Goal: Information Seeking & Learning: Learn about a topic

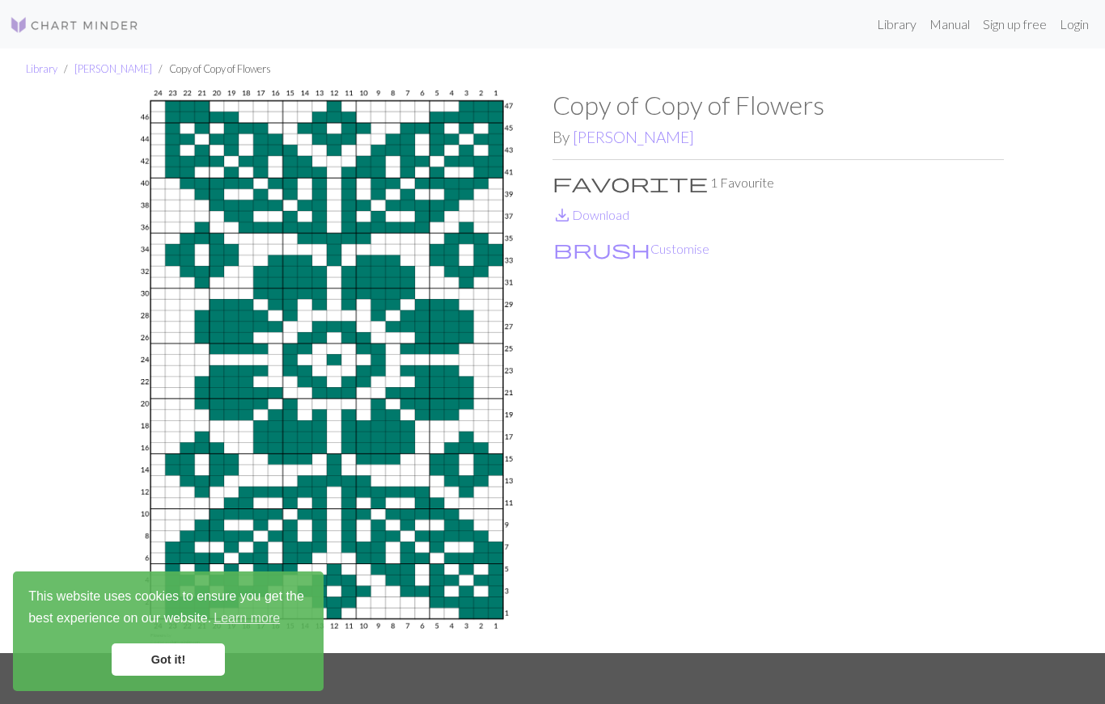
click at [879, 16] on link "Library" at bounding box center [896, 24] width 53 height 32
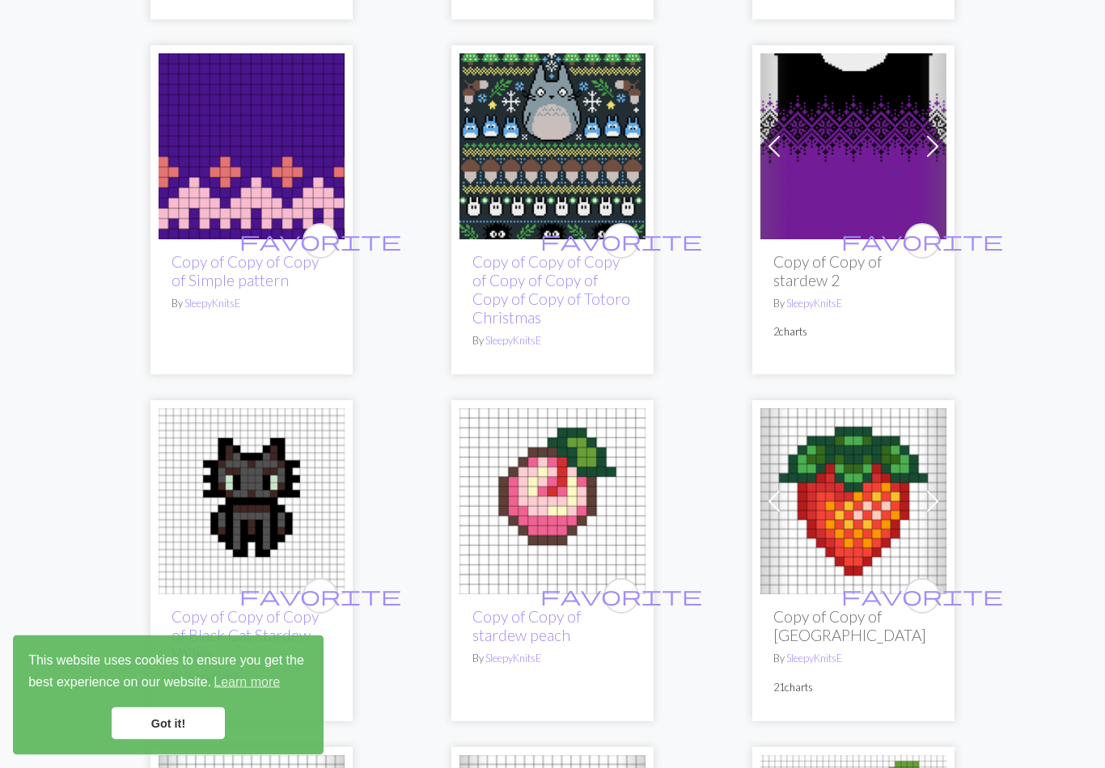
click at [166, 704] on link "Got it!" at bounding box center [168, 724] width 113 height 32
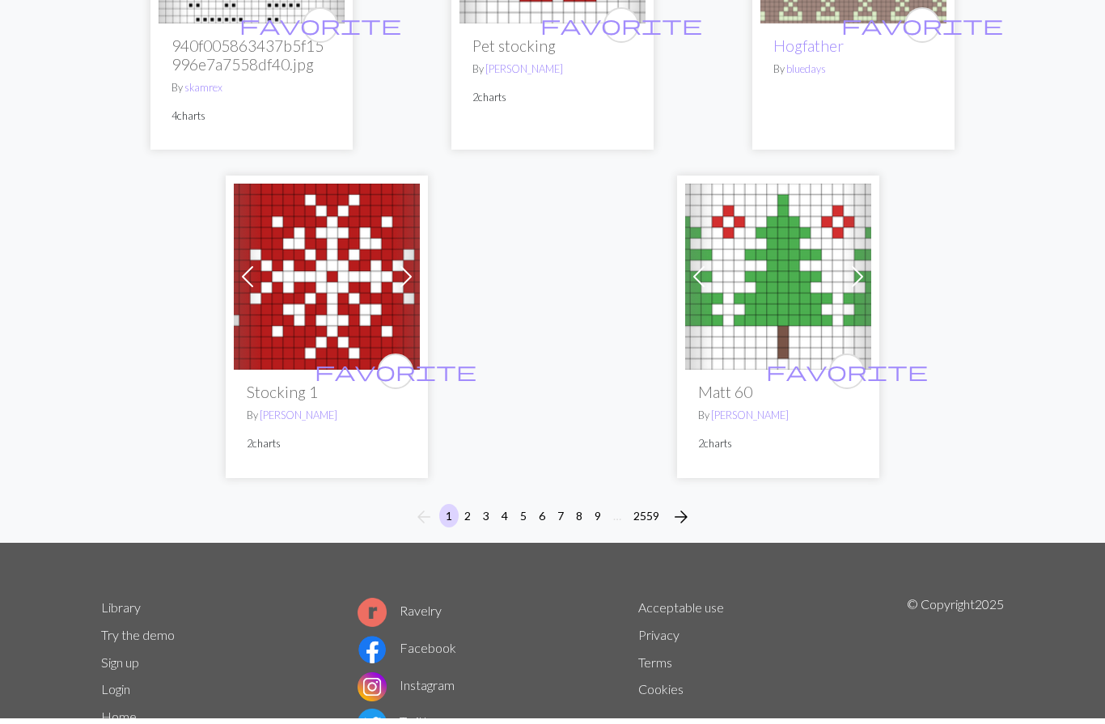
scroll to position [5424, 0]
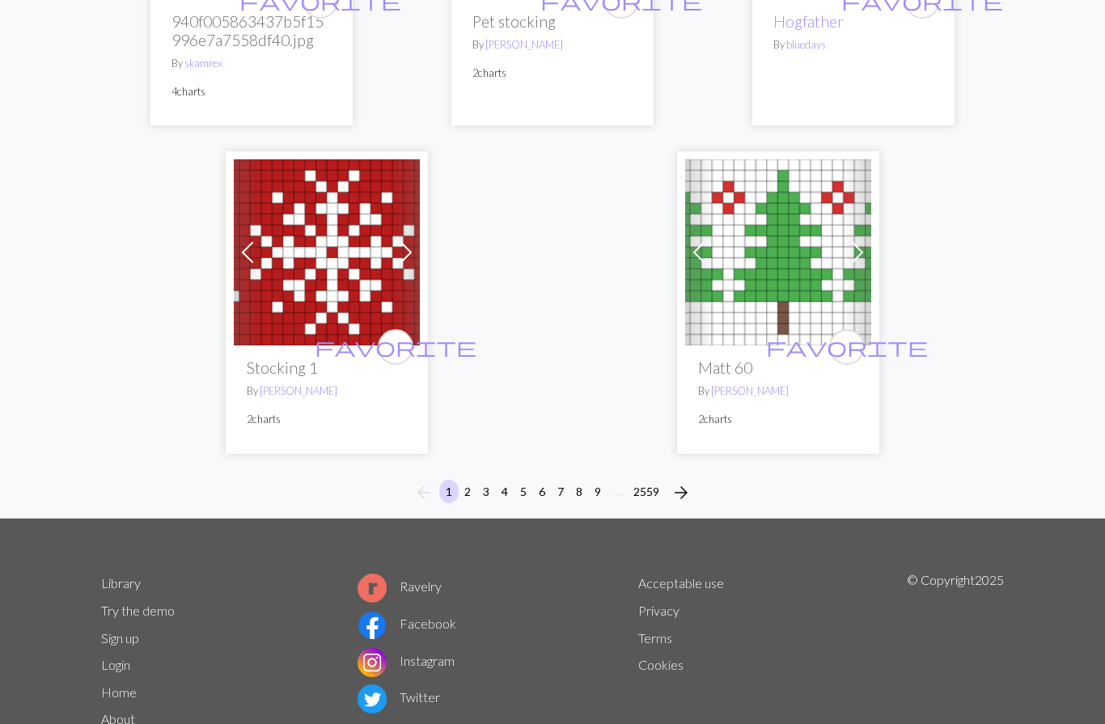
click at [652, 480] on button "2559" at bounding box center [646, 491] width 39 height 23
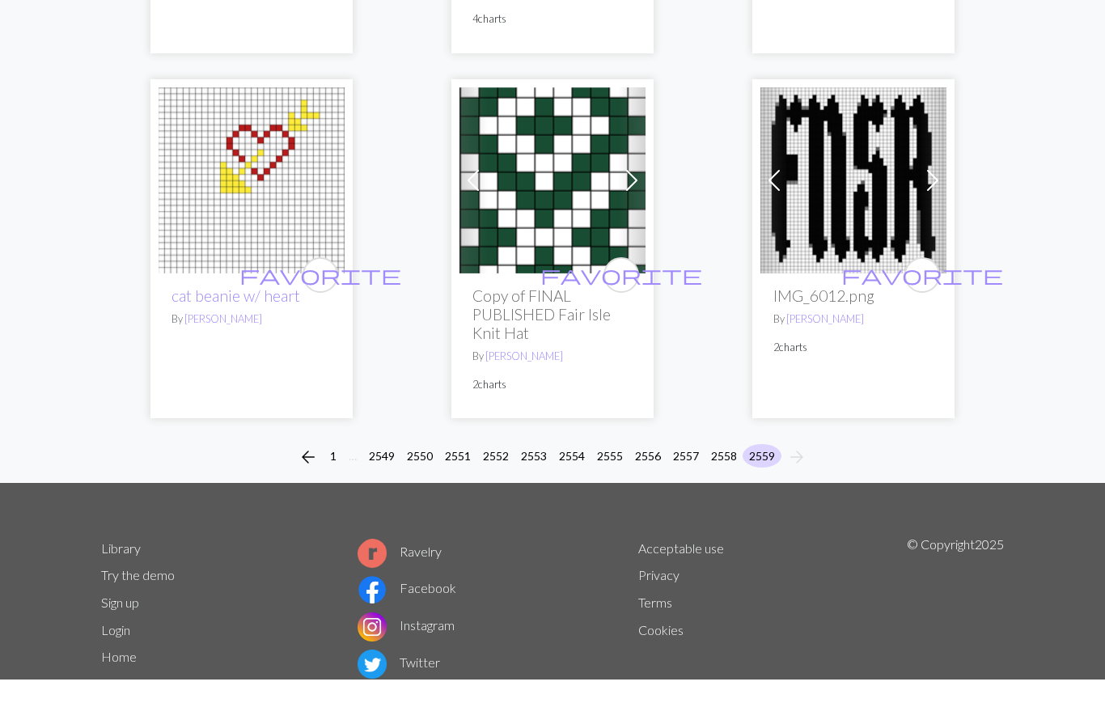
scroll to position [3637, 0]
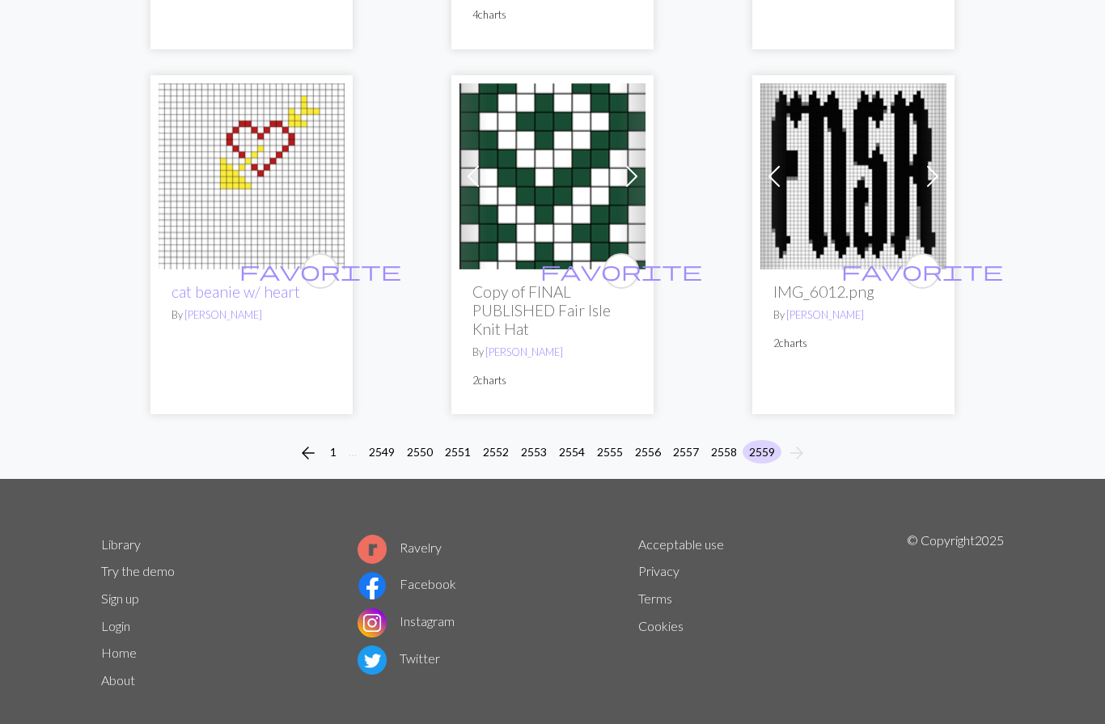
click at [367, 440] on button "2549" at bounding box center [381, 451] width 39 height 23
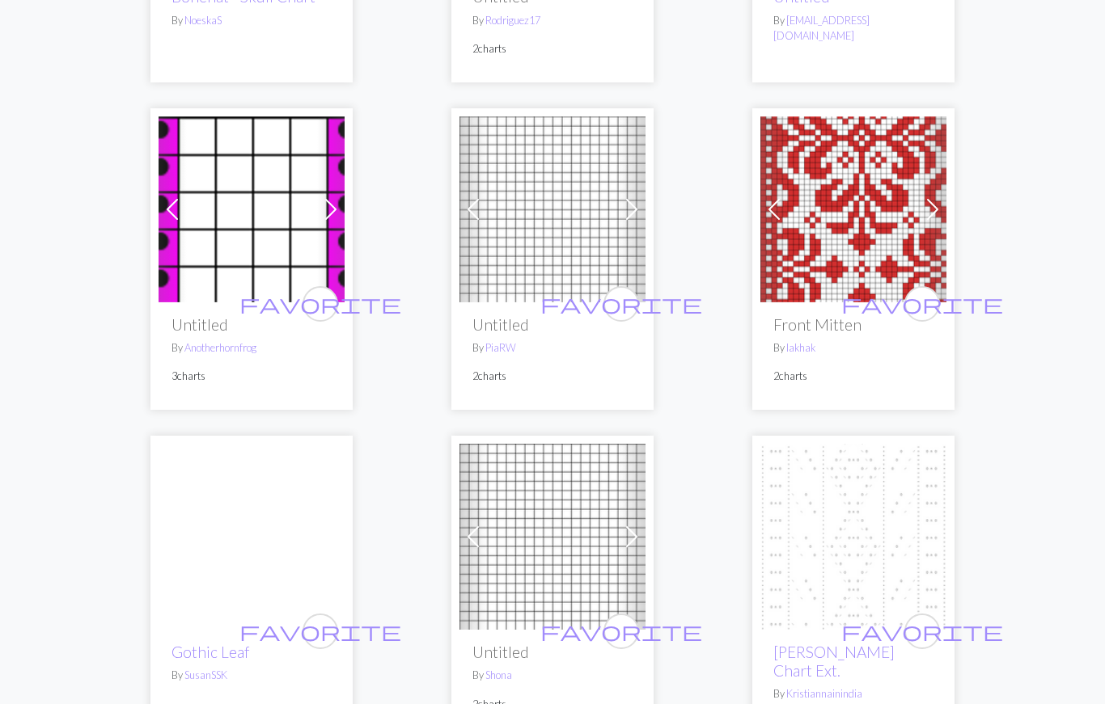
scroll to position [1700, 0]
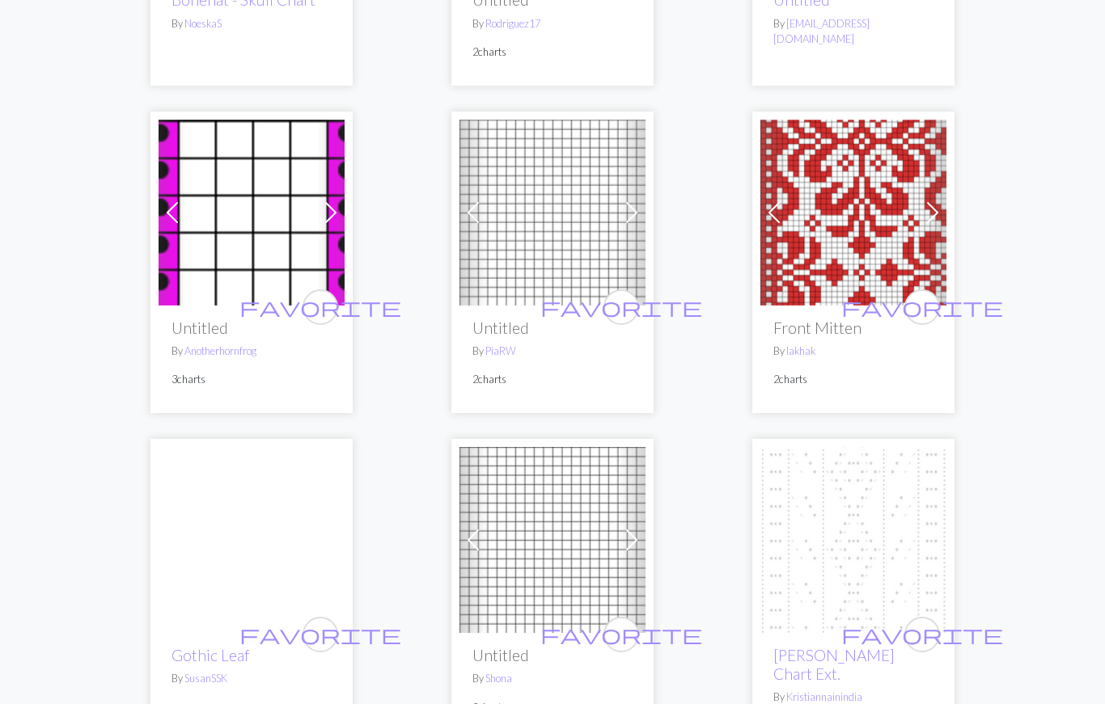
click at [896, 223] on img at bounding box center [853, 213] width 186 height 186
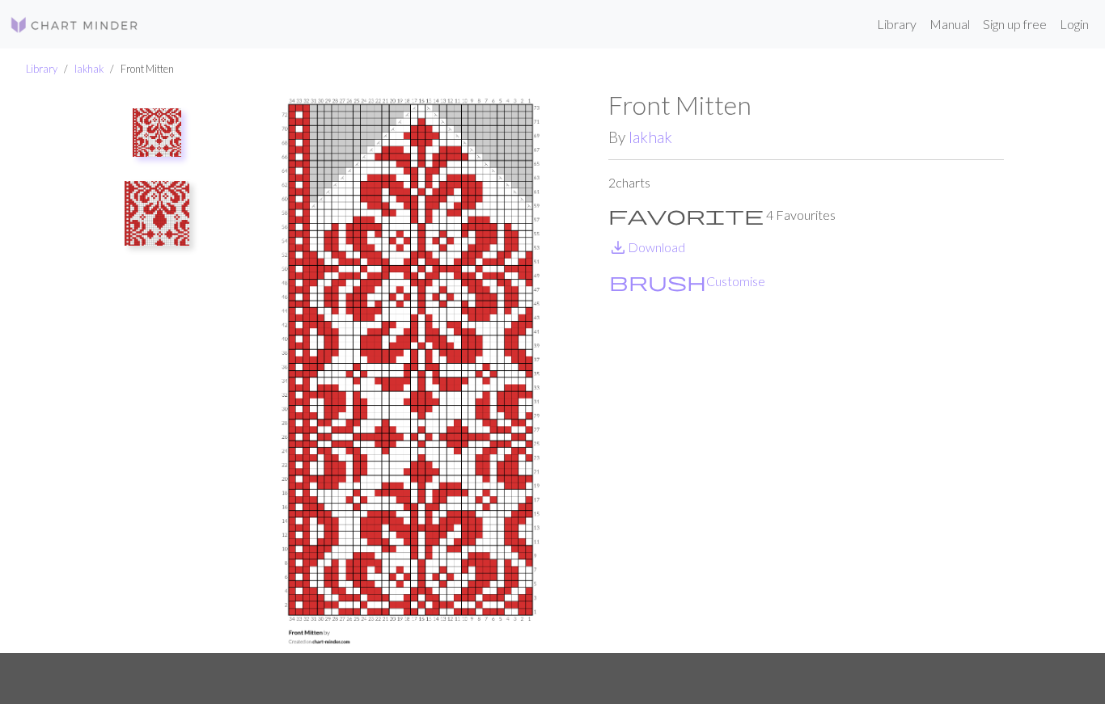
click at [657, 133] on link "lakhak" at bounding box center [650, 137] width 44 height 19
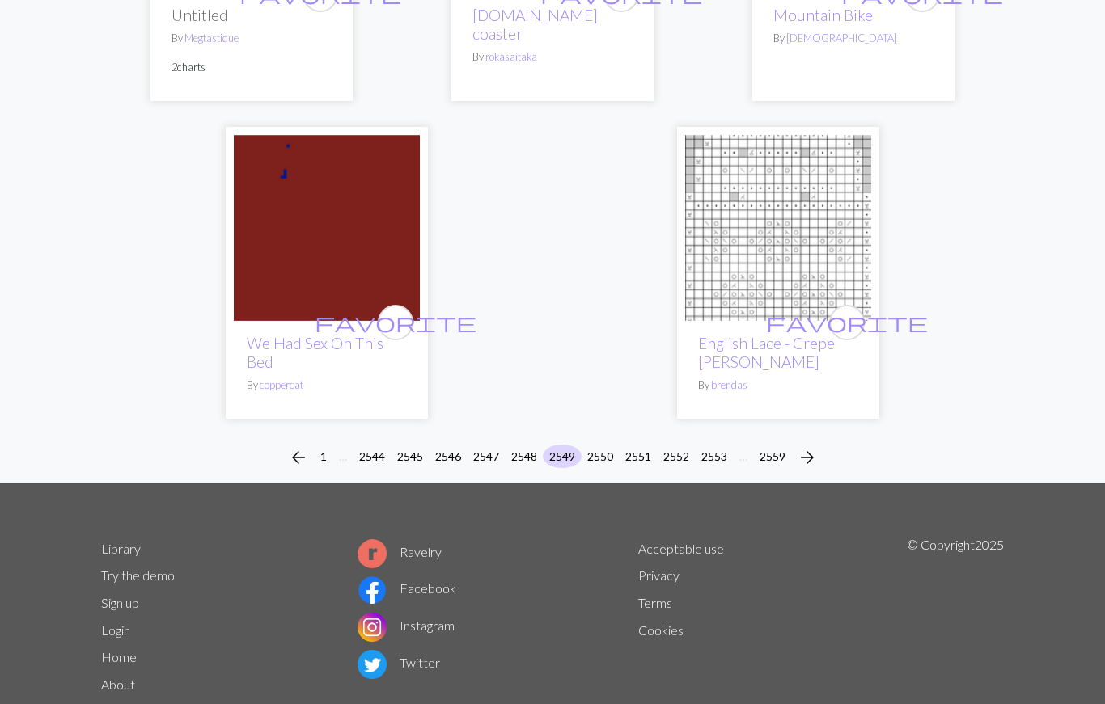
scroll to position [5229, 0]
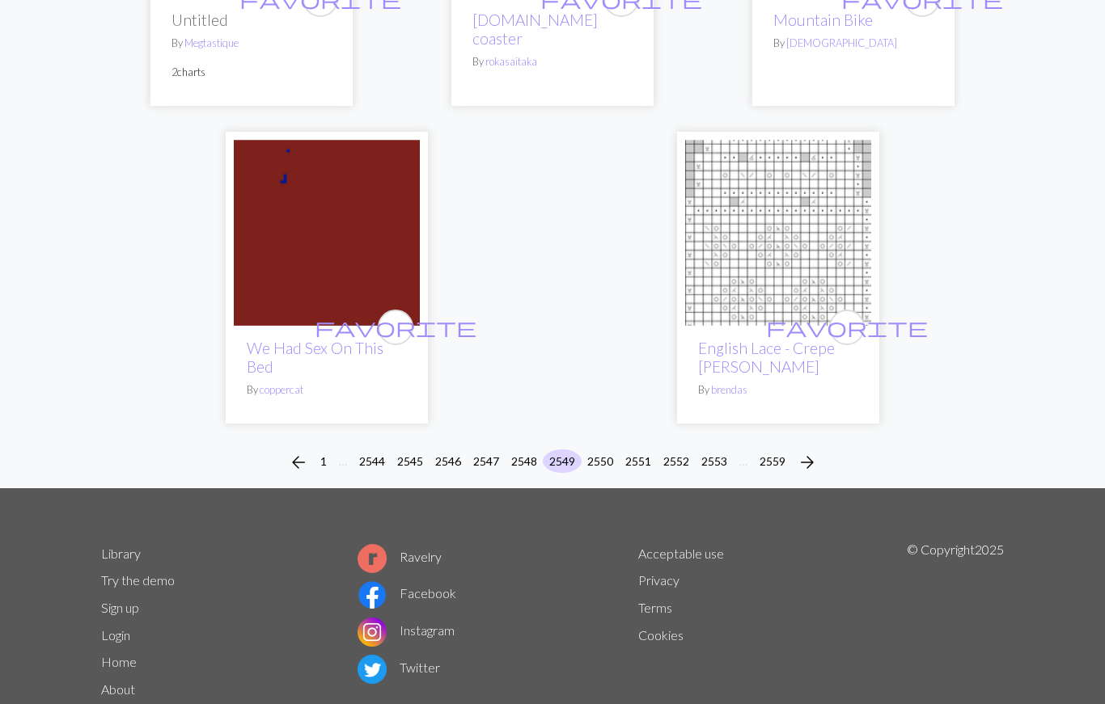
click at [370, 450] on button "2544" at bounding box center [372, 461] width 39 height 23
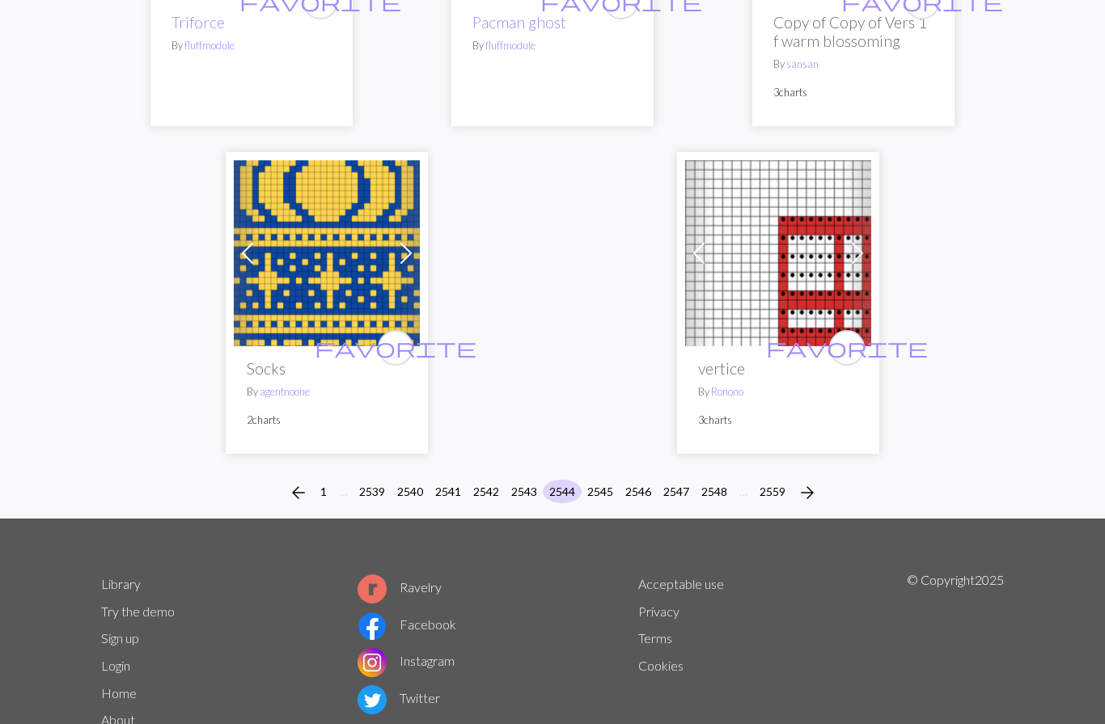
scroll to position [5442, 0]
click at [523, 479] on button "2543" at bounding box center [524, 490] width 39 height 23
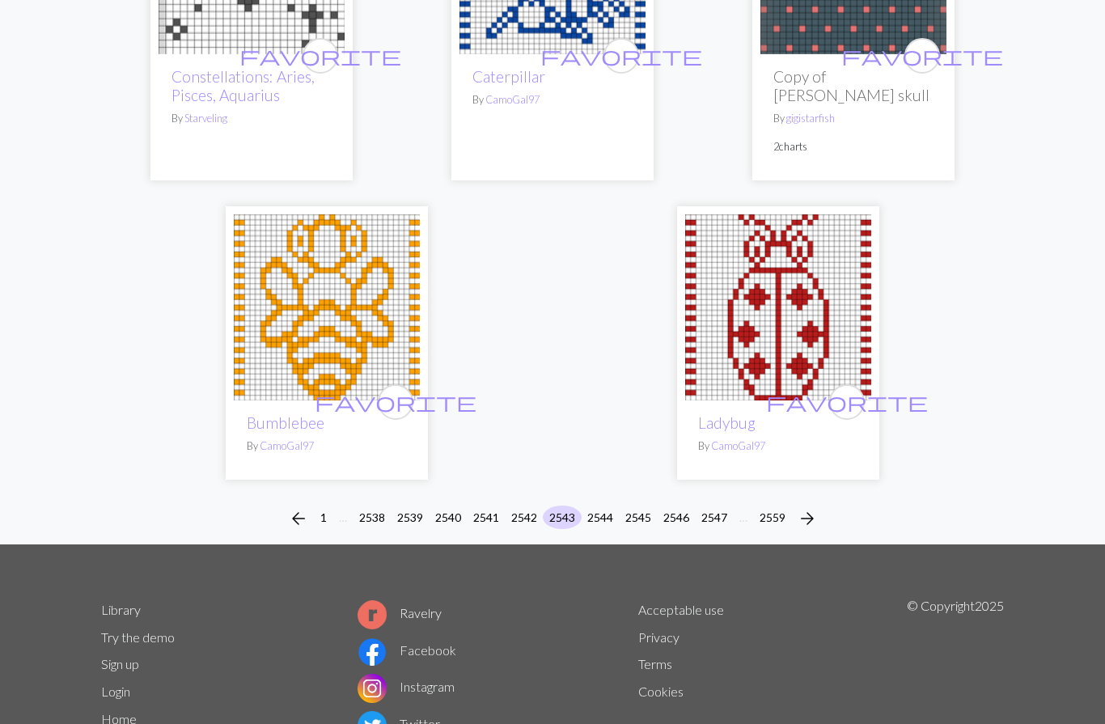
scroll to position [5284, 0]
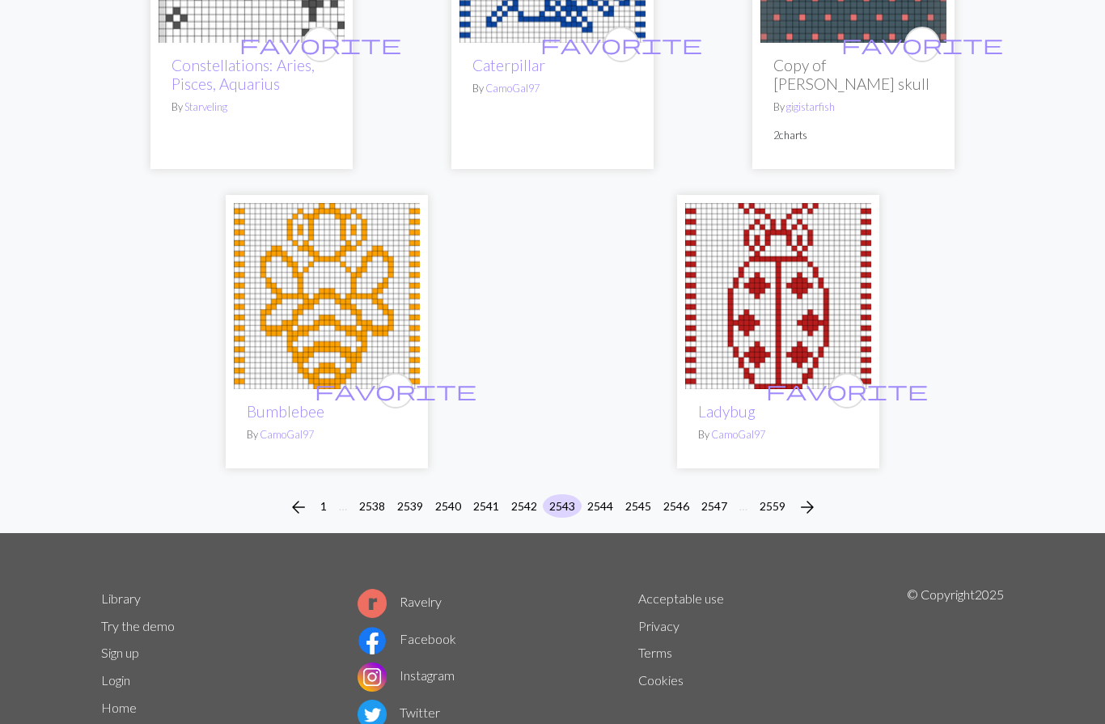
click at [374, 494] on button "2538" at bounding box center [372, 505] width 39 height 23
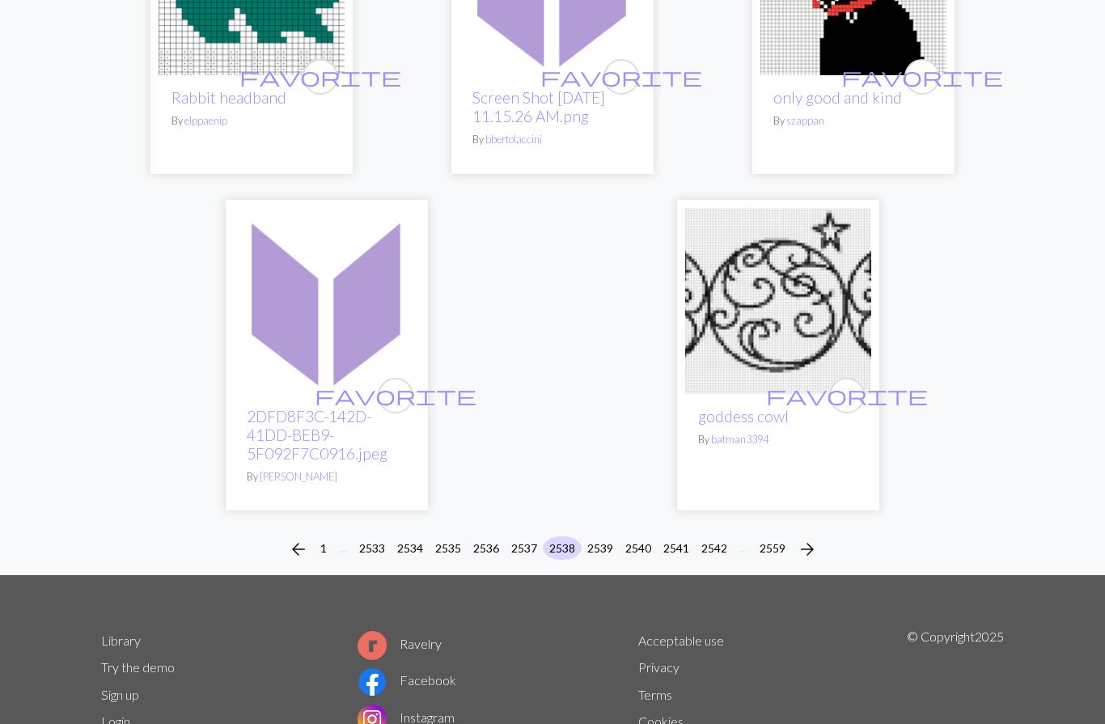
scroll to position [5261, 0]
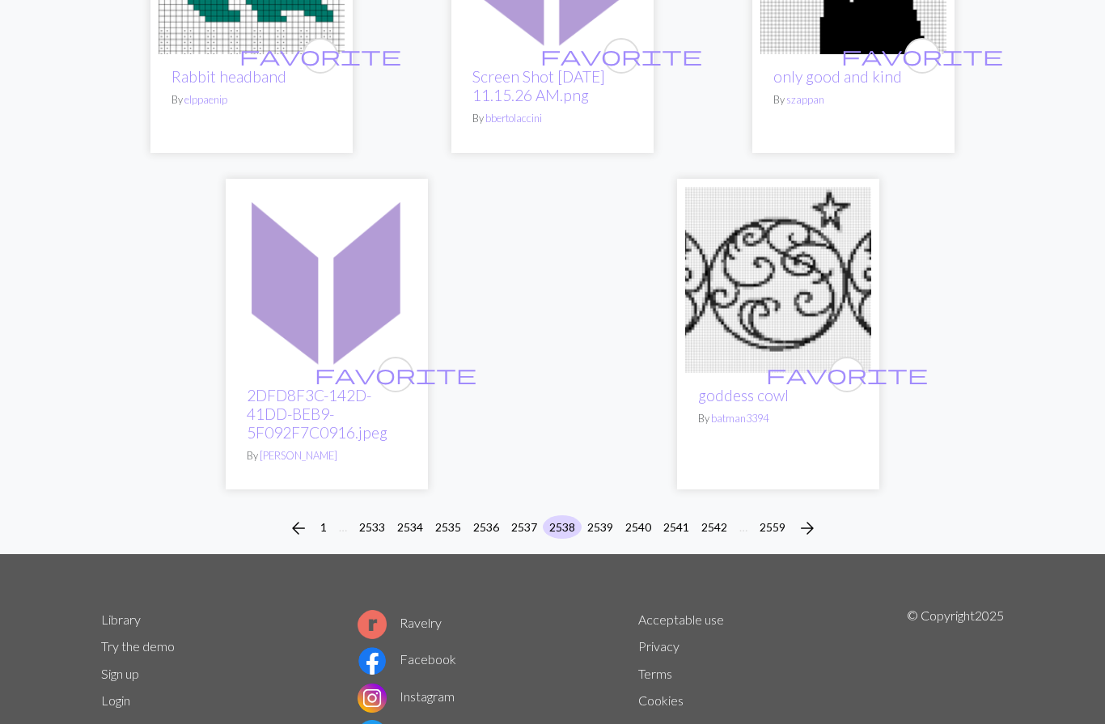
click at [364, 515] on button "2533" at bounding box center [372, 526] width 39 height 23
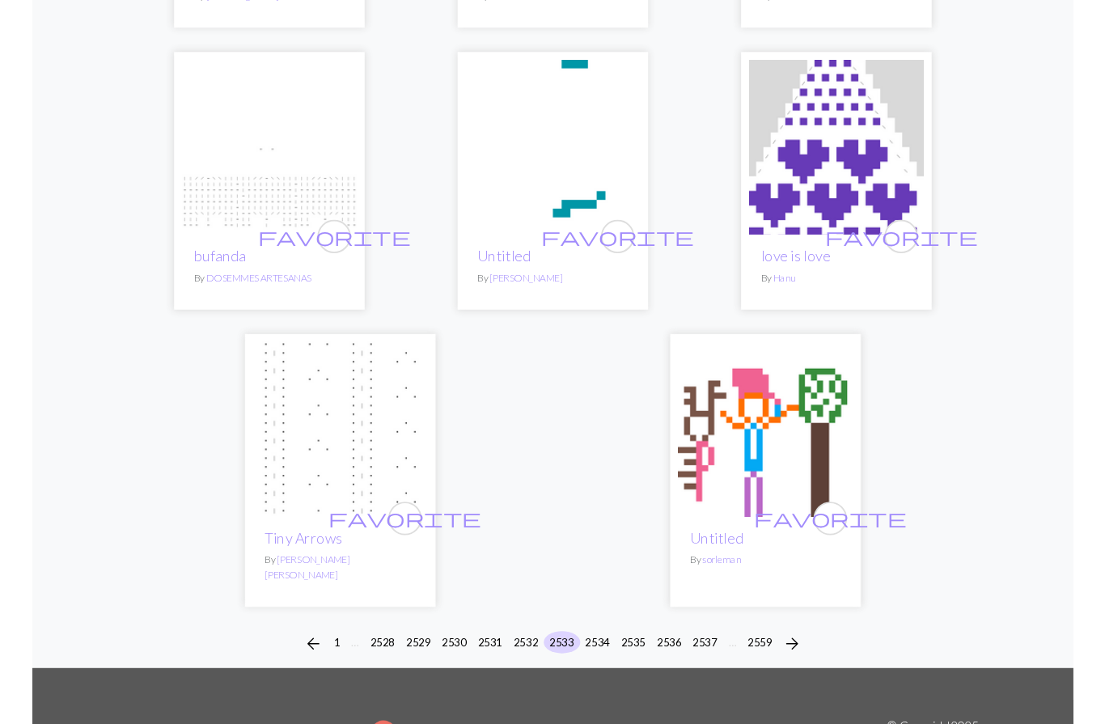
scroll to position [5141, 0]
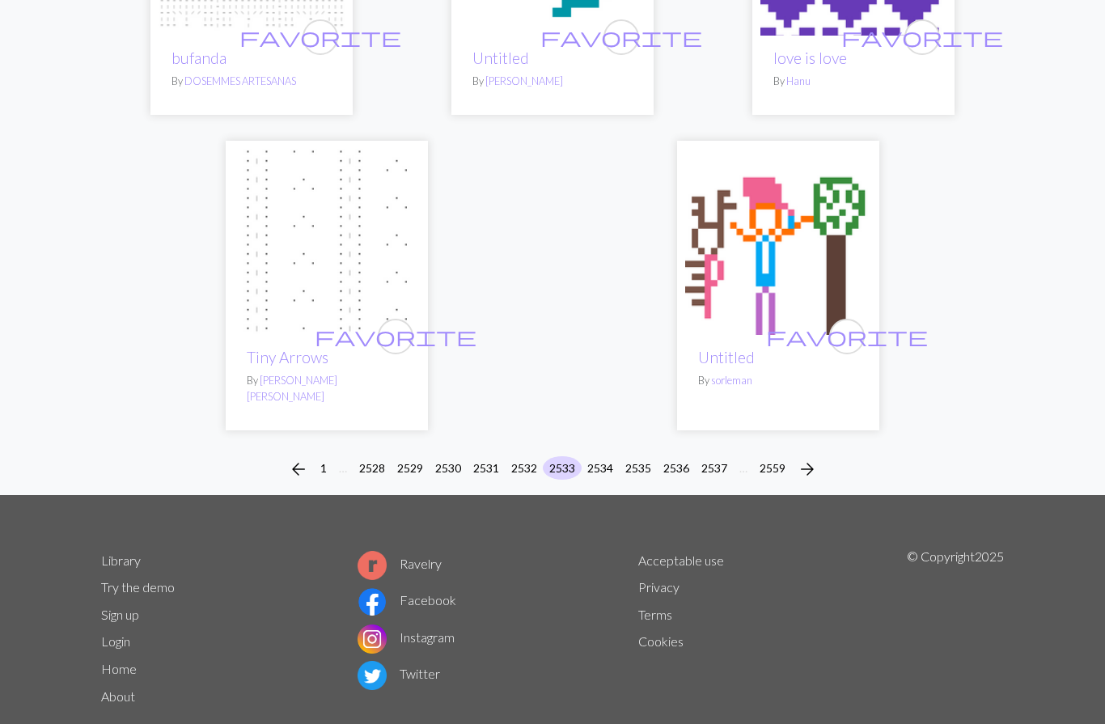
click at [368, 456] on button "2528" at bounding box center [372, 467] width 39 height 23
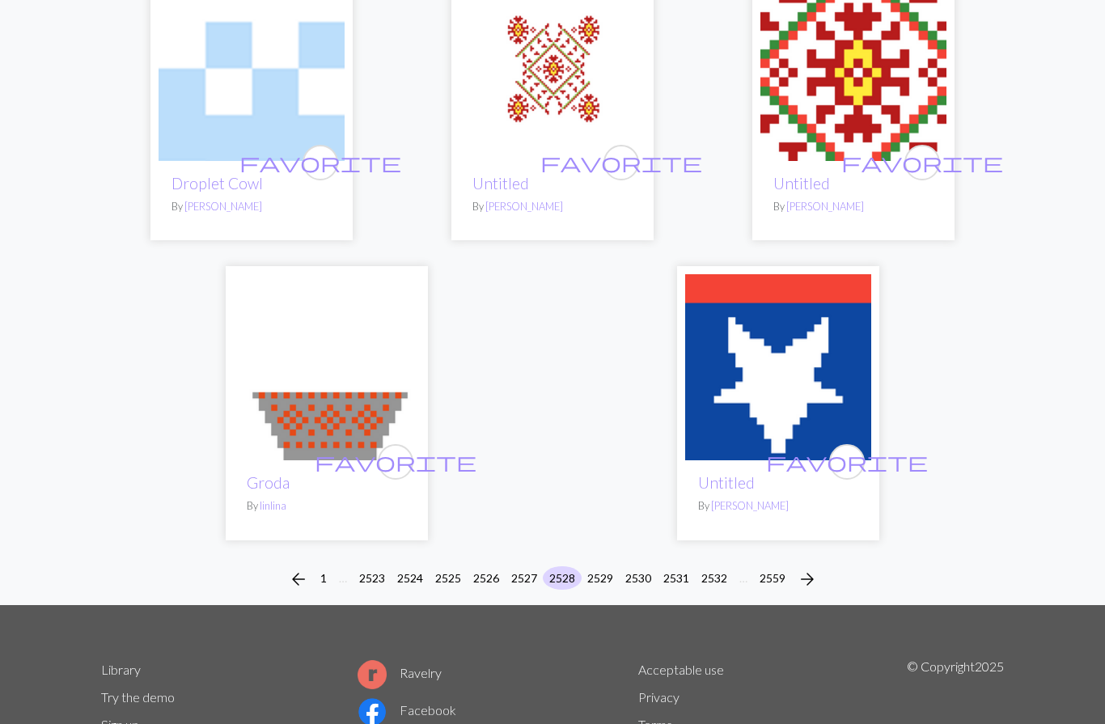
scroll to position [5233, 0]
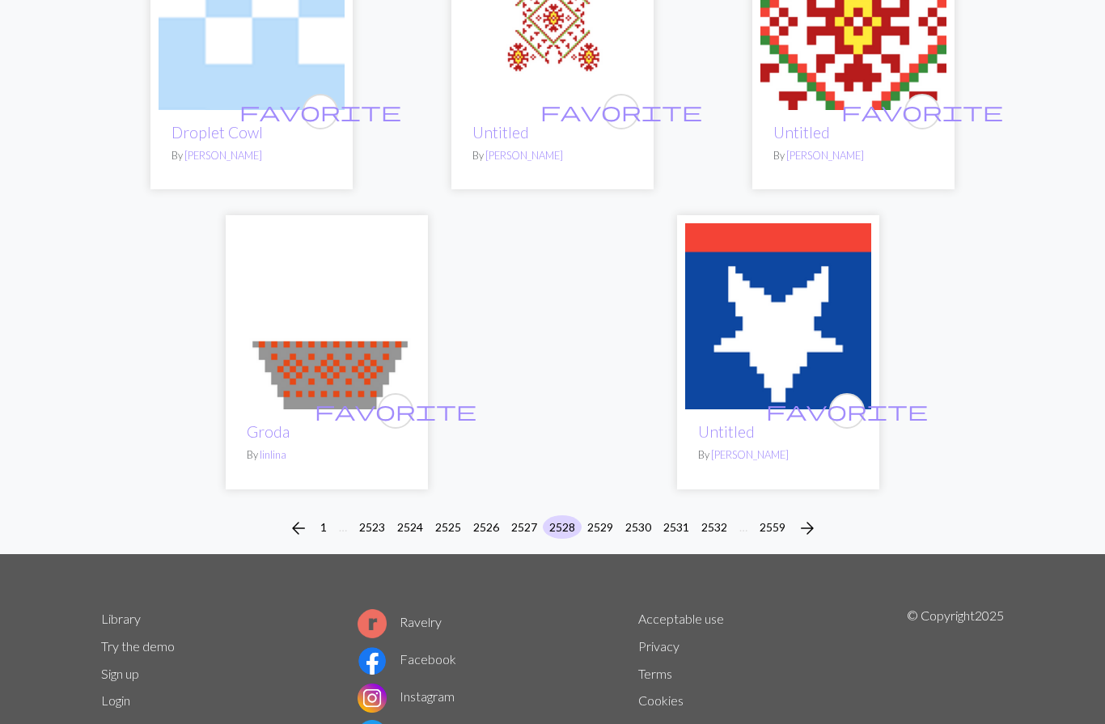
click at [368, 515] on button "2523" at bounding box center [372, 526] width 39 height 23
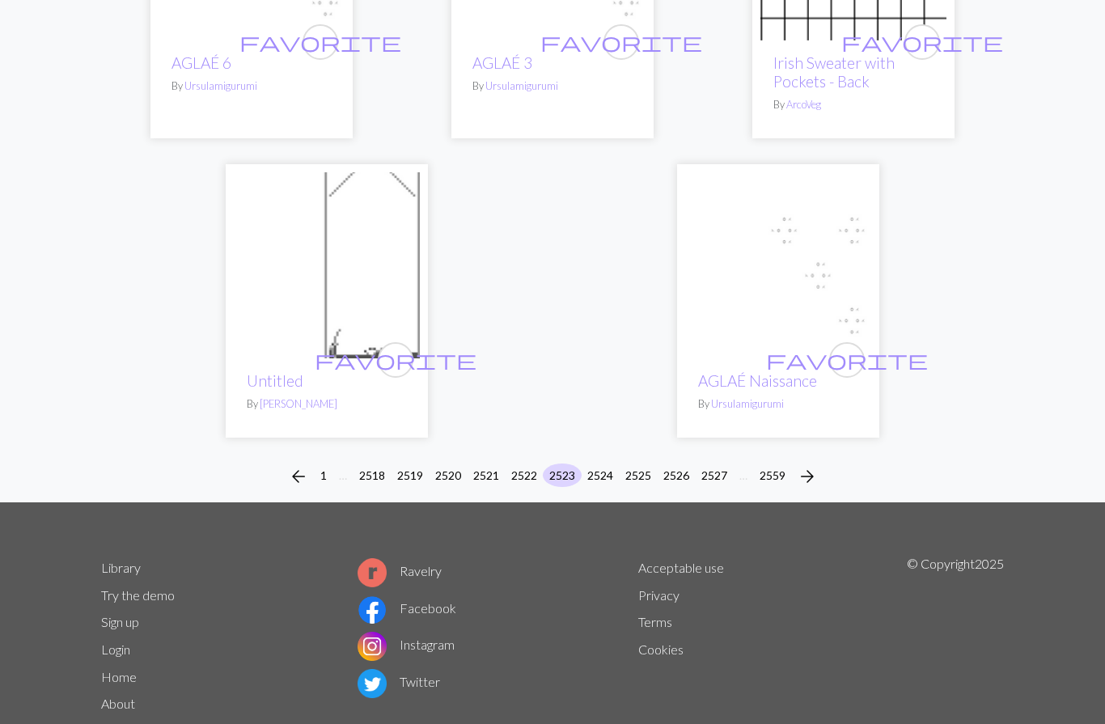
scroll to position [5066, 0]
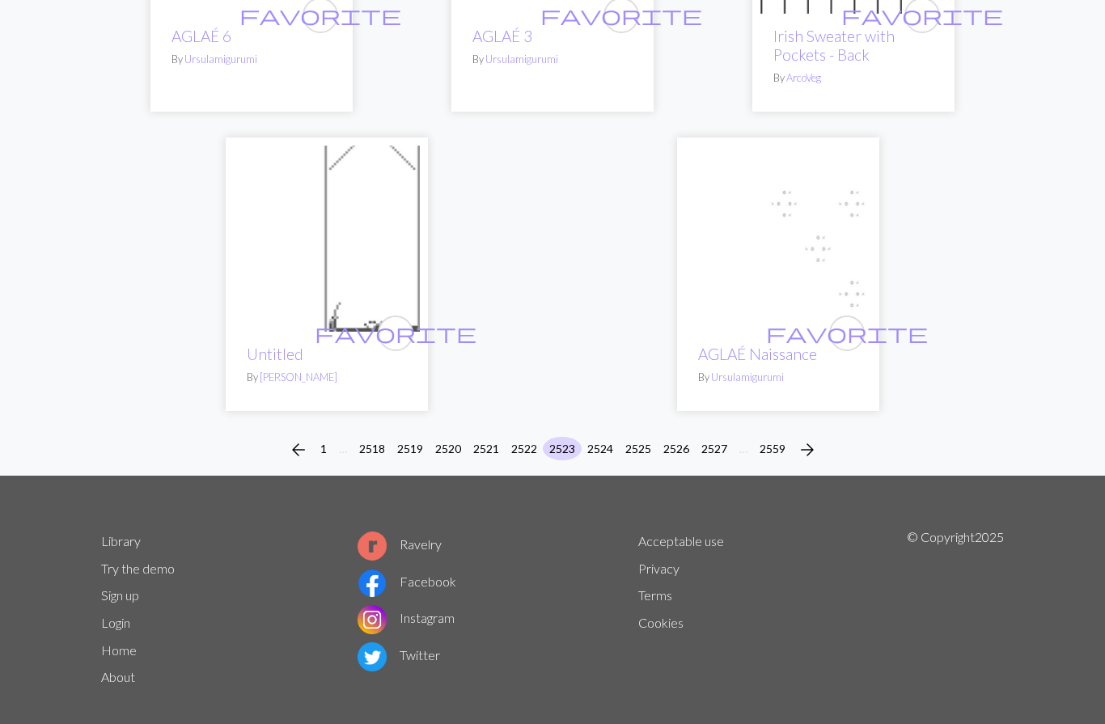
click at [369, 437] on button "2518" at bounding box center [372, 448] width 39 height 23
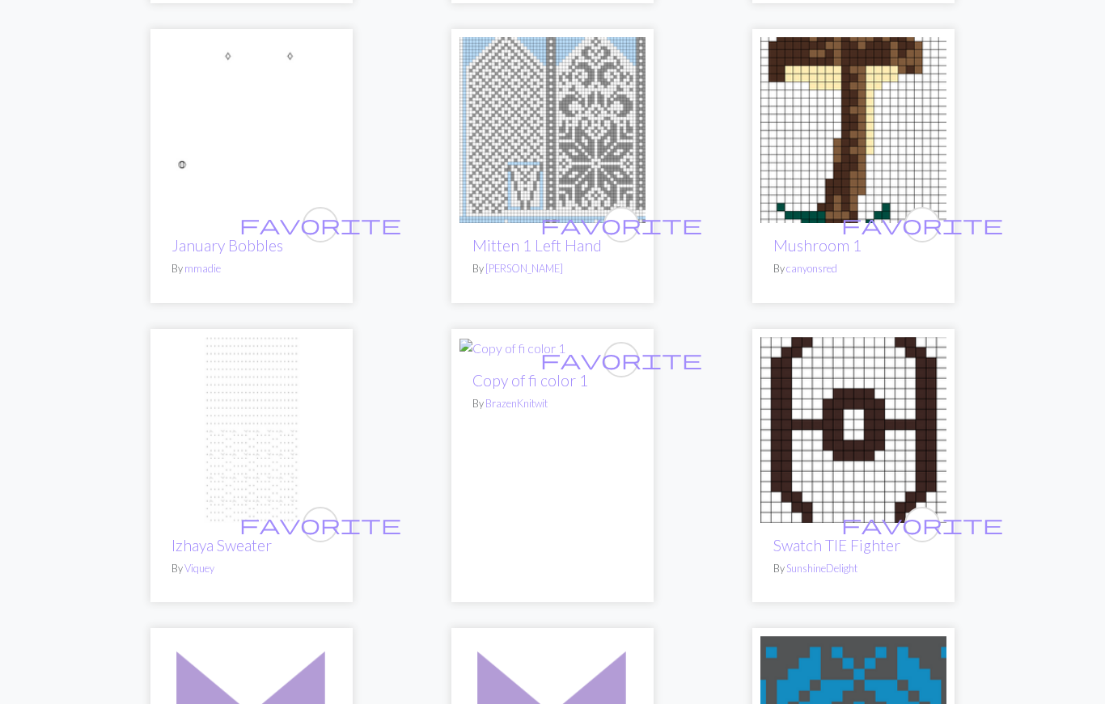
scroll to position [501, 0]
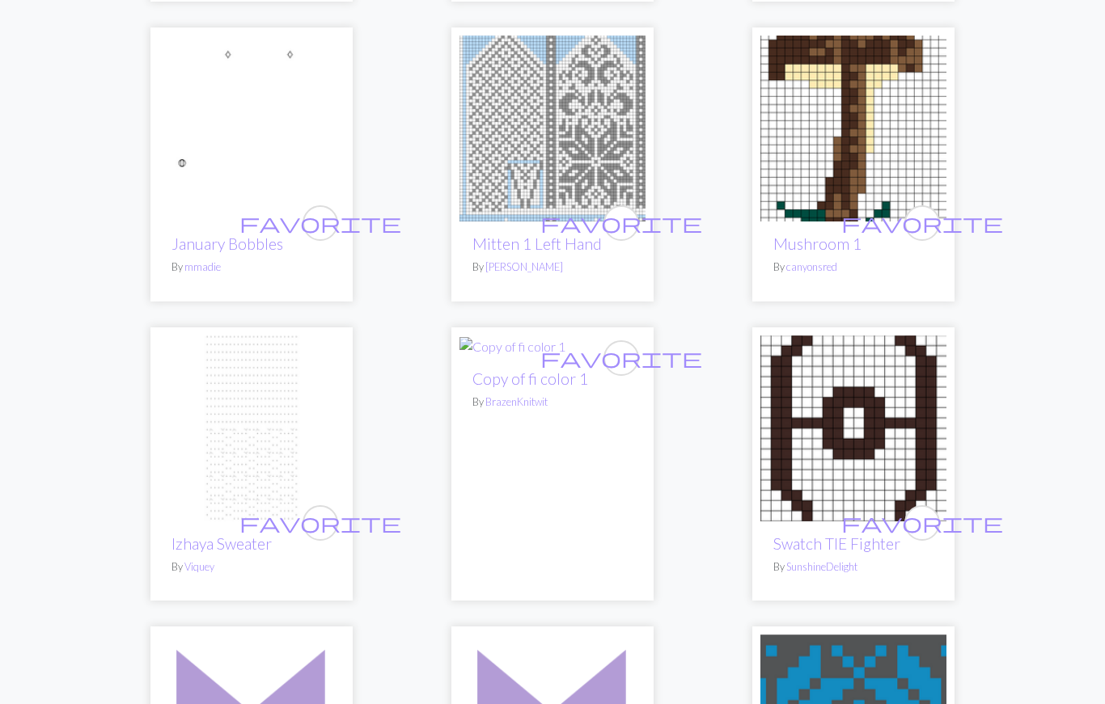
click at [521, 268] on link "[PERSON_NAME]" at bounding box center [524, 267] width 78 height 13
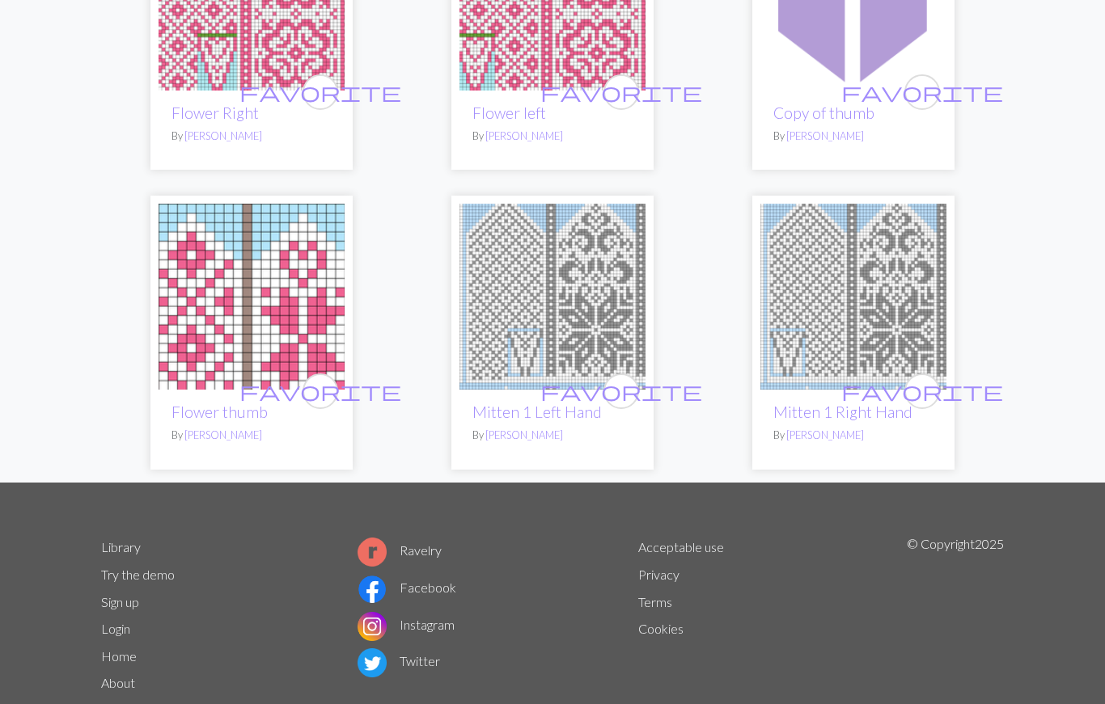
scroll to position [387, 0]
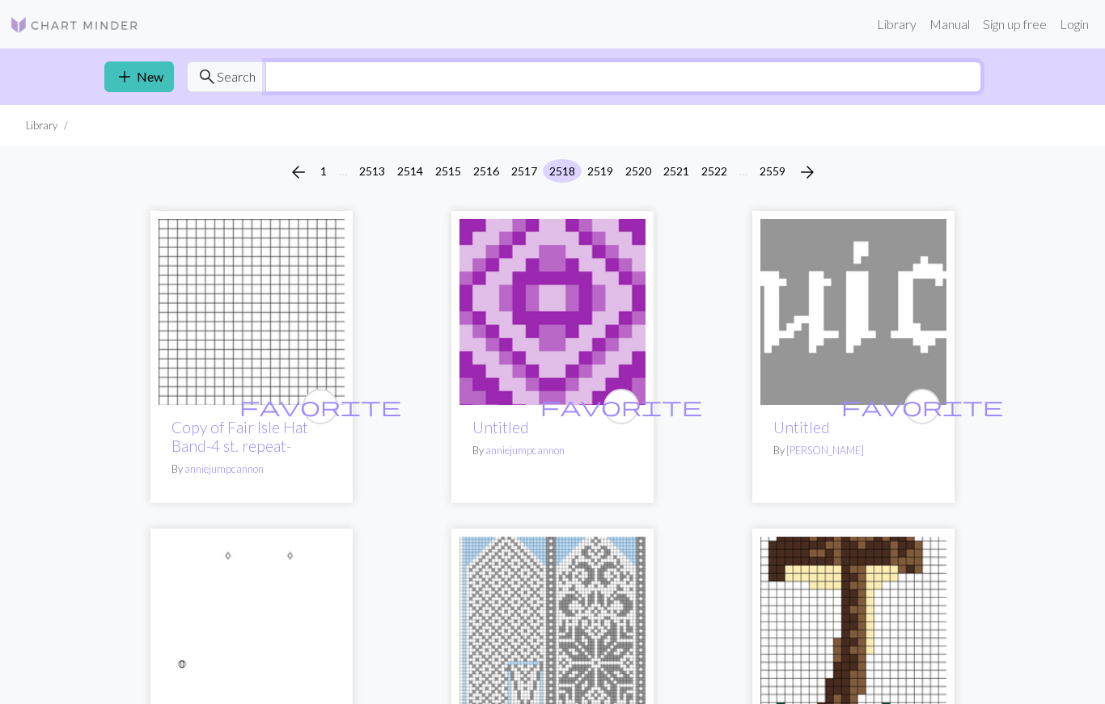
click at [307, 76] on input "text" at bounding box center [623, 76] width 716 height 31
type input "Mitten"
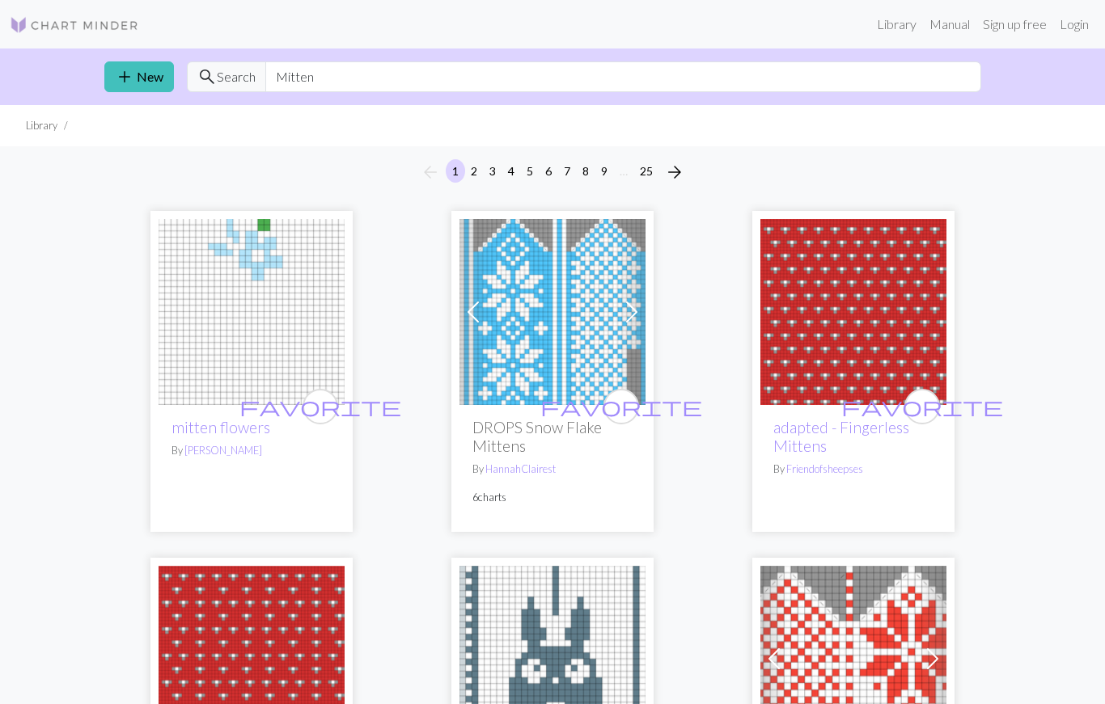
click at [127, 188] on div "arrow_back 1 2 3 4 5 6 7 8 9 … 25 arrow_forward" at bounding box center [552, 172] width 1105 height 52
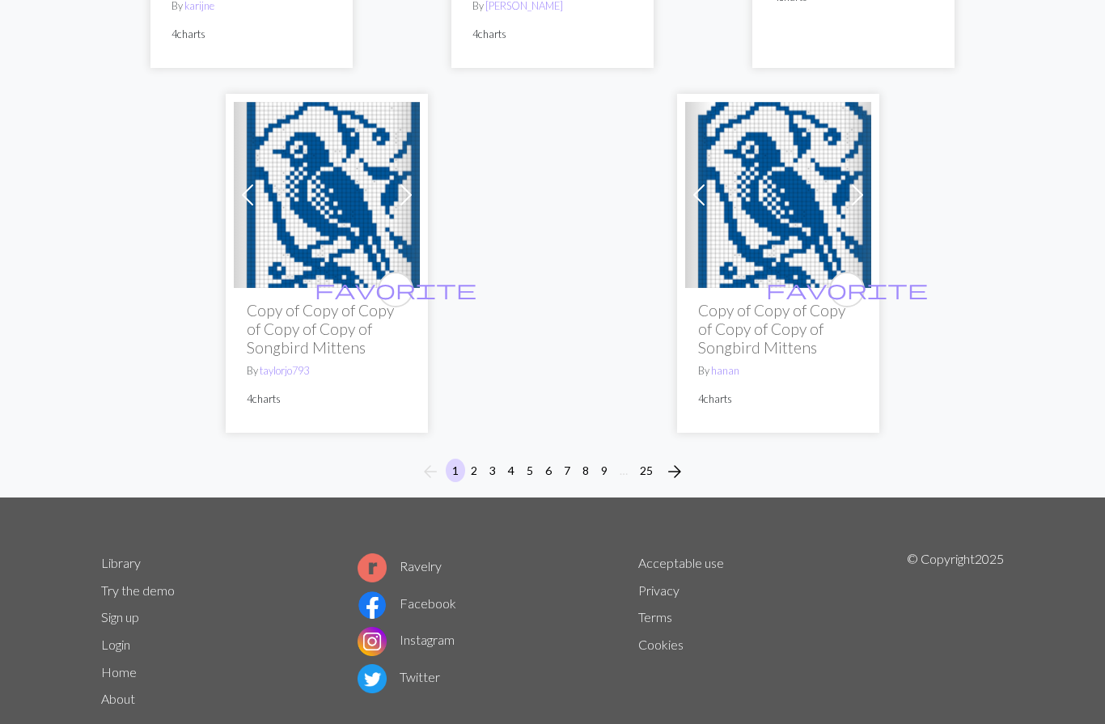
scroll to position [5630, 0]
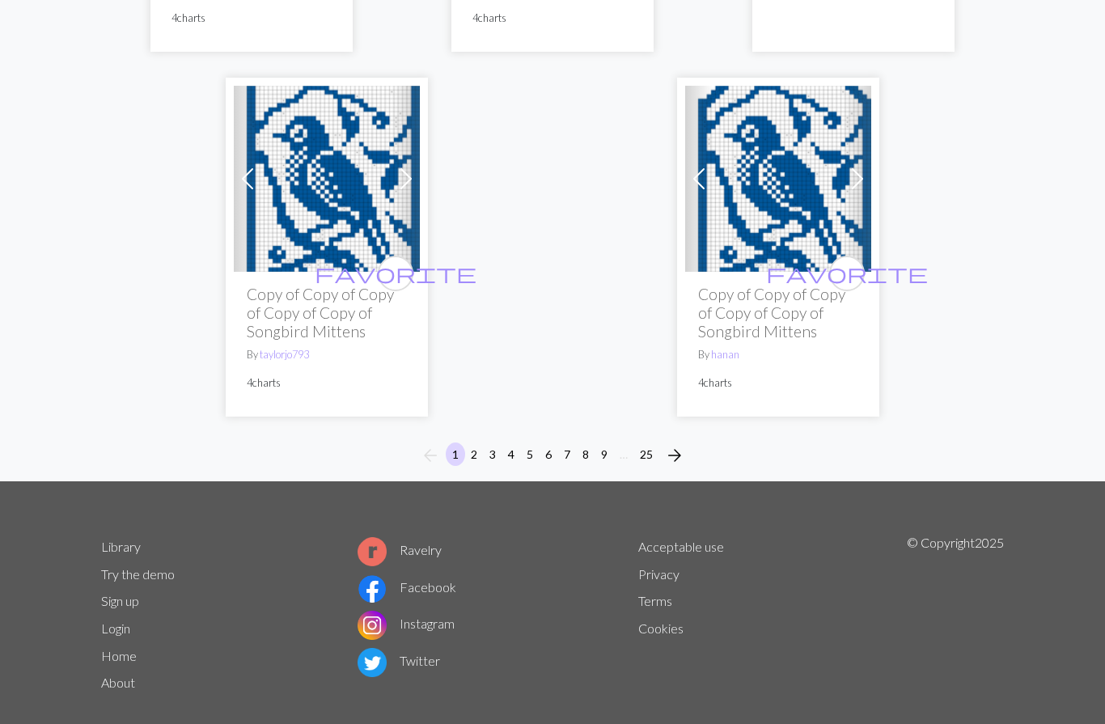
click at [473, 442] on button "2" at bounding box center [473, 453] width 19 height 23
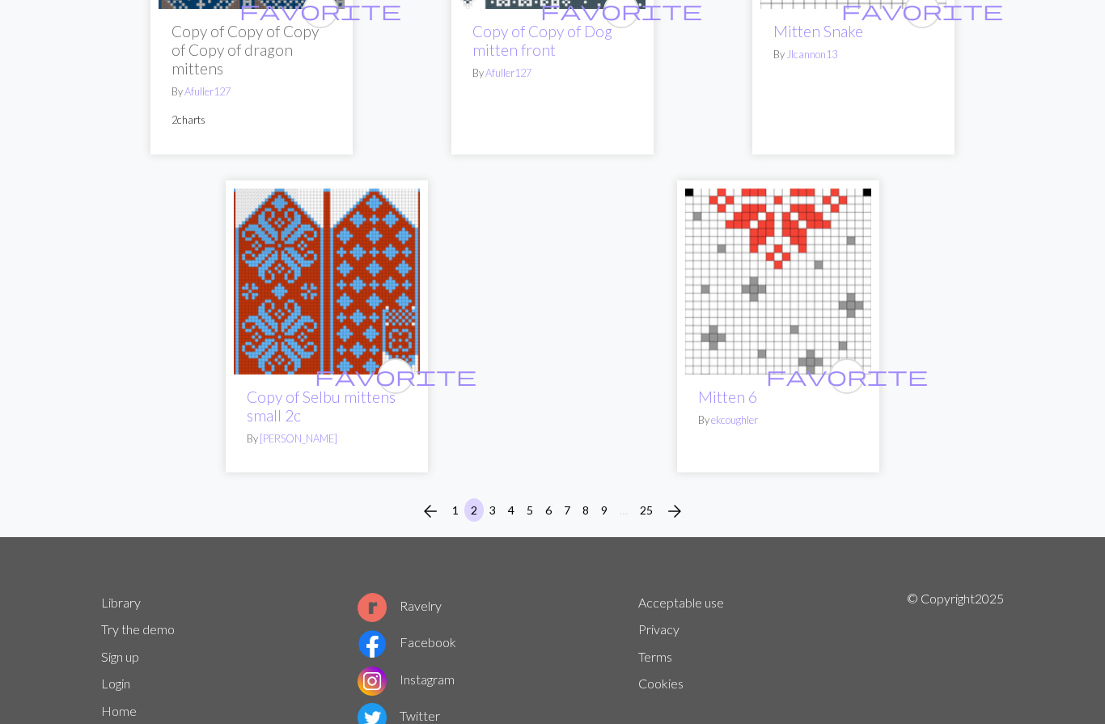
scroll to position [5785, 0]
click at [496, 498] on button "3" at bounding box center [492, 509] width 19 height 23
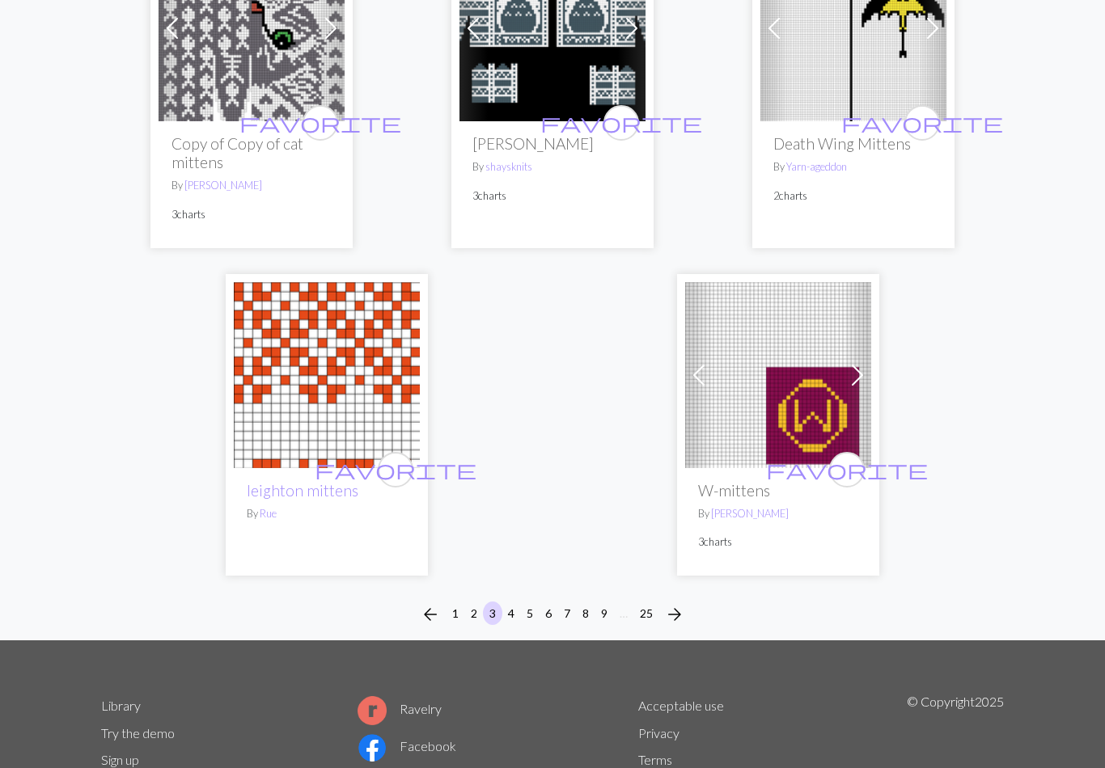
scroll to position [5387, 0]
click at [514, 602] on button "4" at bounding box center [510, 613] width 19 height 23
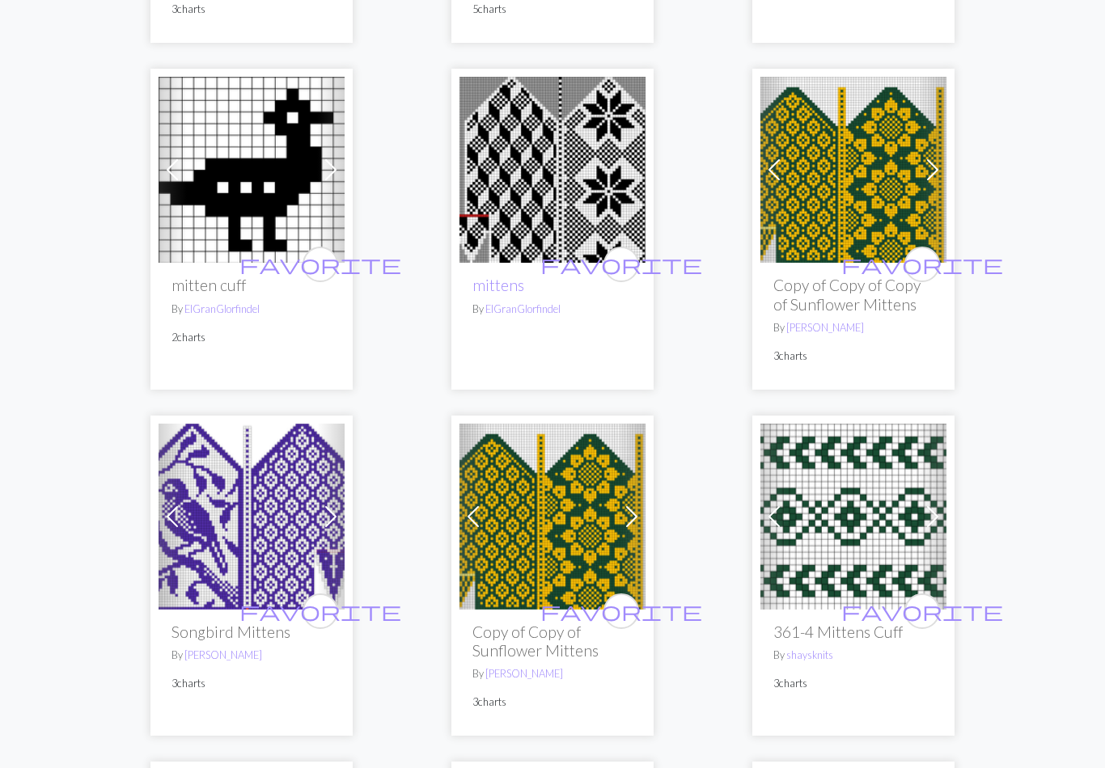
scroll to position [2867, 0]
click at [857, 132] on img at bounding box center [853, 170] width 186 height 186
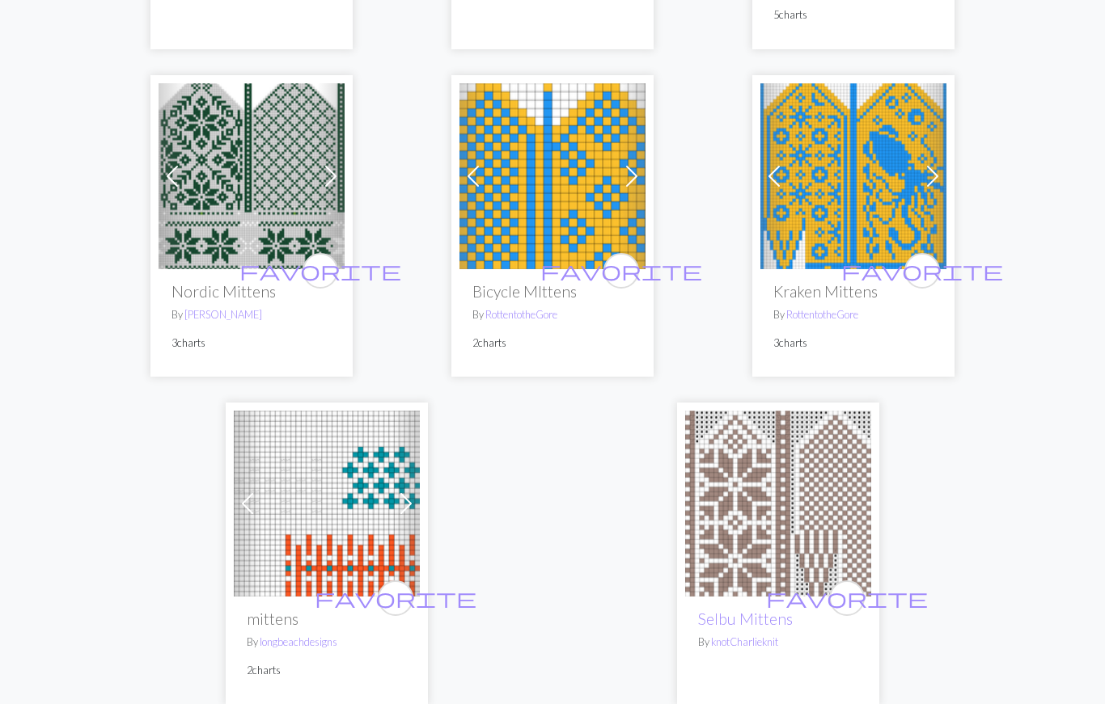
scroll to position [5286, 0]
click at [251, 144] on img at bounding box center [252, 177] width 186 height 186
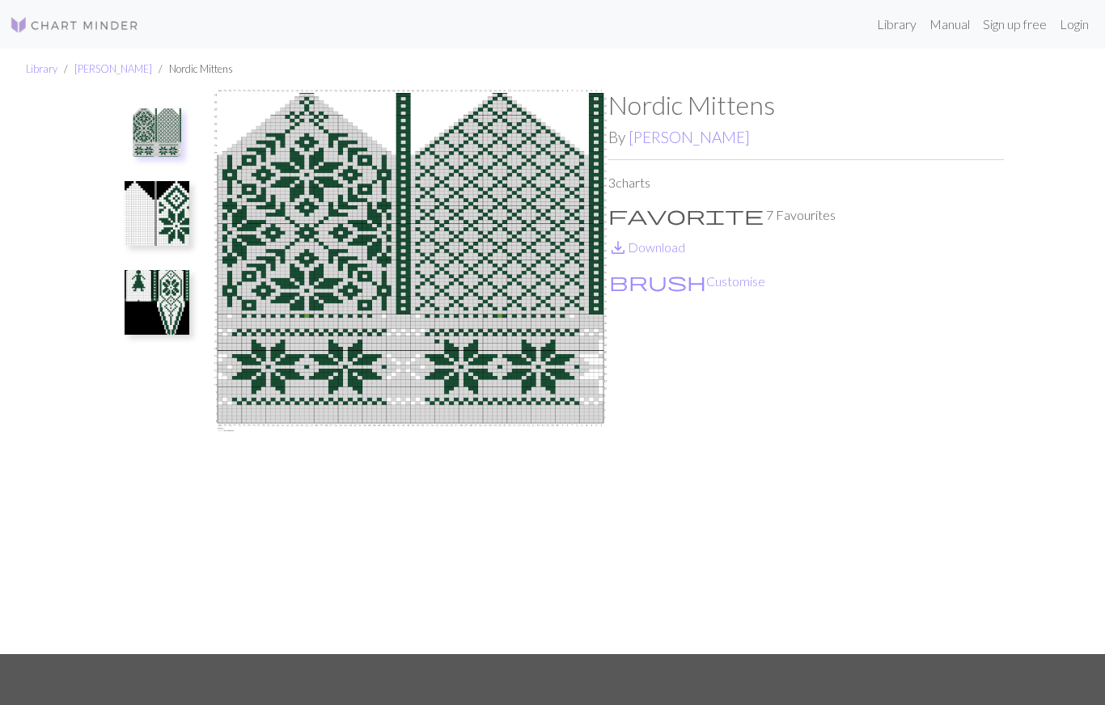
click at [315, 253] on img at bounding box center [410, 372] width 395 height 564
click at [167, 117] on img at bounding box center [157, 132] width 49 height 49
click at [160, 210] on img at bounding box center [157, 213] width 65 height 65
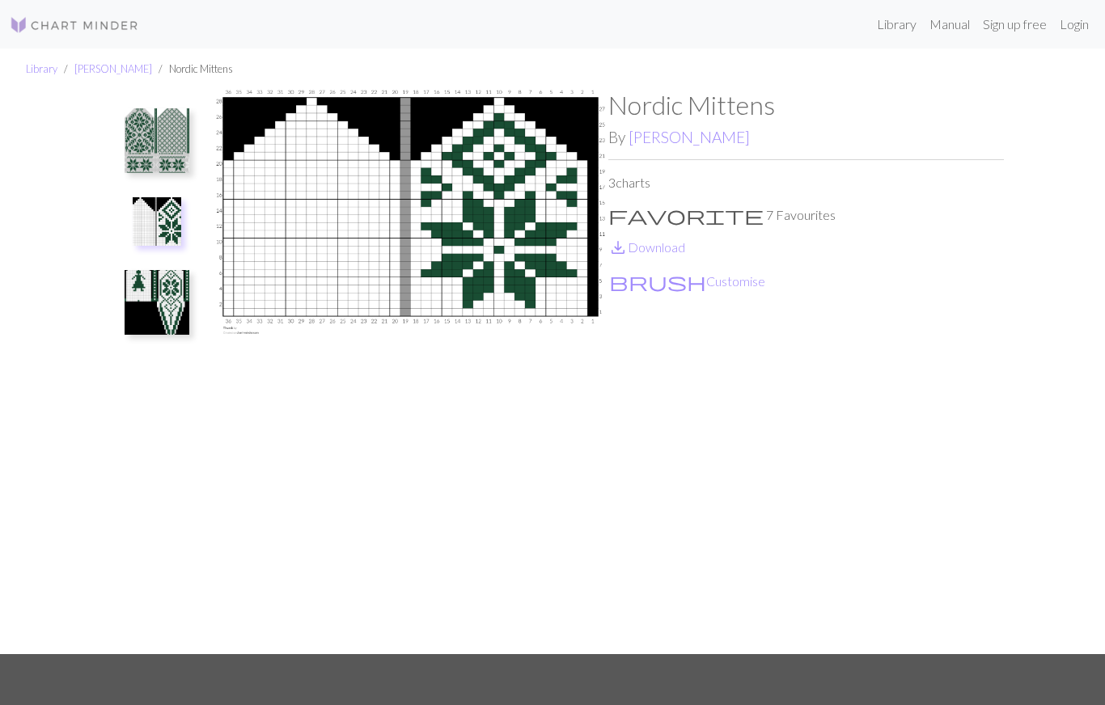
click at [154, 299] on img at bounding box center [157, 302] width 65 height 65
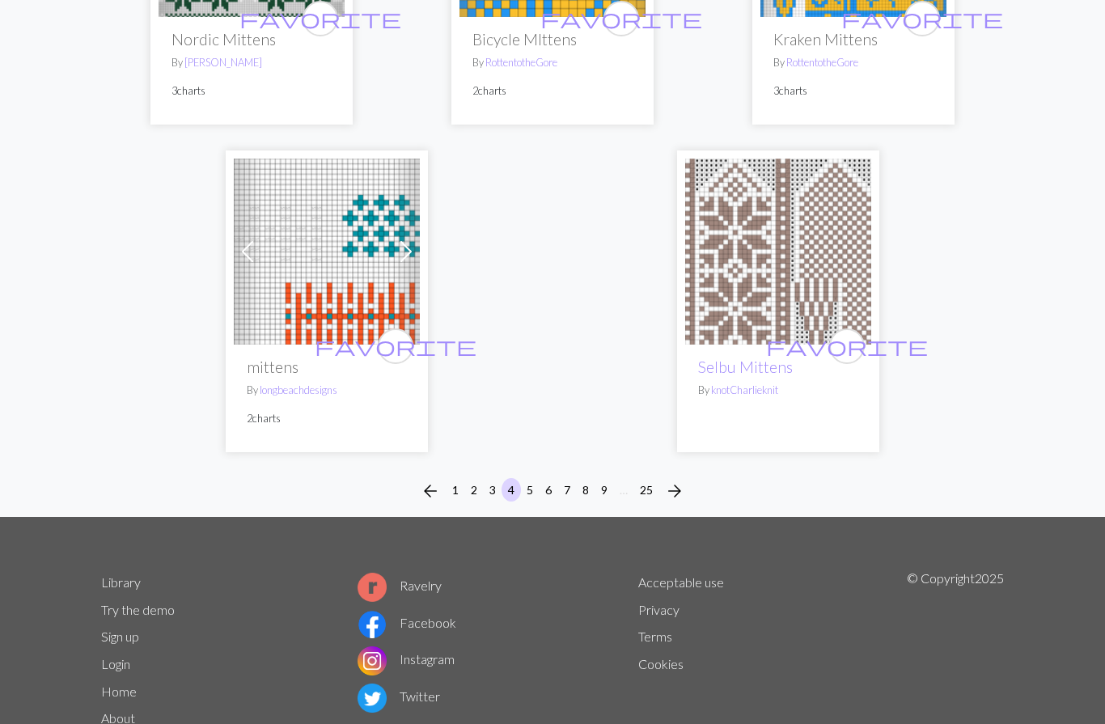
scroll to position [5556, 0]
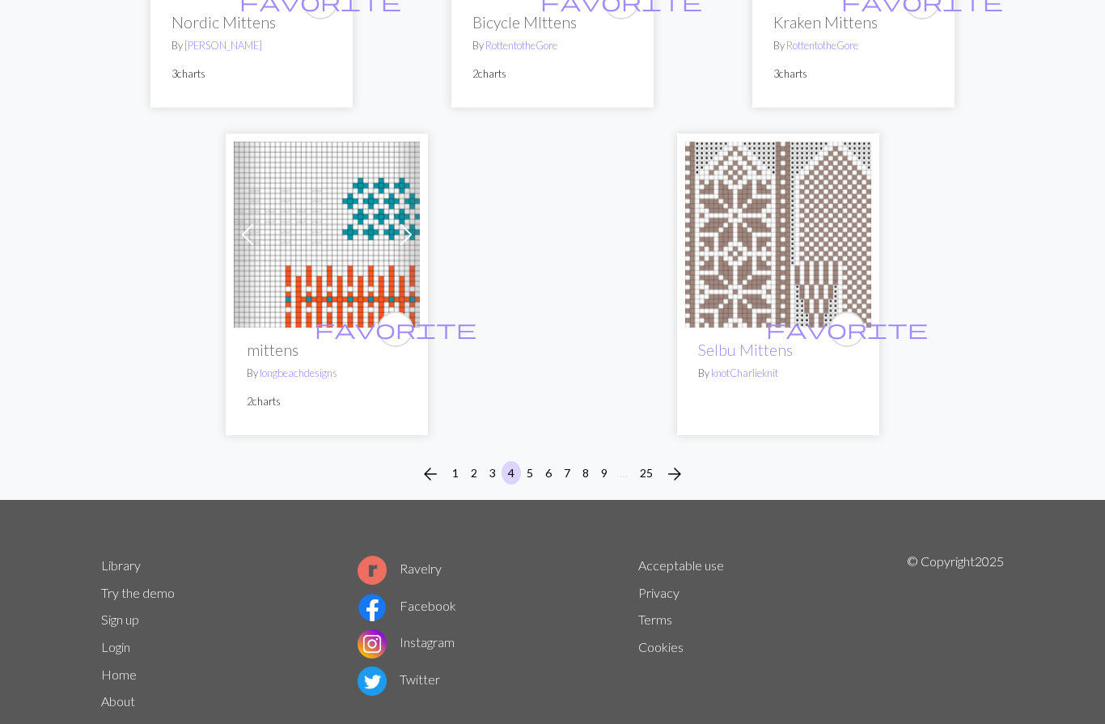
click at [687, 461] on button "arrow_forward" at bounding box center [674, 474] width 32 height 26
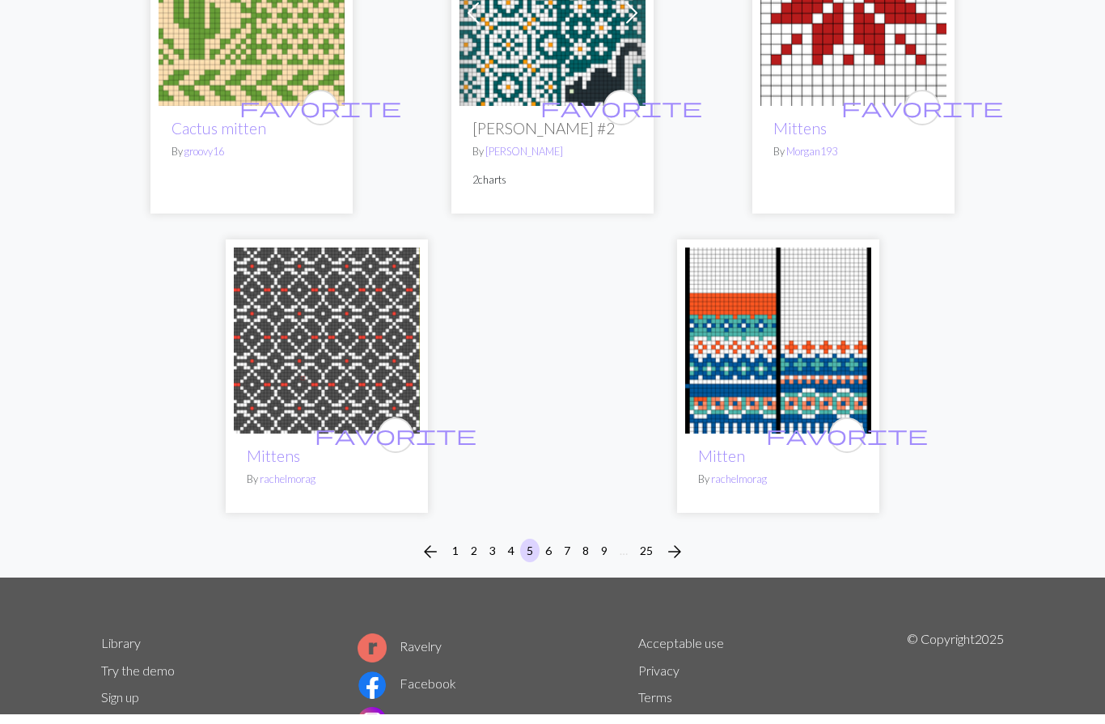
scroll to position [5358, 0]
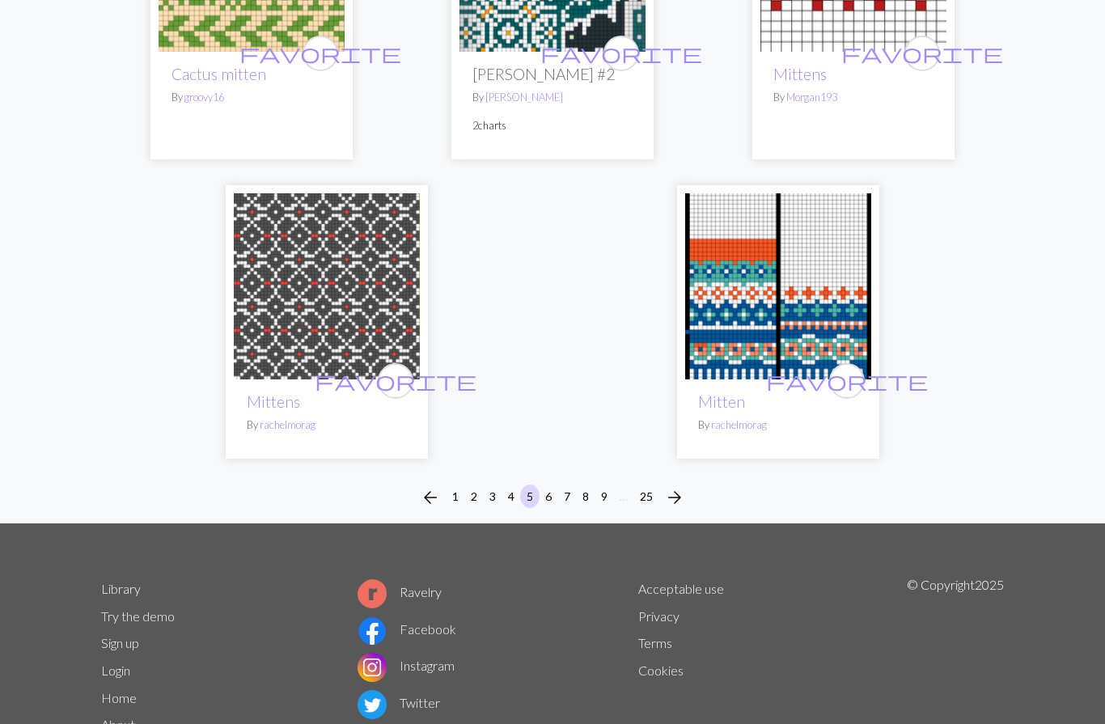
click at [551, 484] on button "6" at bounding box center [548, 495] width 19 height 23
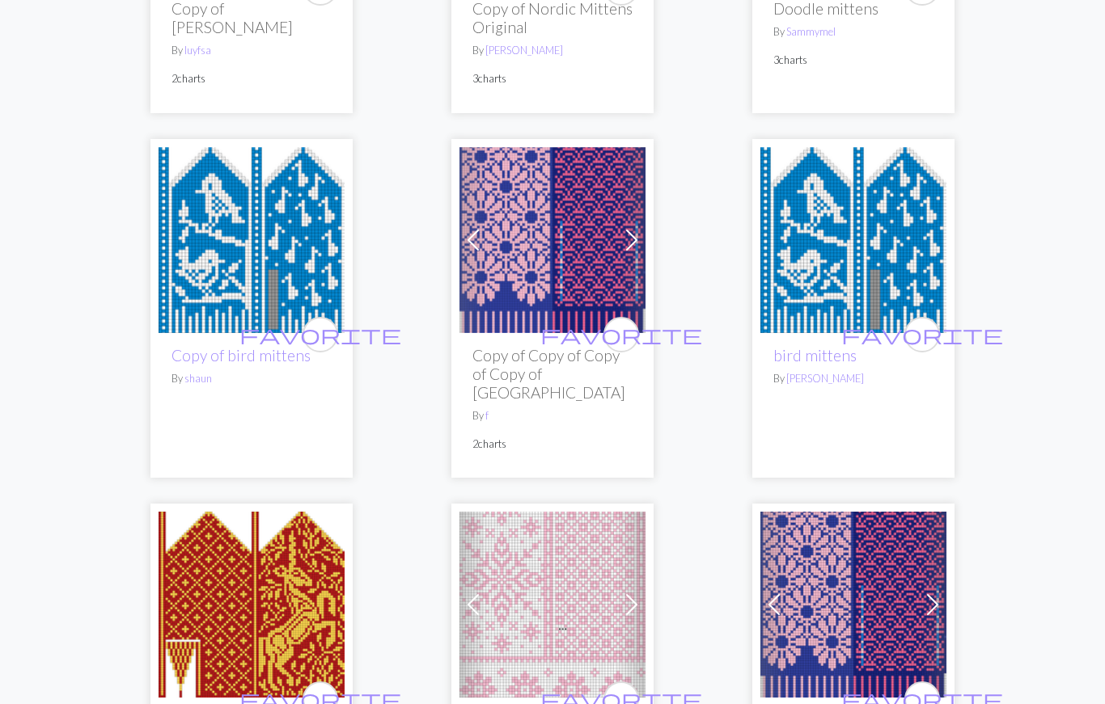
scroll to position [2136, 0]
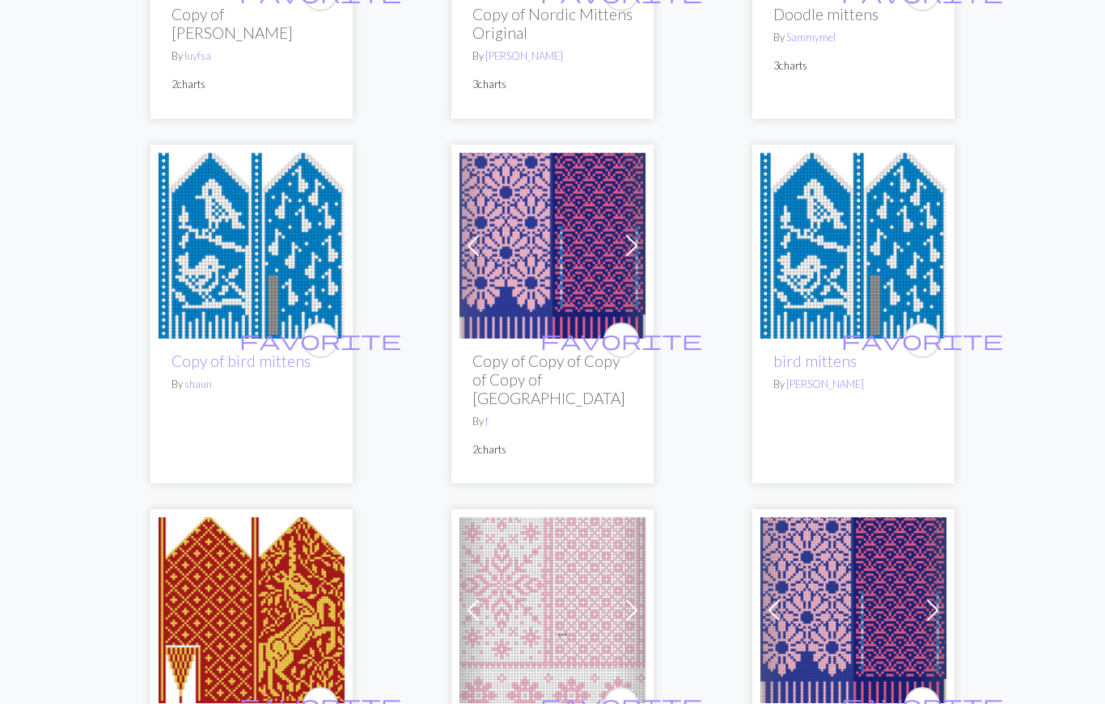
click at [543, 234] on img at bounding box center [552, 246] width 186 height 186
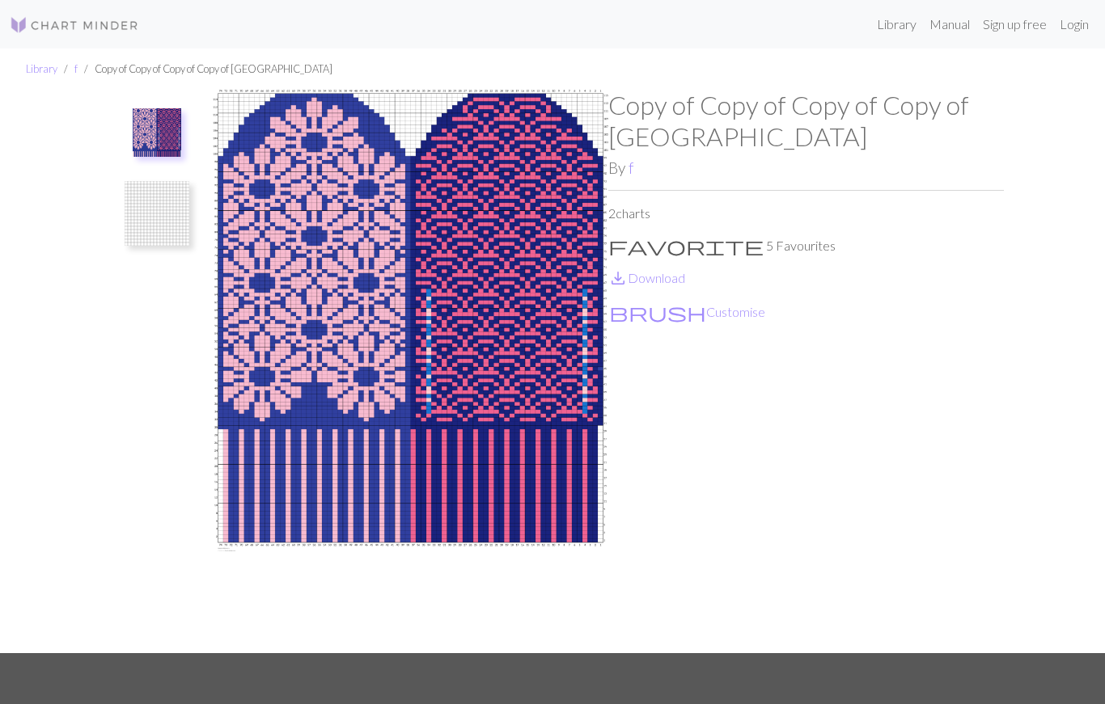
click at [171, 210] on img at bounding box center [157, 213] width 65 height 65
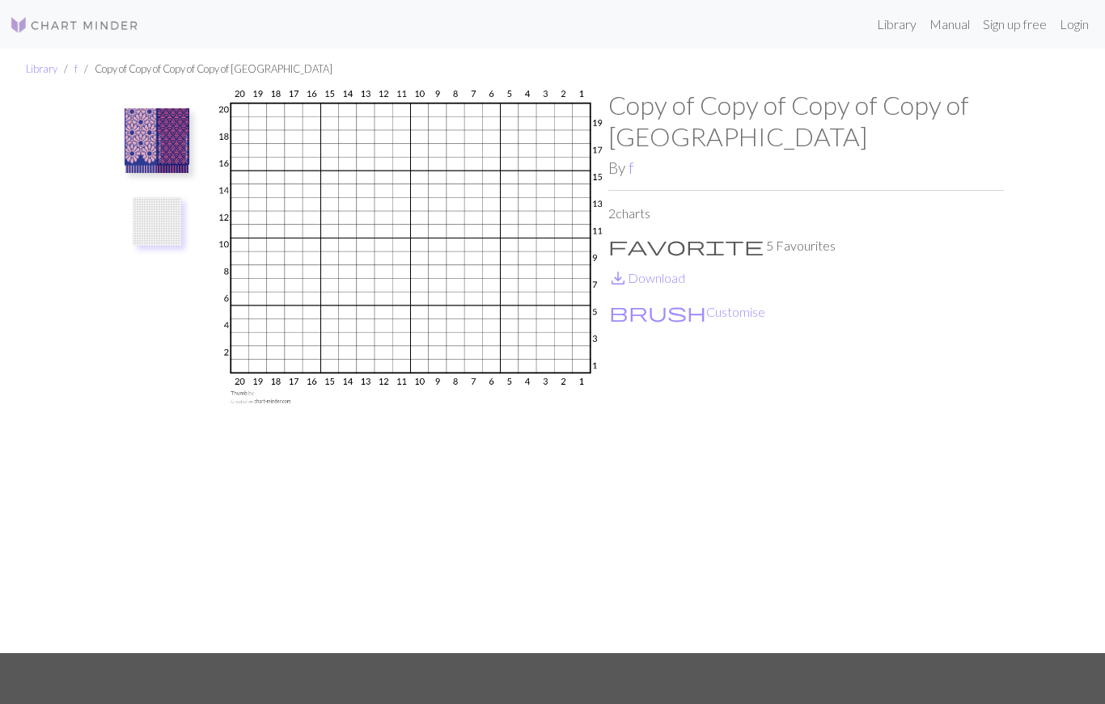
click at [158, 142] on img at bounding box center [157, 140] width 65 height 65
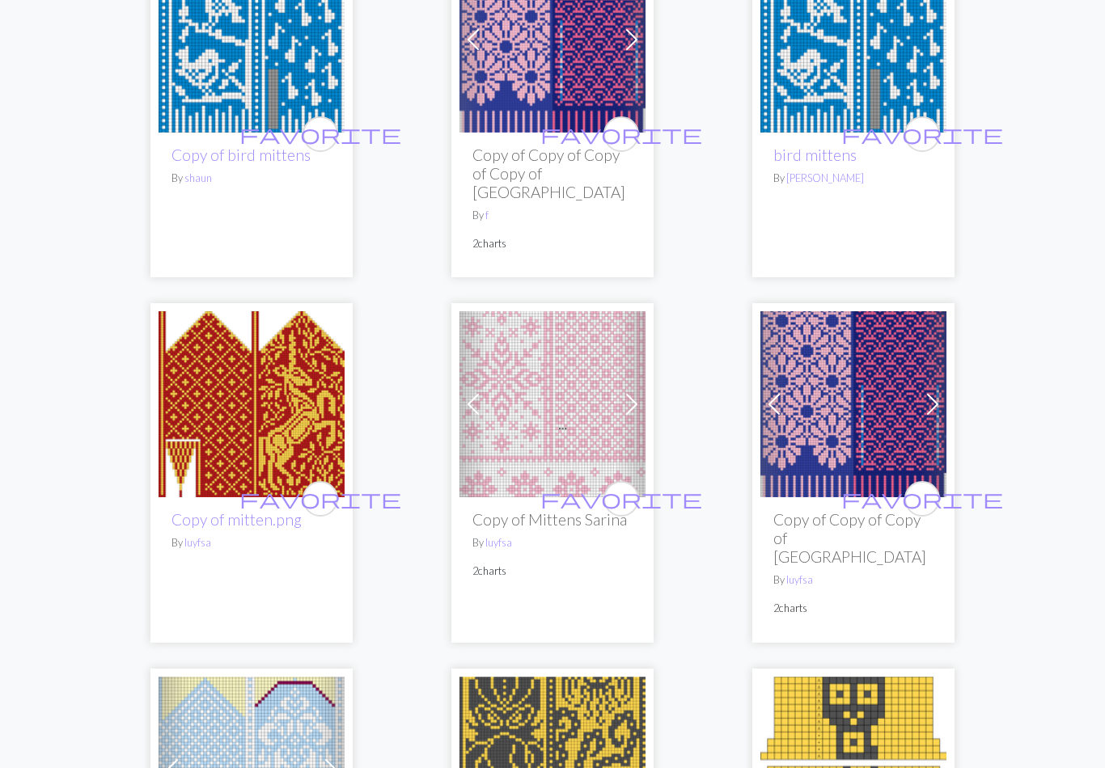
scroll to position [2343, 0]
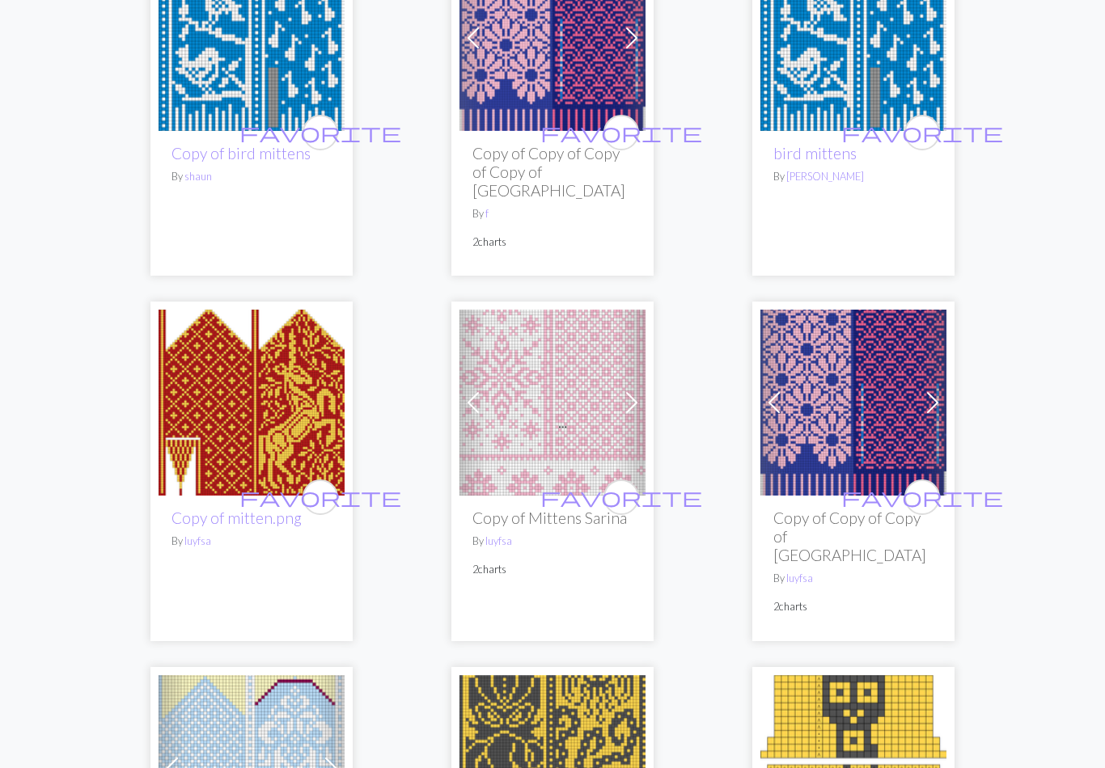
click at [832, 378] on img at bounding box center [853, 404] width 186 height 186
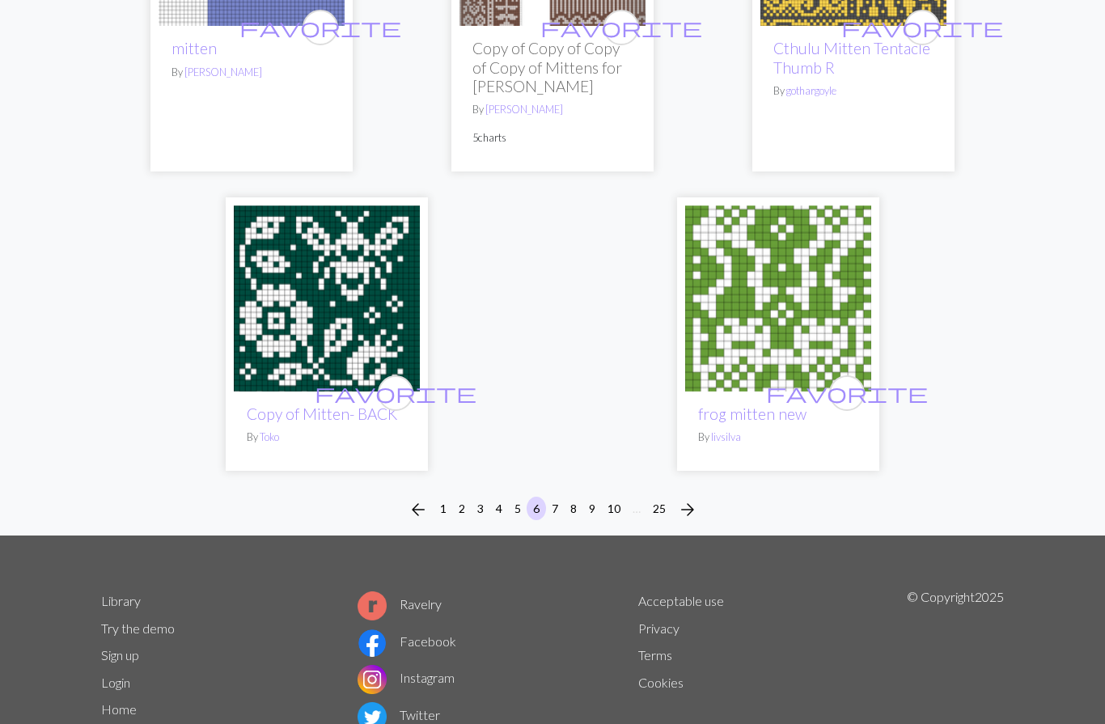
scroll to position [5592, 0]
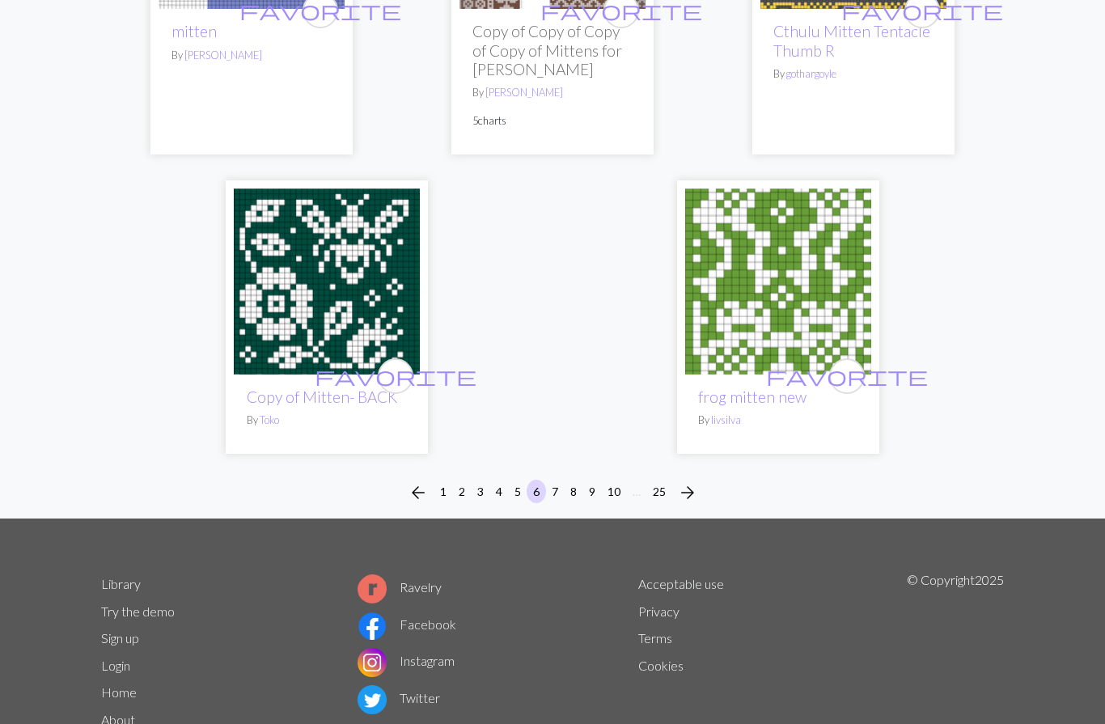
click at [688, 481] on span "arrow_forward" at bounding box center [687, 492] width 19 height 23
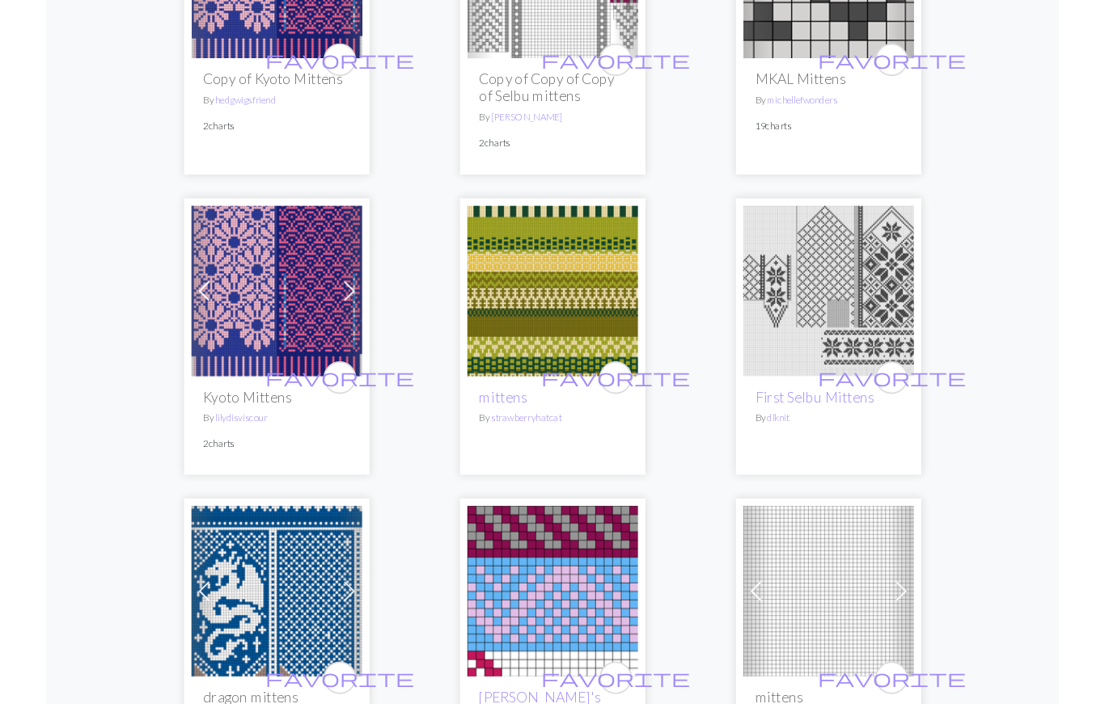
scroll to position [1241, 0]
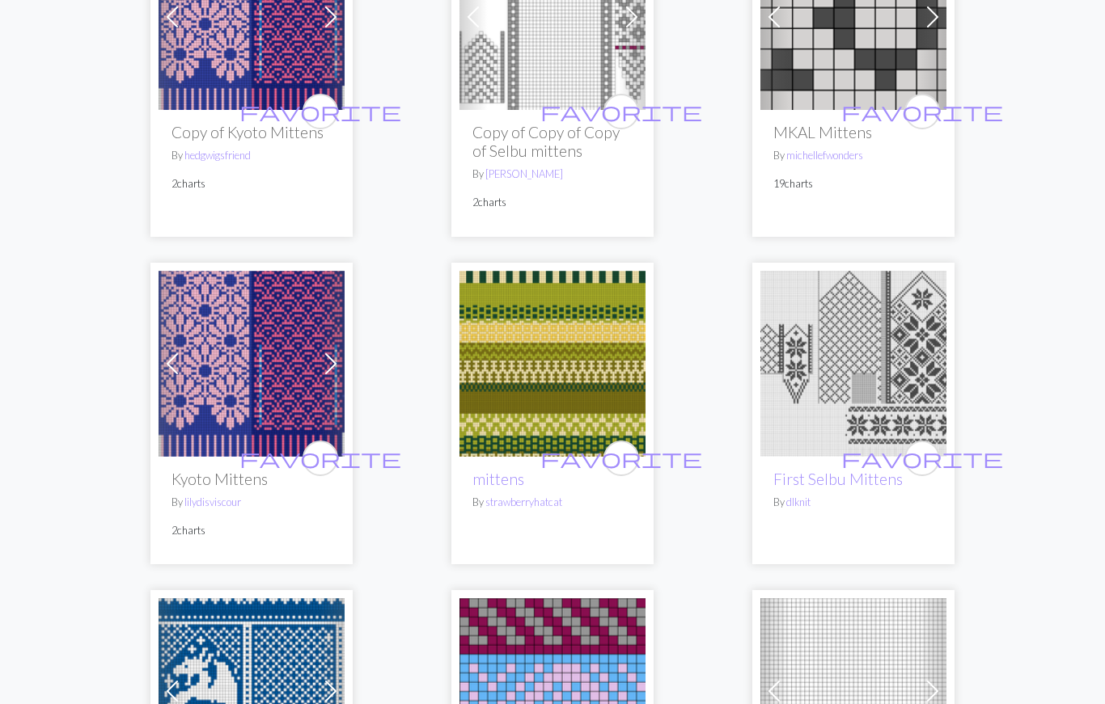
click at [242, 298] on img at bounding box center [252, 364] width 186 height 186
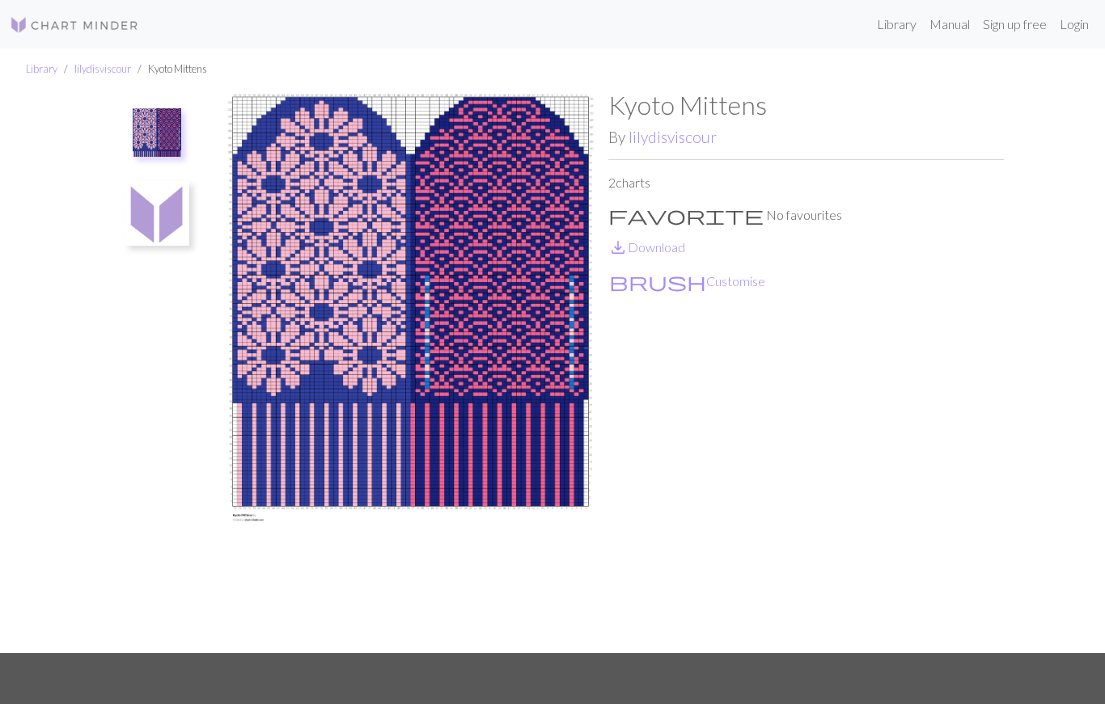
click at [166, 205] on img at bounding box center [157, 213] width 65 height 65
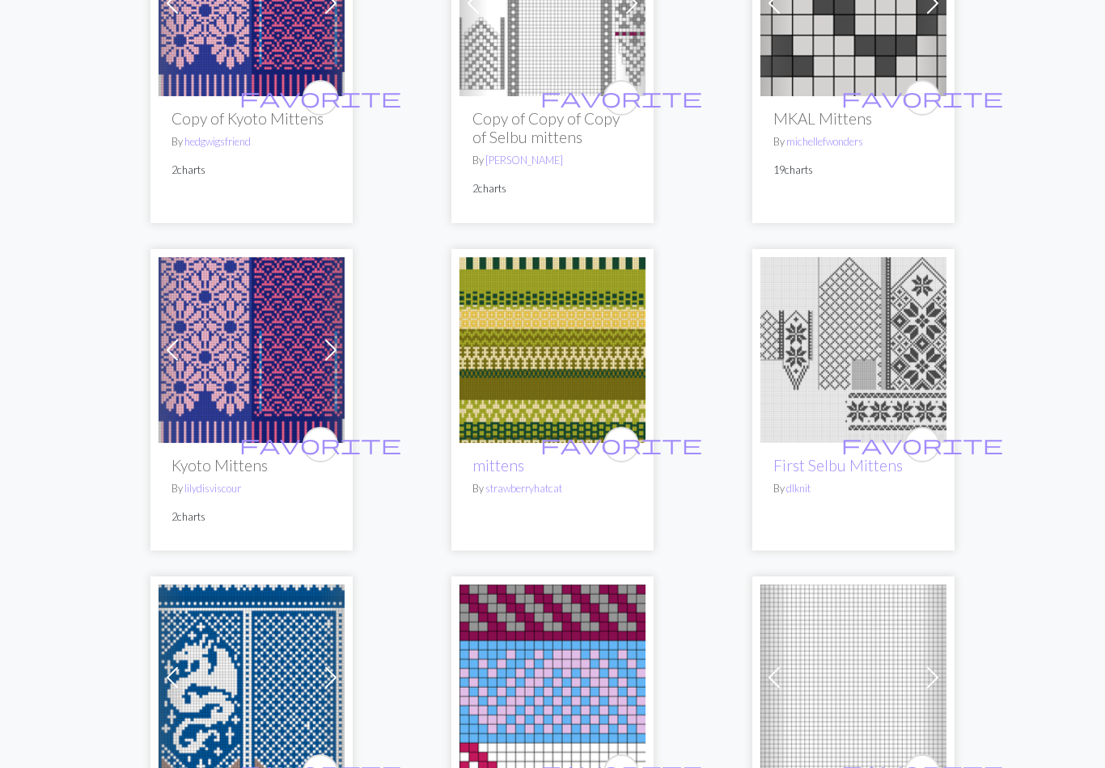
click at [188, 84] on img at bounding box center [252, 4] width 186 height 186
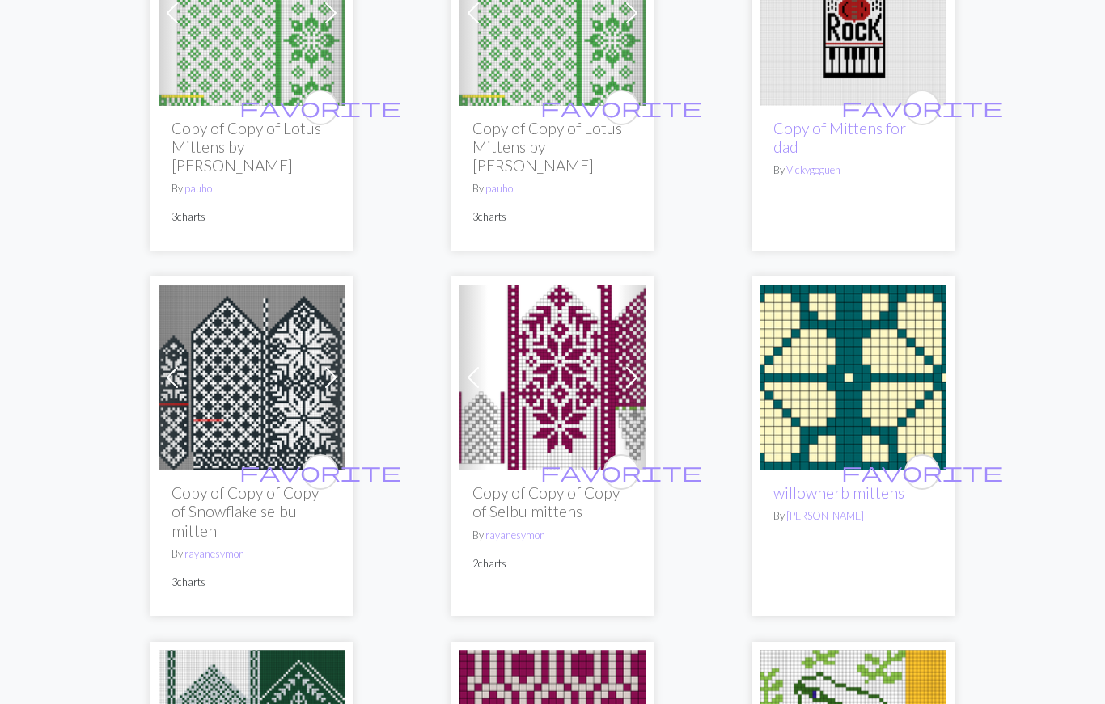
scroll to position [4327, 0]
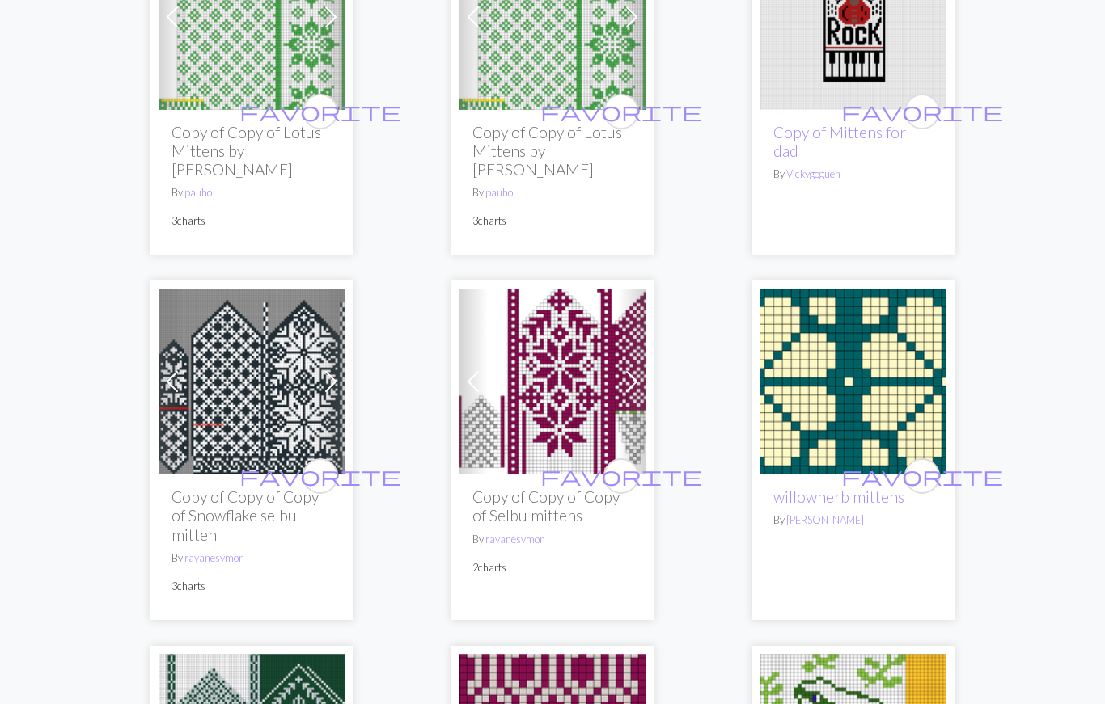
click at [835, 302] on img at bounding box center [853, 382] width 186 height 186
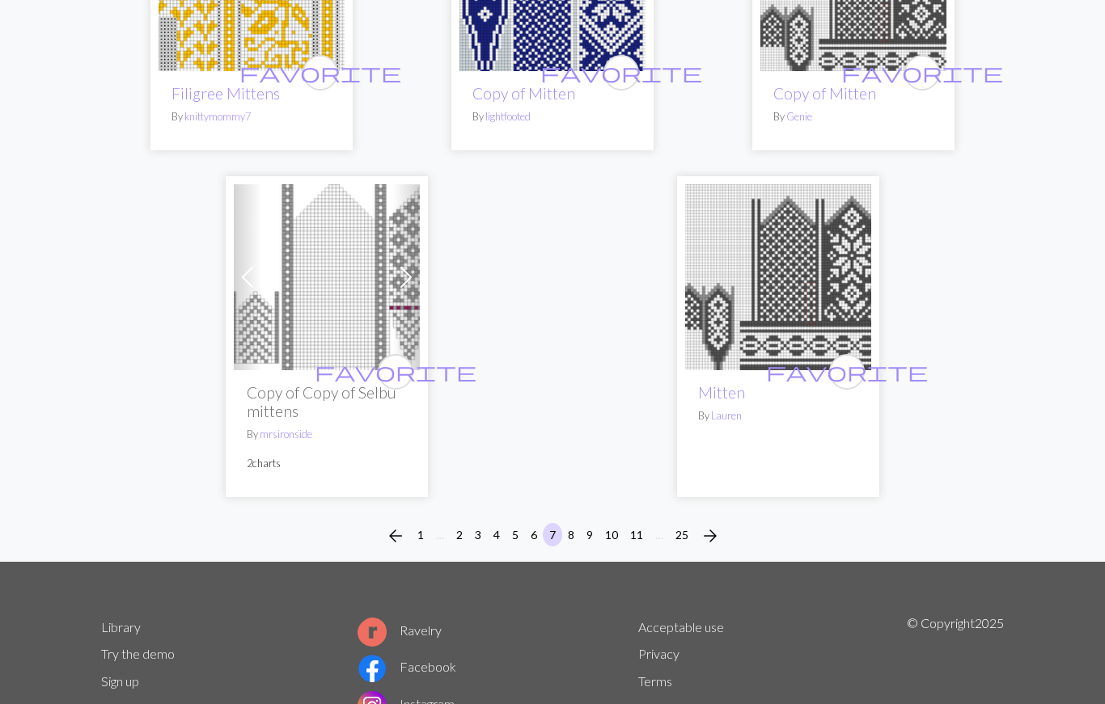
scroll to position [5414, 0]
click at [708, 525] on span "arrow_forward" at bounding box center [709, 536] width 19 height 23
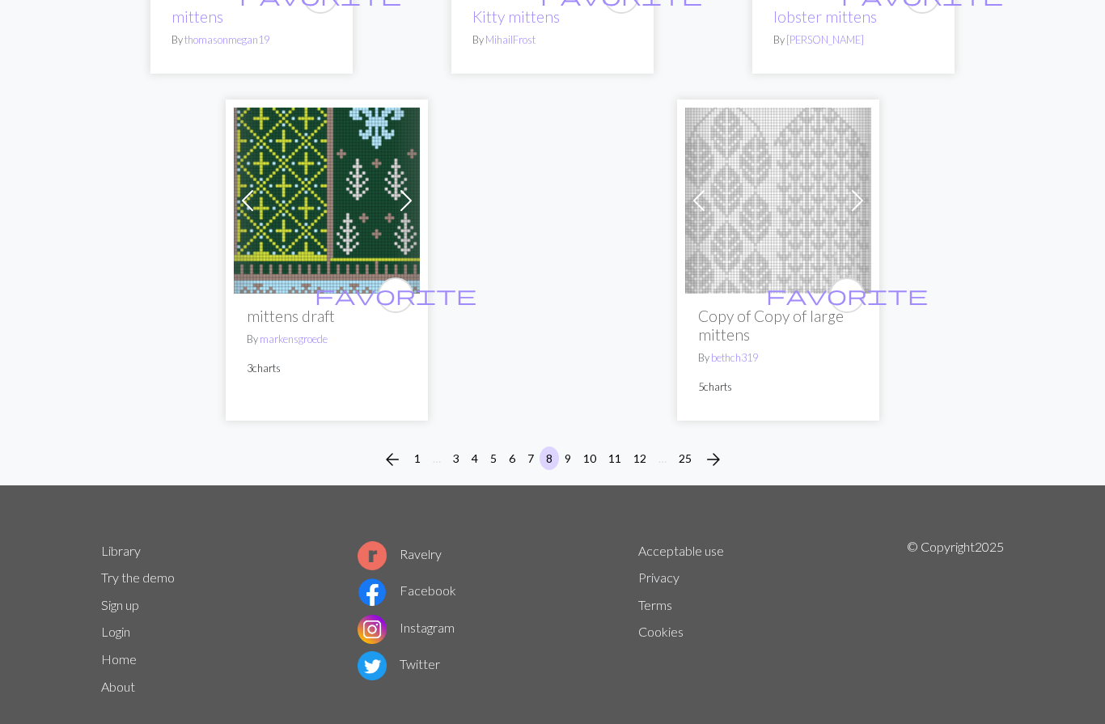
scroll to position [5387, 0]
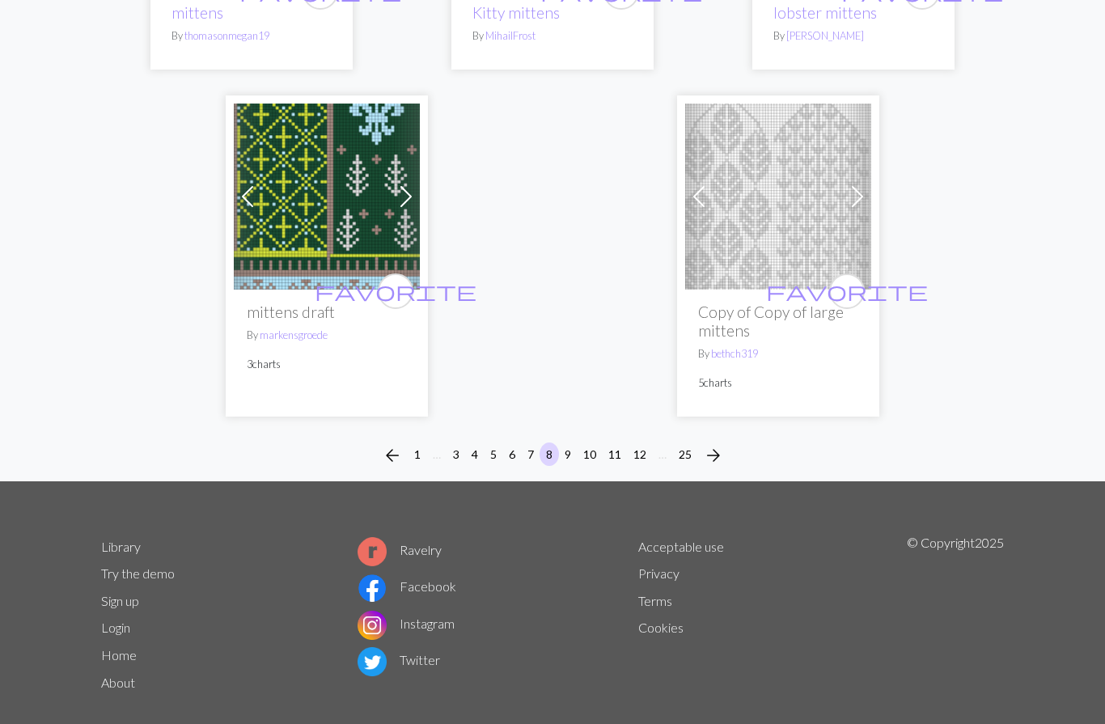
click at [717, 444] on span "arrow_forward" at bounding box center [713, 455] width 19 height 23
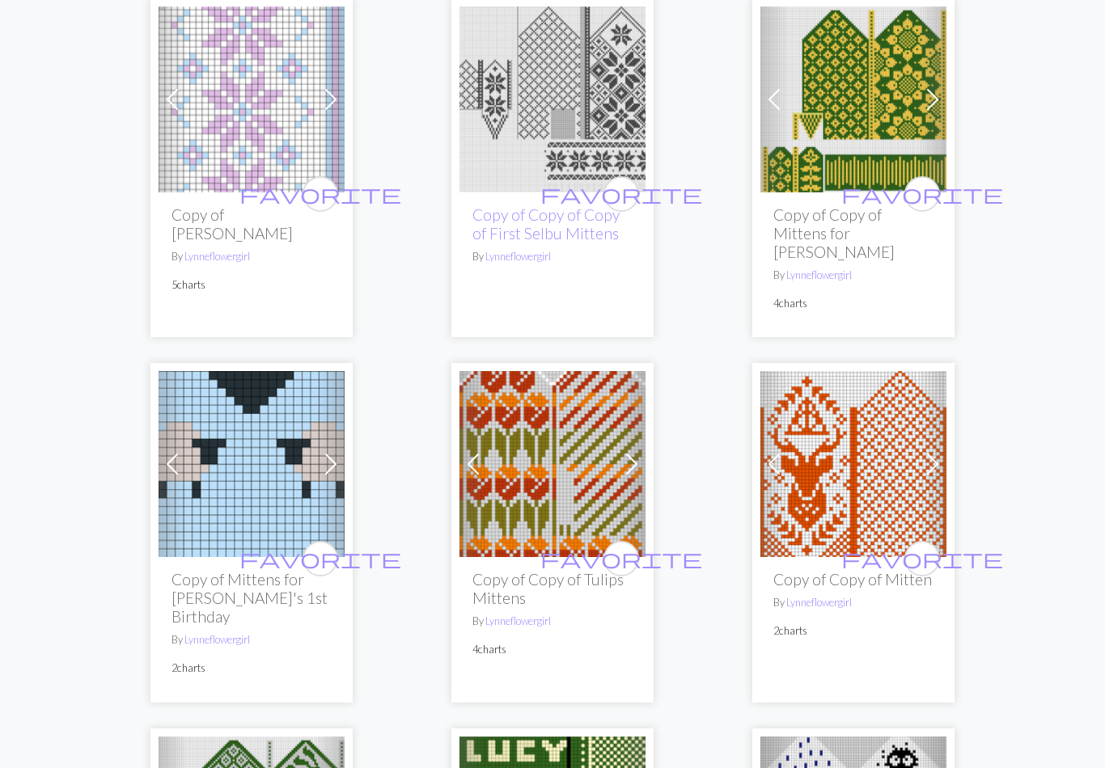
scroll to position [3238, 0]
click at [876, 214] on h2 "Copy of Copy of Mittens for [PERSON_NAME]" at bounding box center [853, 233] width 160 height 56
click at [871, 116] on img at bounding box center [853, 99] width 186 height 186
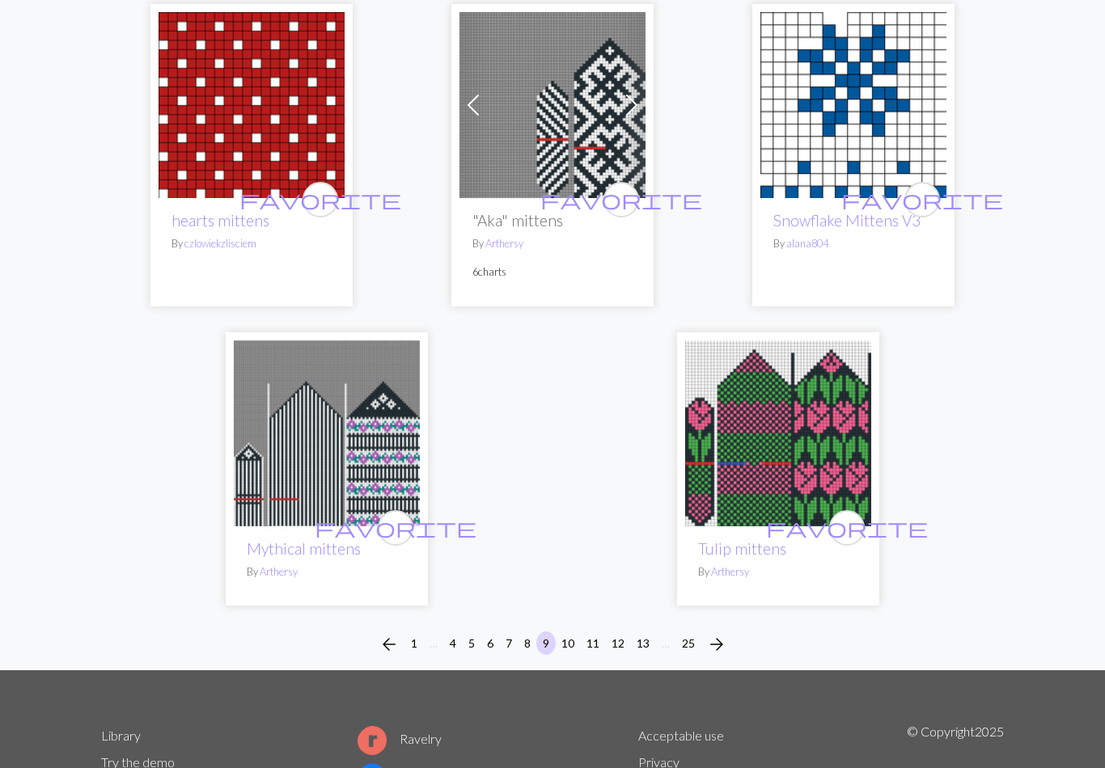
scroll to position [5319, 0]
click at [718, 633] on span "arrow_forward" at bounding box center [716, 644] width 19 height 23
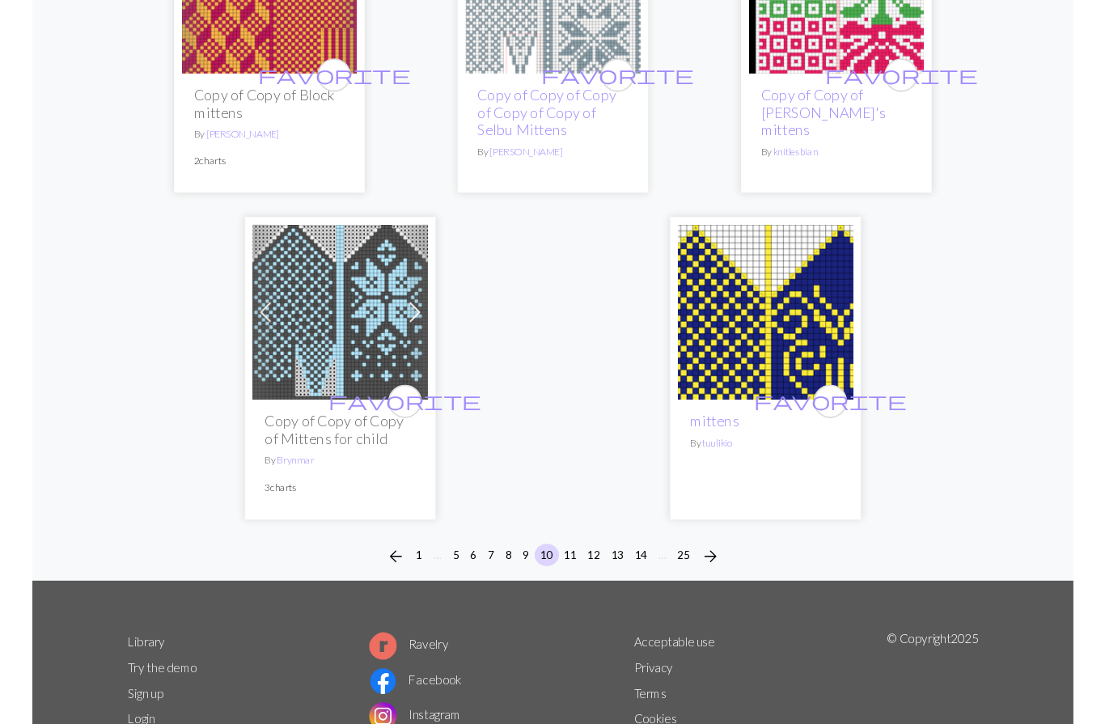
scroll to position [5452, 0]
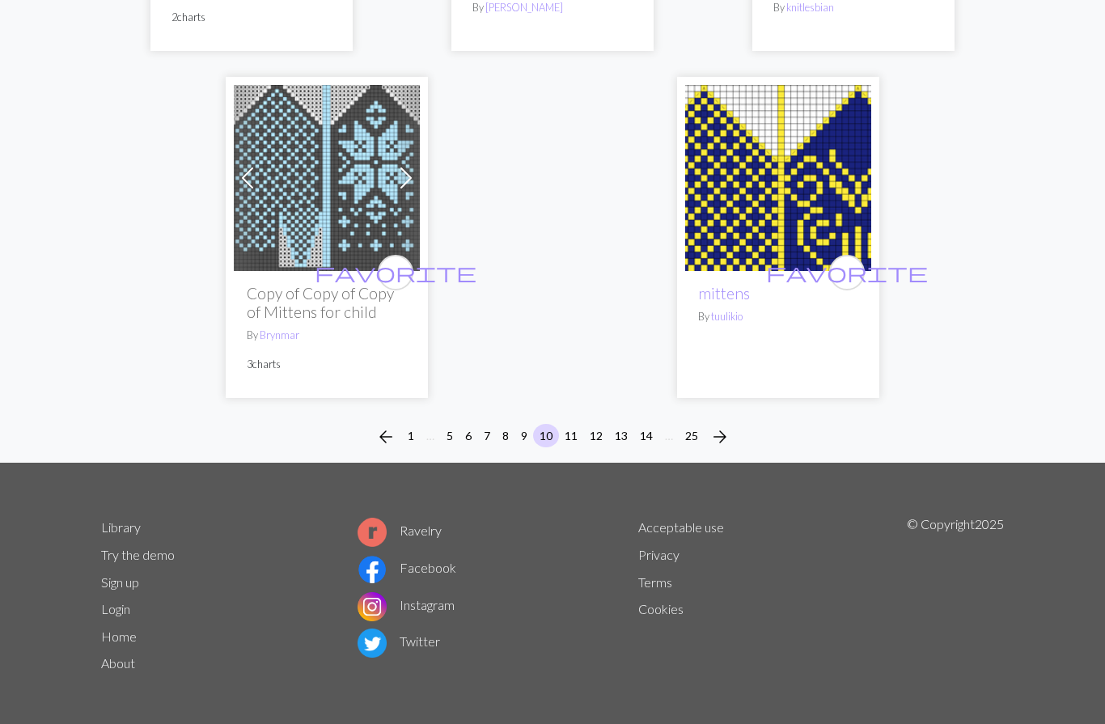
click at [723, 435] on span "arrow_forward" at bounding box center [719, 436] width 19 height 23
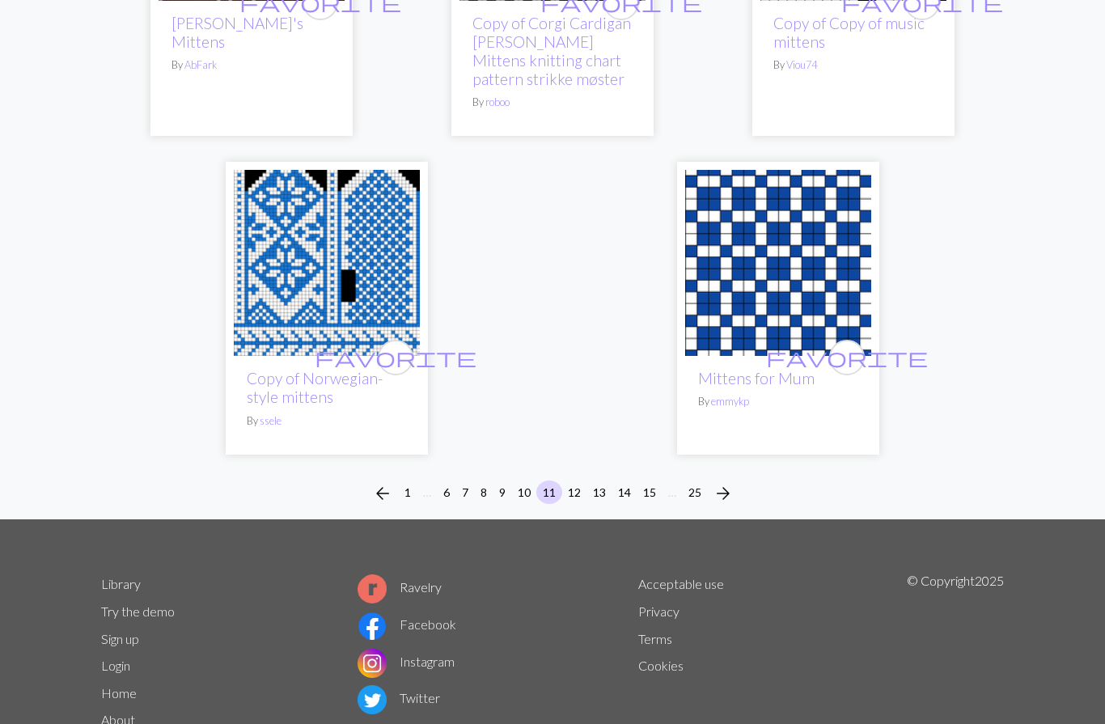
scroll to position [5387, 0]
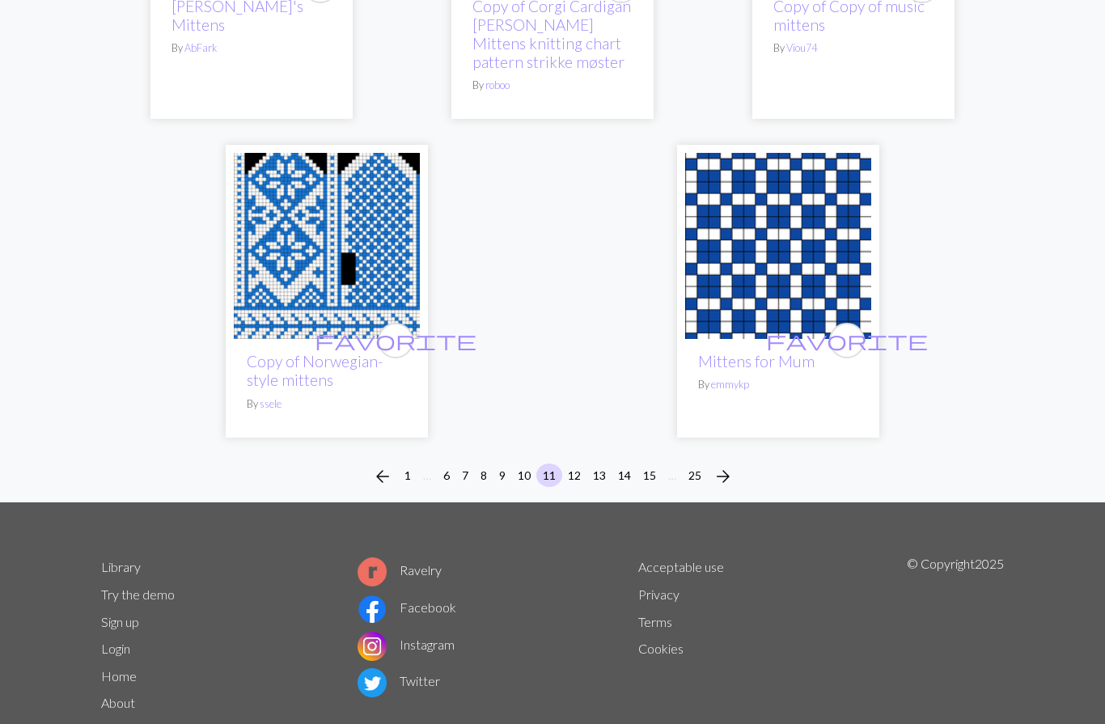
click at [721, 465] on span "arrow_forward" at bounding box center [722, 476] width 19 height 23
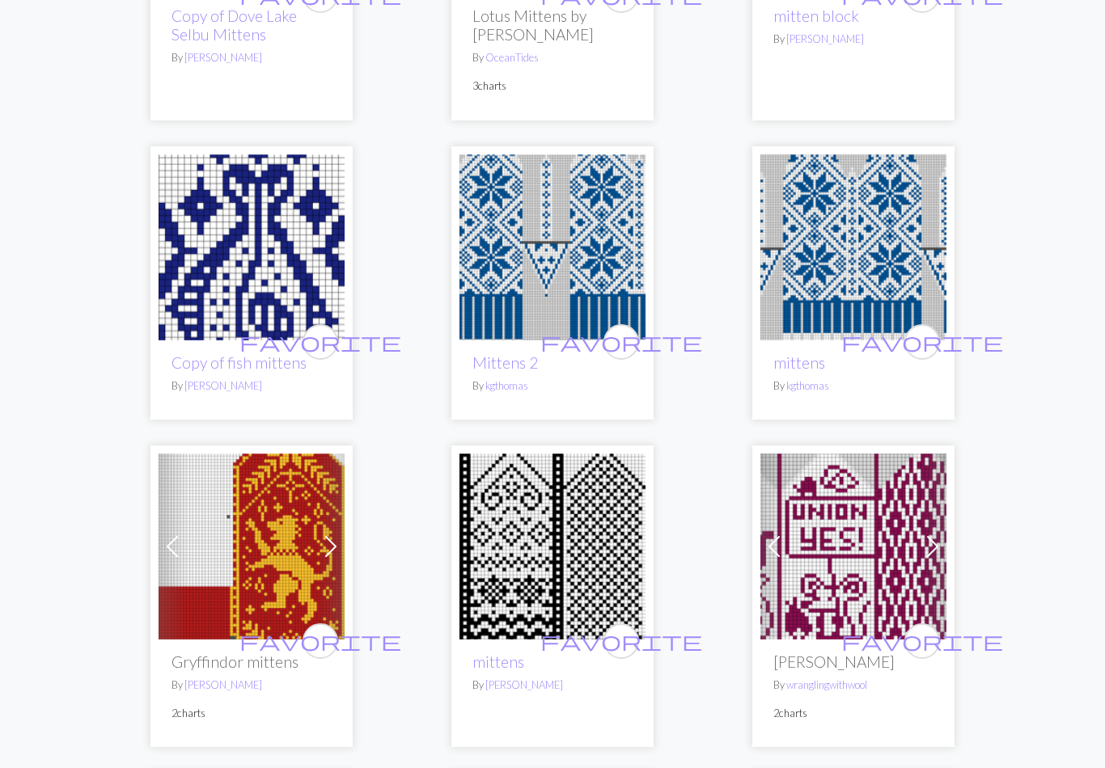
scroll to position [3576, 0]
click at [837, 263] on img at bounding box center [853, 247] width 186 height 186
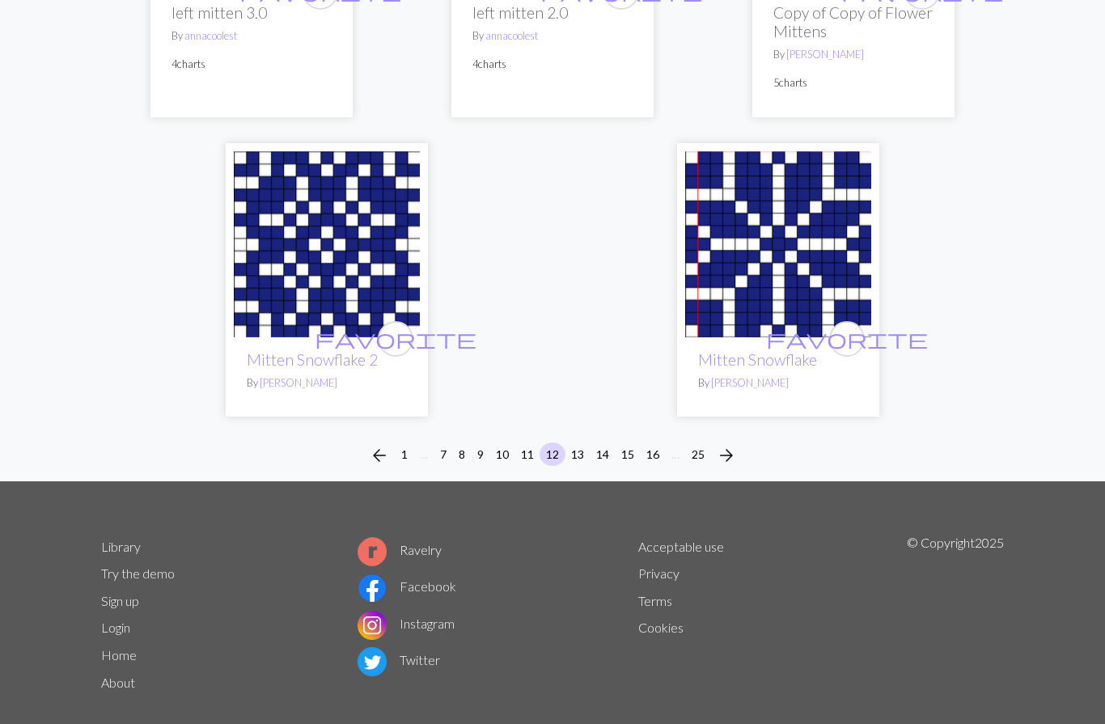
scroll to position [5246, 0]
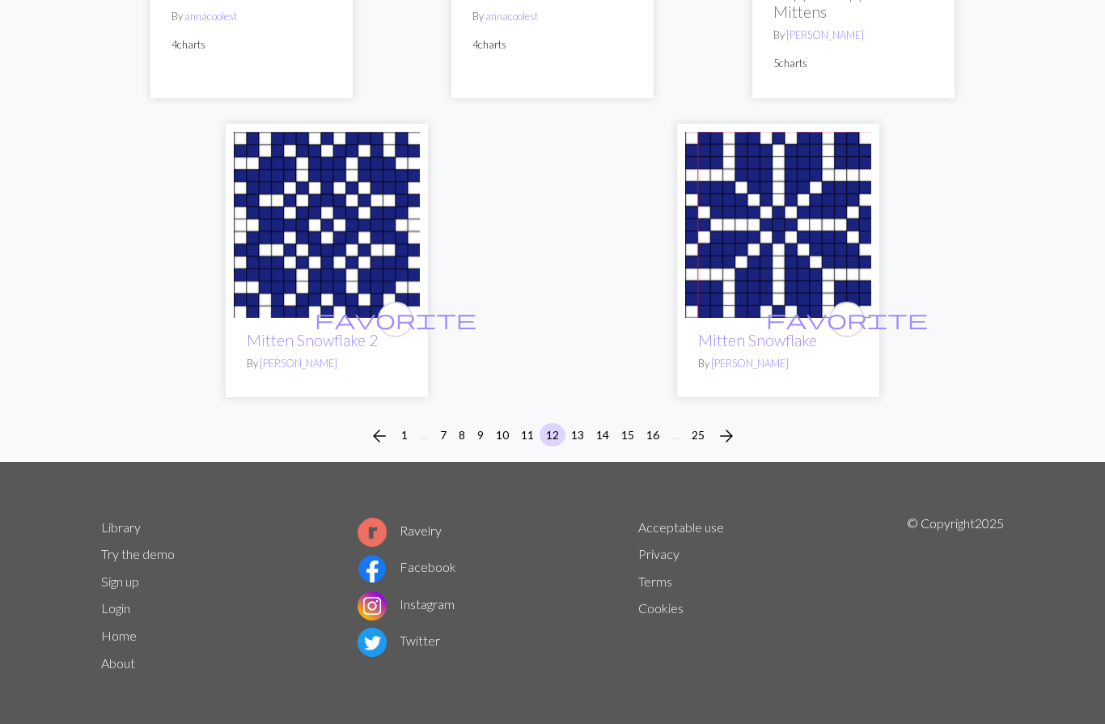
click at [729, 432] on span "arrow_forward" at bounding box center [725, 436] width 19 height 23
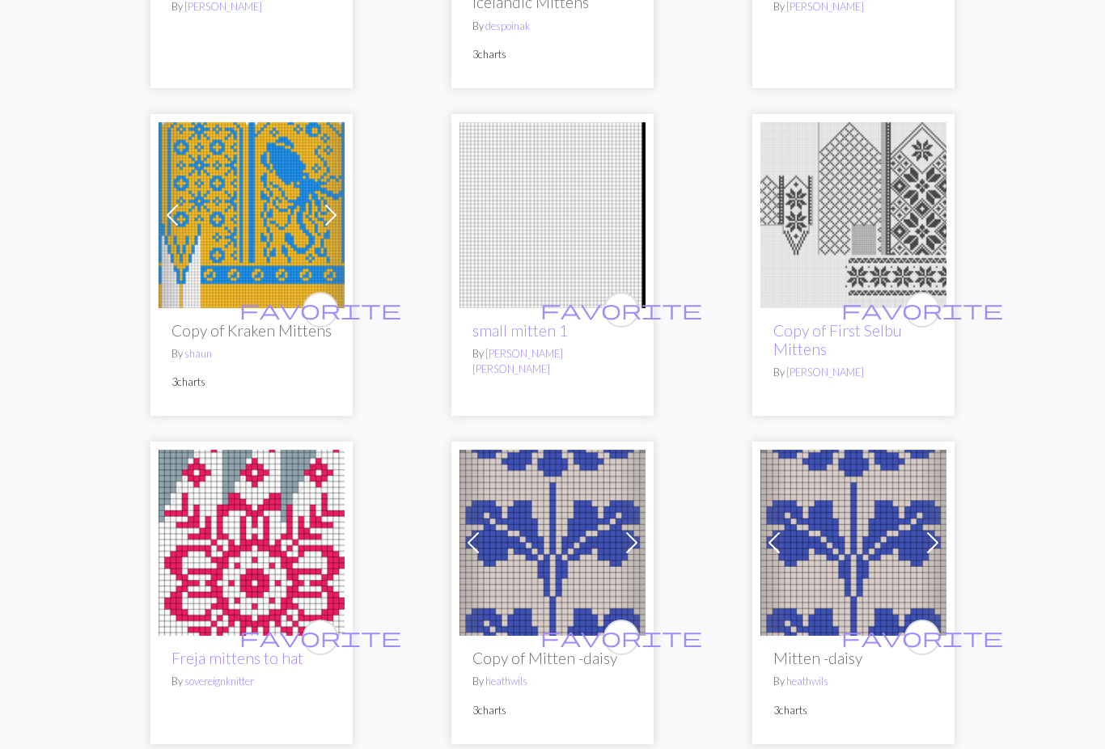
scroll to position [1418, 0]
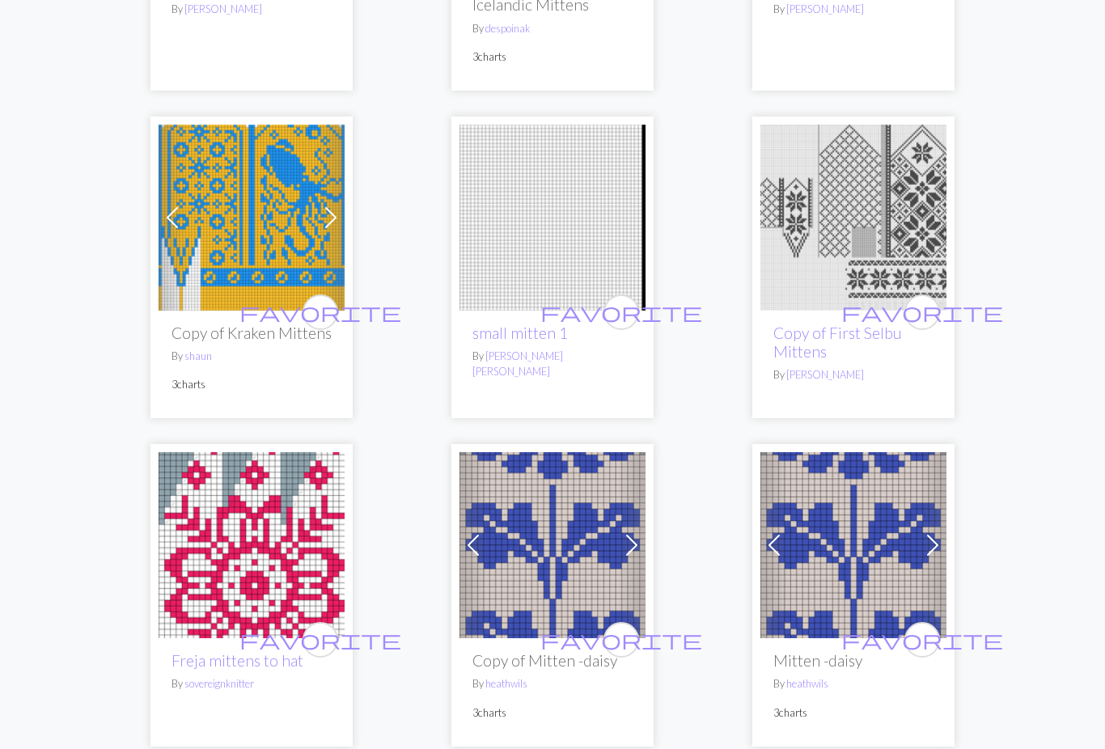
click at [877, 167] on img at bounding box center [853, 218] width 186 height 186
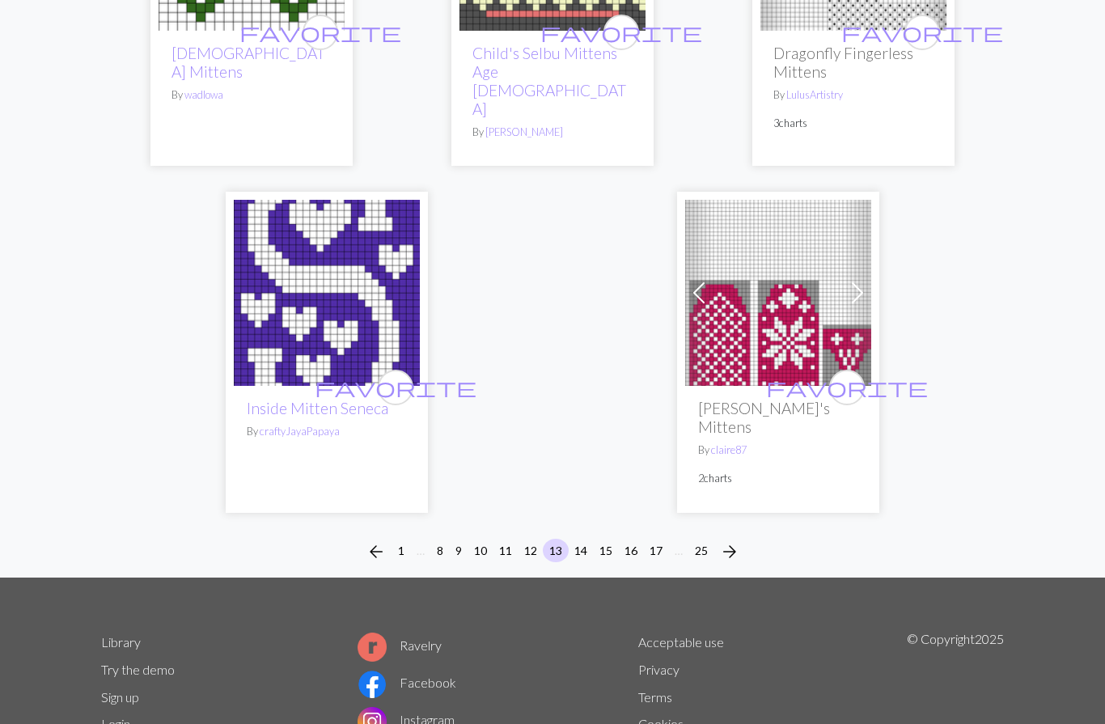
scroll to position [5377, 0]
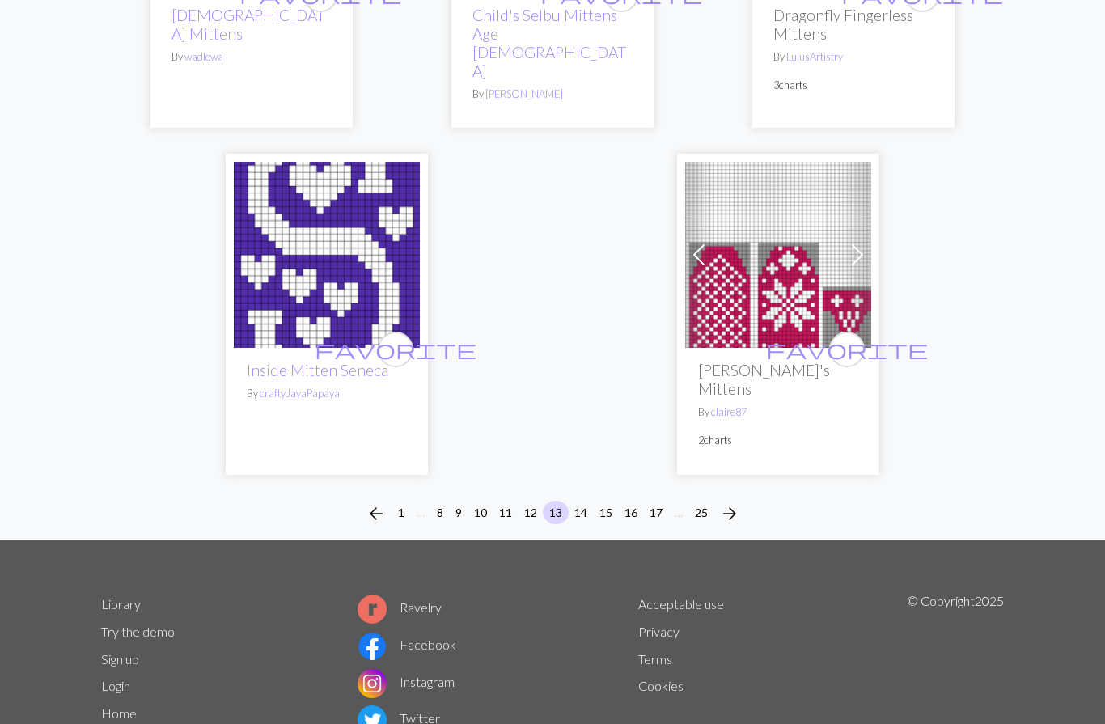
click at [742, 501] on button "arrow_forward" at bounding box center [729, 514] width 32 height 26
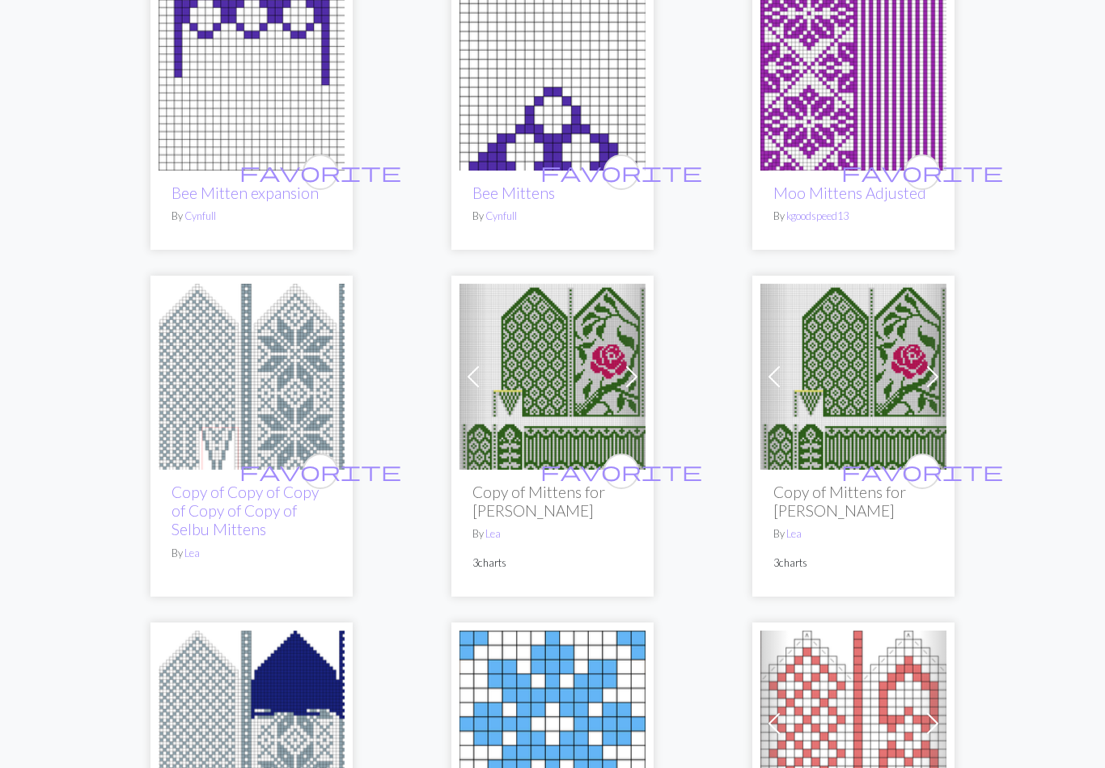
scroll to position [235, 0]
click at [506, 127] on img at bounding box center [552, 78] width 186 height 186
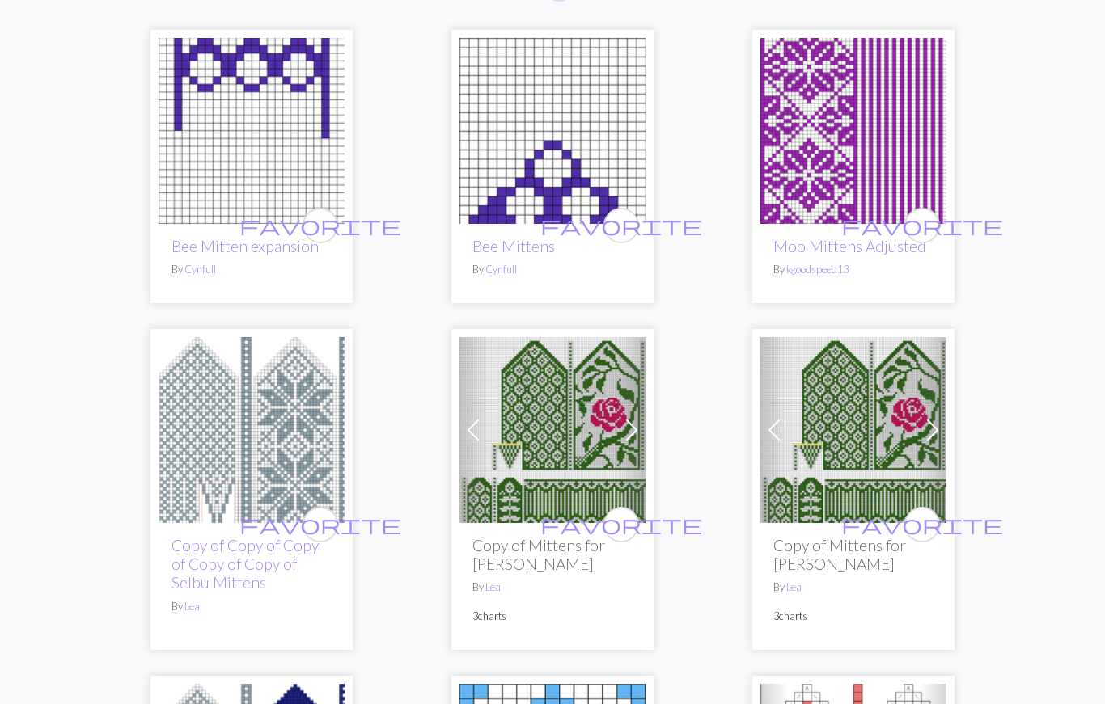
scroll to position [163, 0]
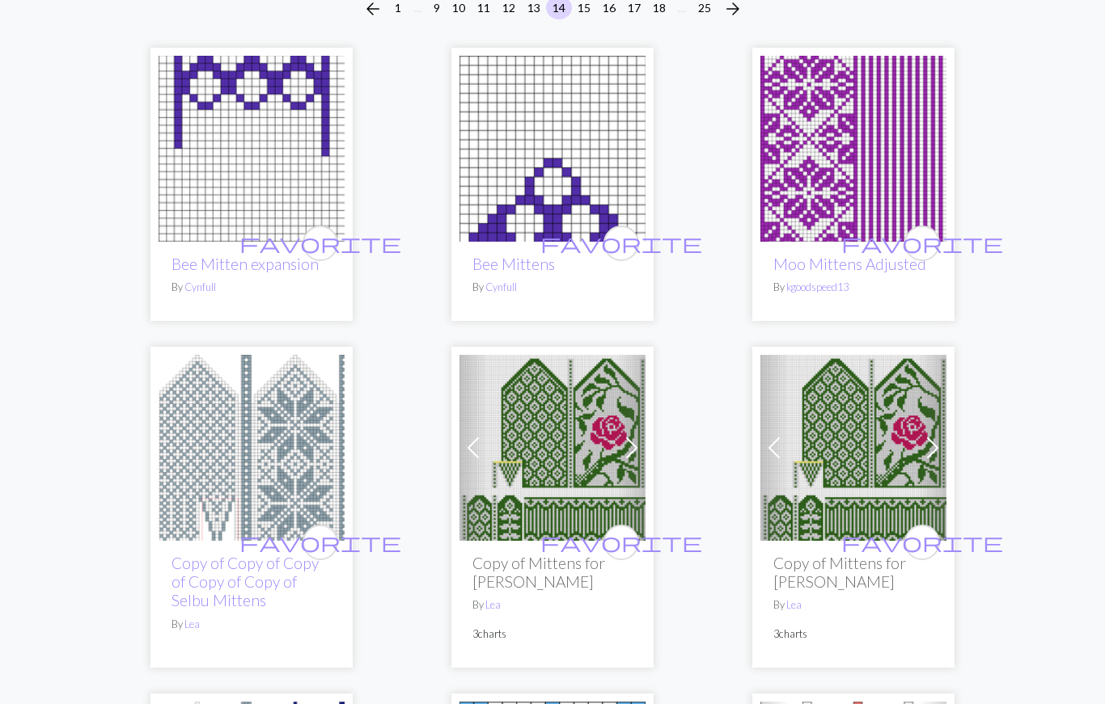
click at [873, 185] on img at bounding box center [853, 149] width 186 height 186
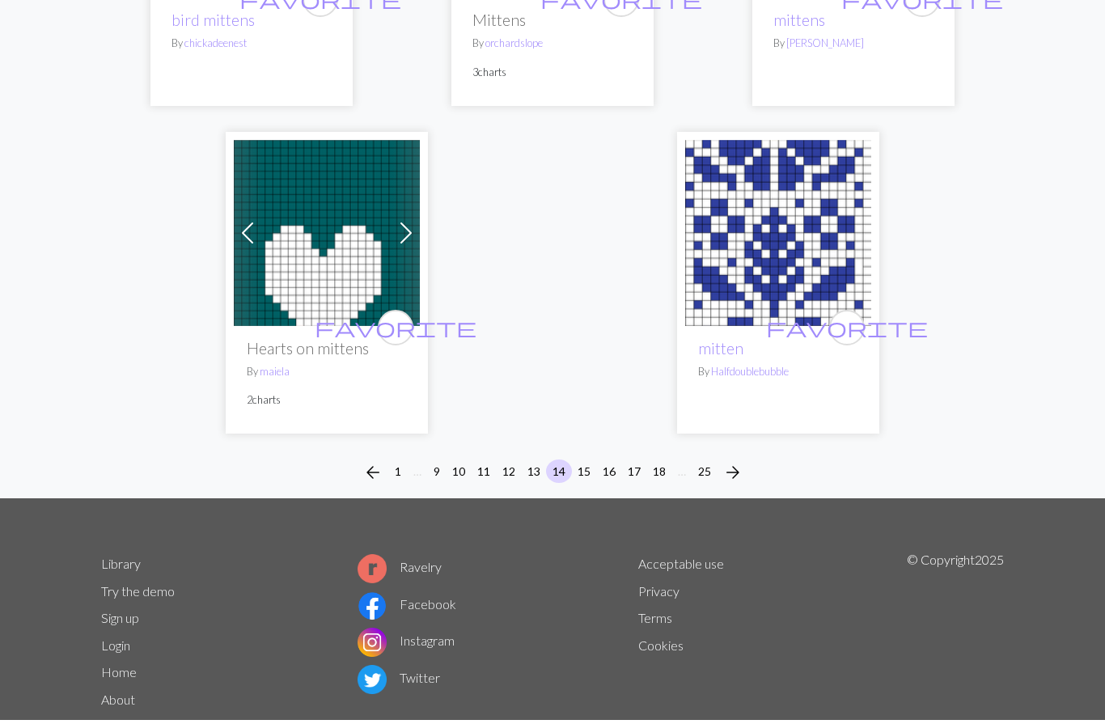
scroll to position [5340, 0]
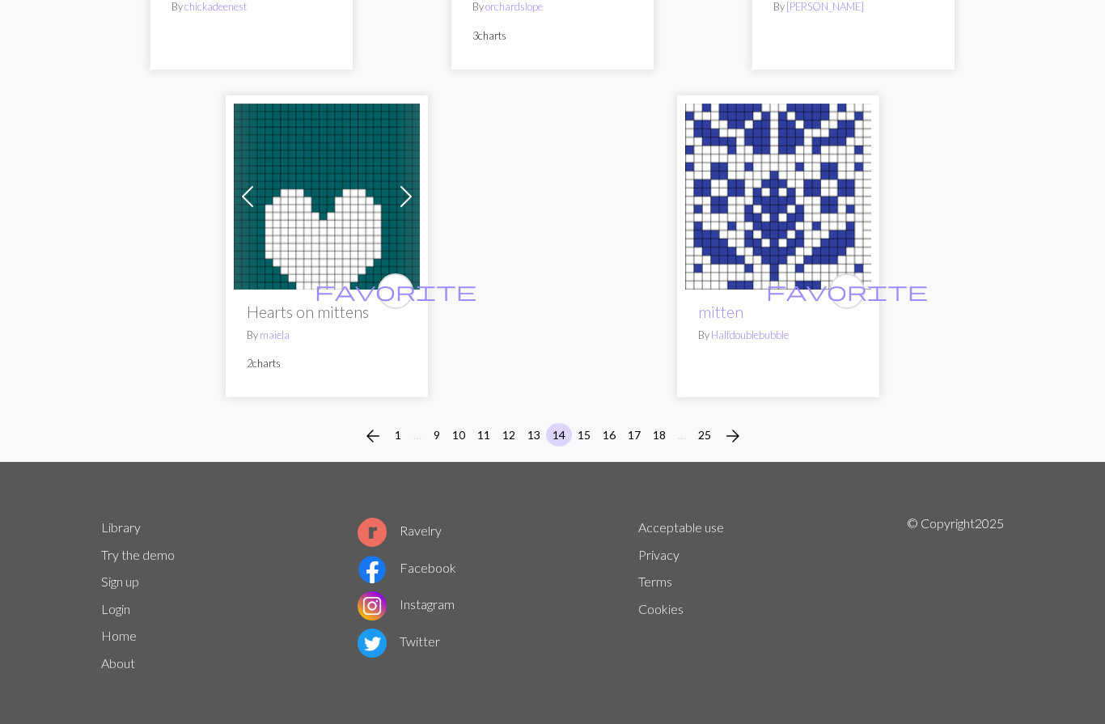
click at [732, 429] on span "arrow_forward" at bounding box center [732, 436] width 19 height 23
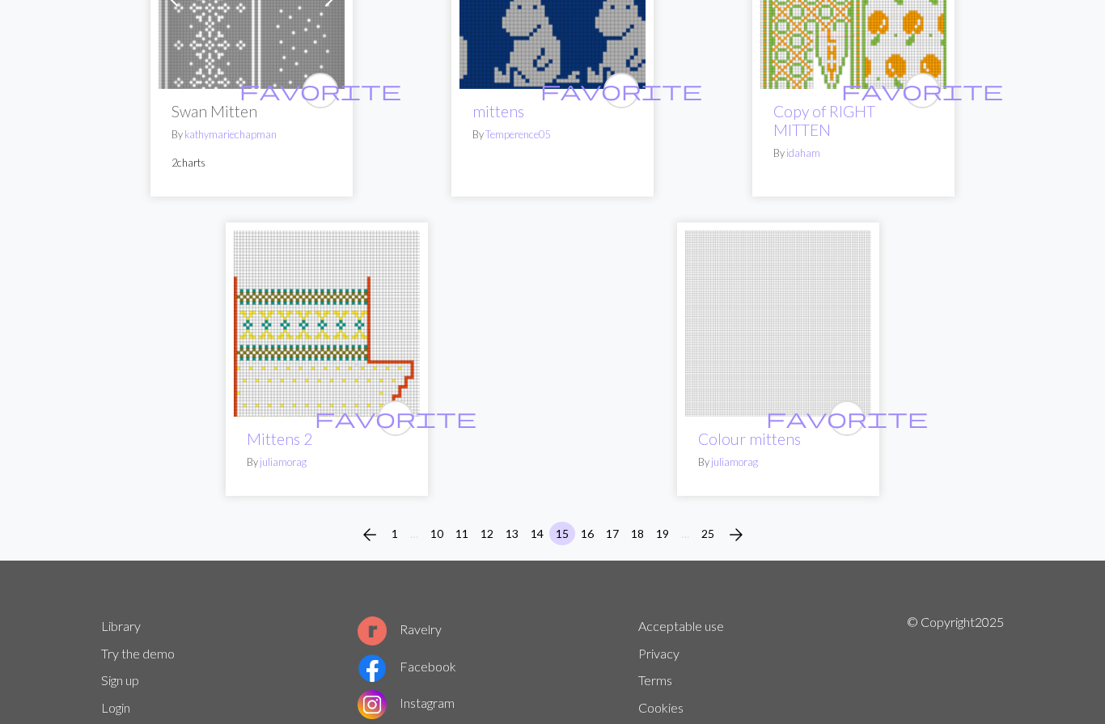
scroll to position [5274, 0]
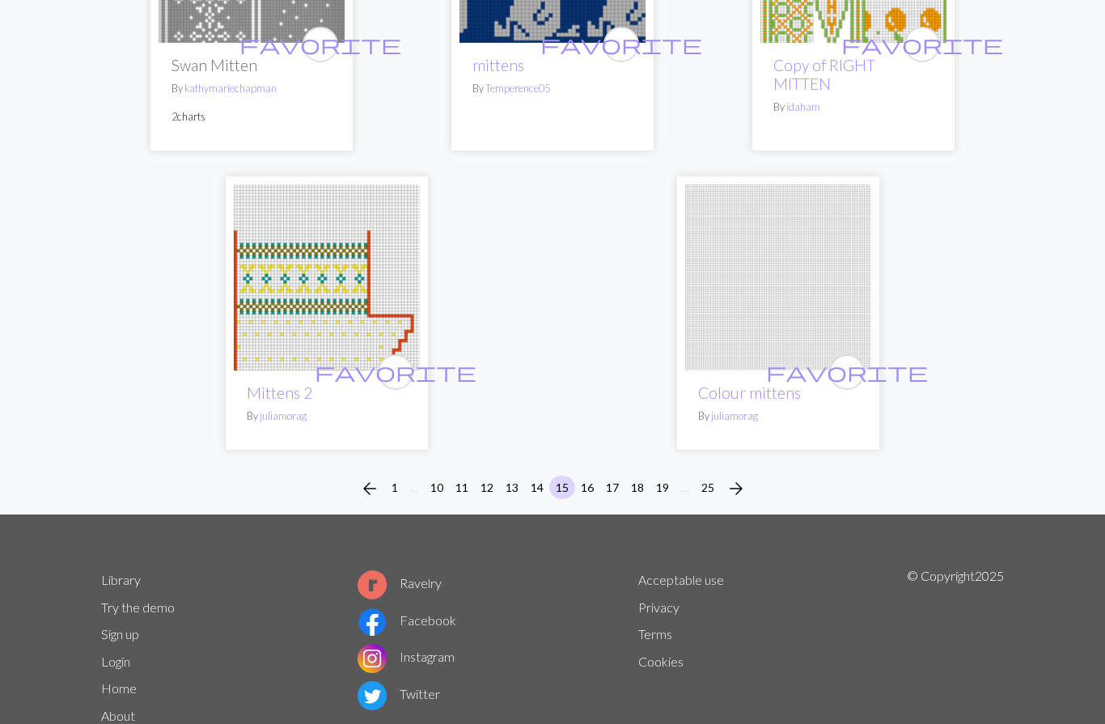
click at [737, 477] on span "arrow_forward" at bounding box center [735, 488] width 19 height 23
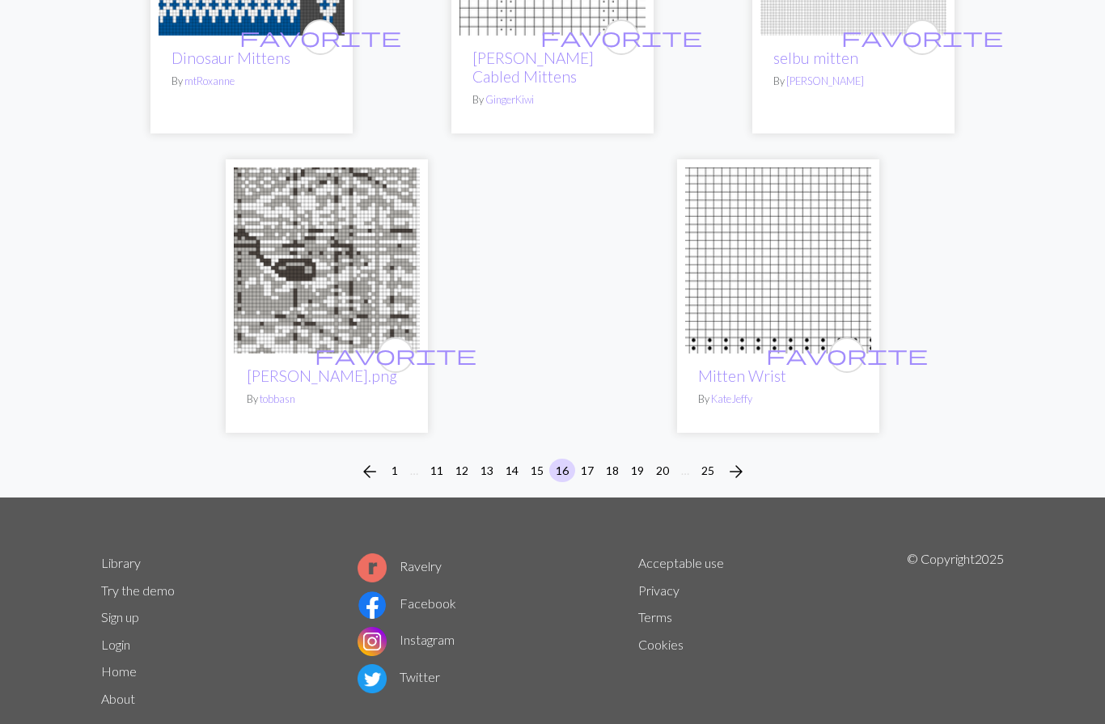
scroll to position [5340, 0]
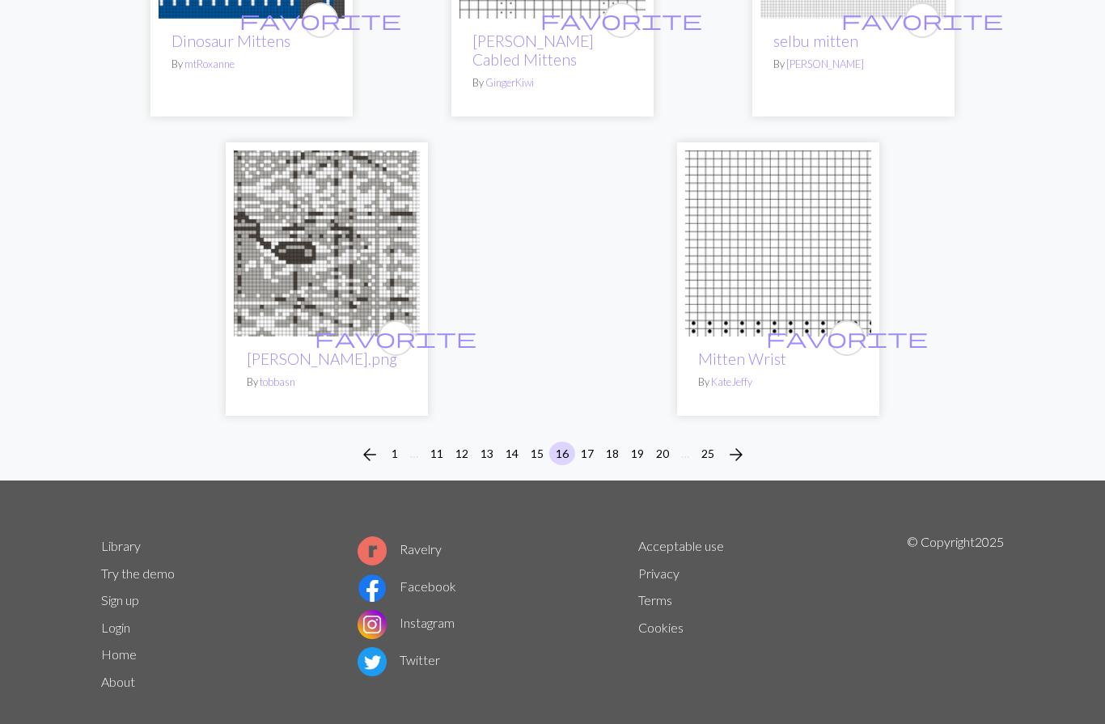
click at [737, 443] on span "arrow_forward" at bounding box center [735, 454] width 19 height 23
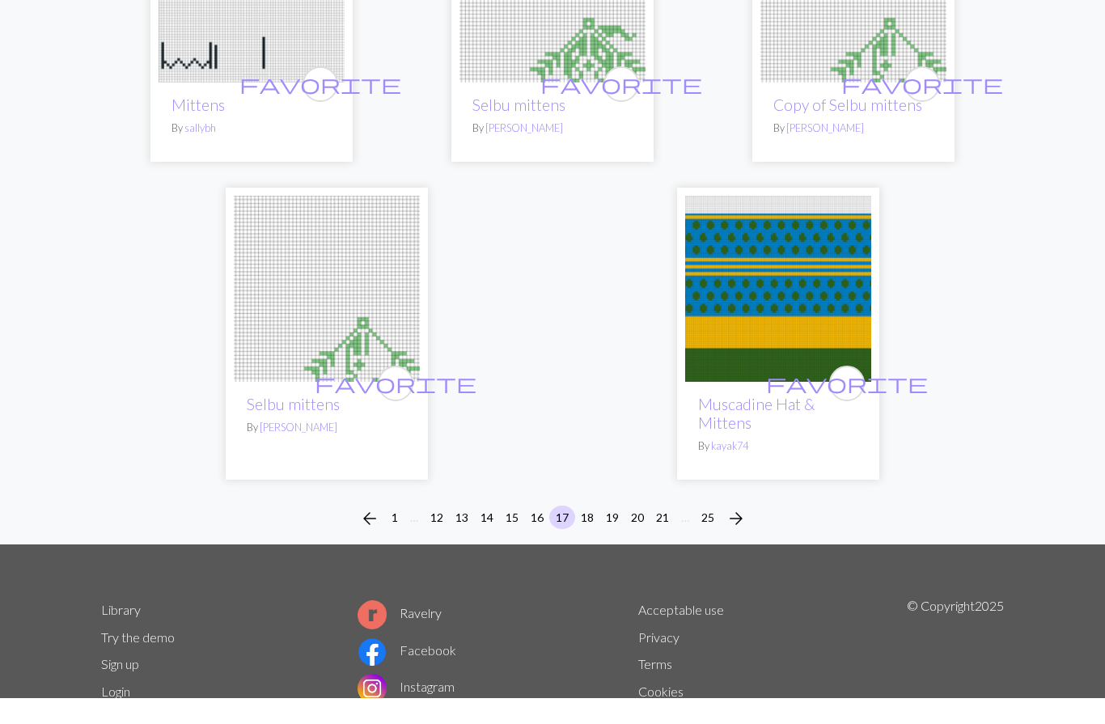
scroll to position [5340, 0]
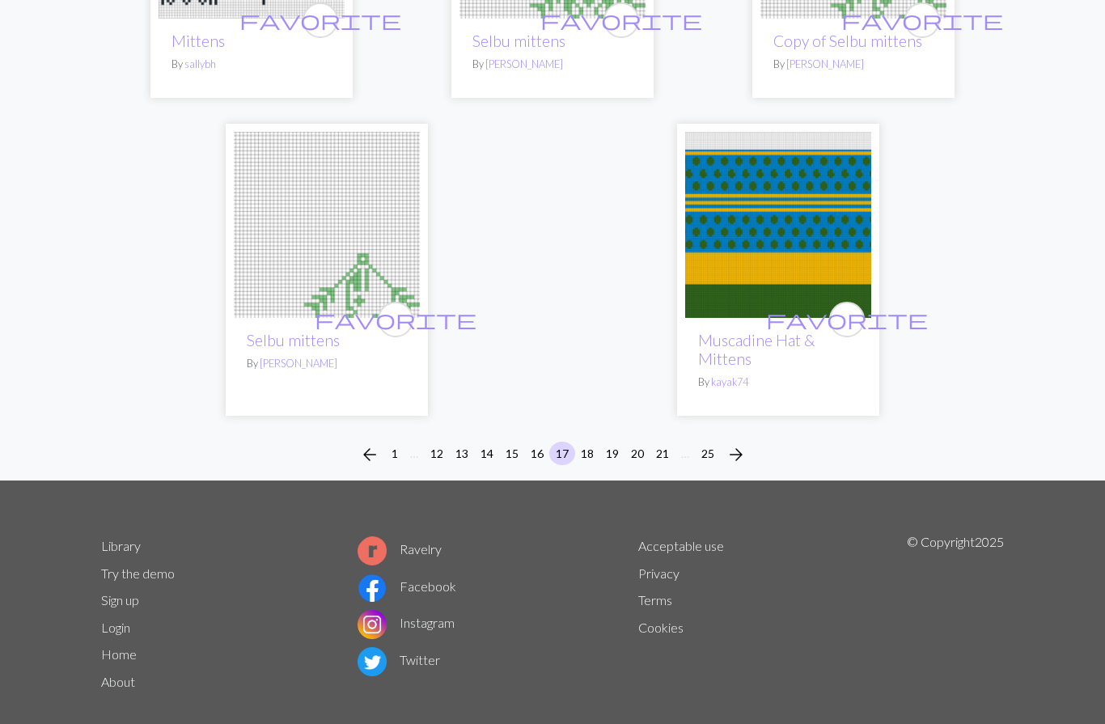
click at [741, 443] on span "arrow_forward" at bounding box center [735, 454] width 19 height 23
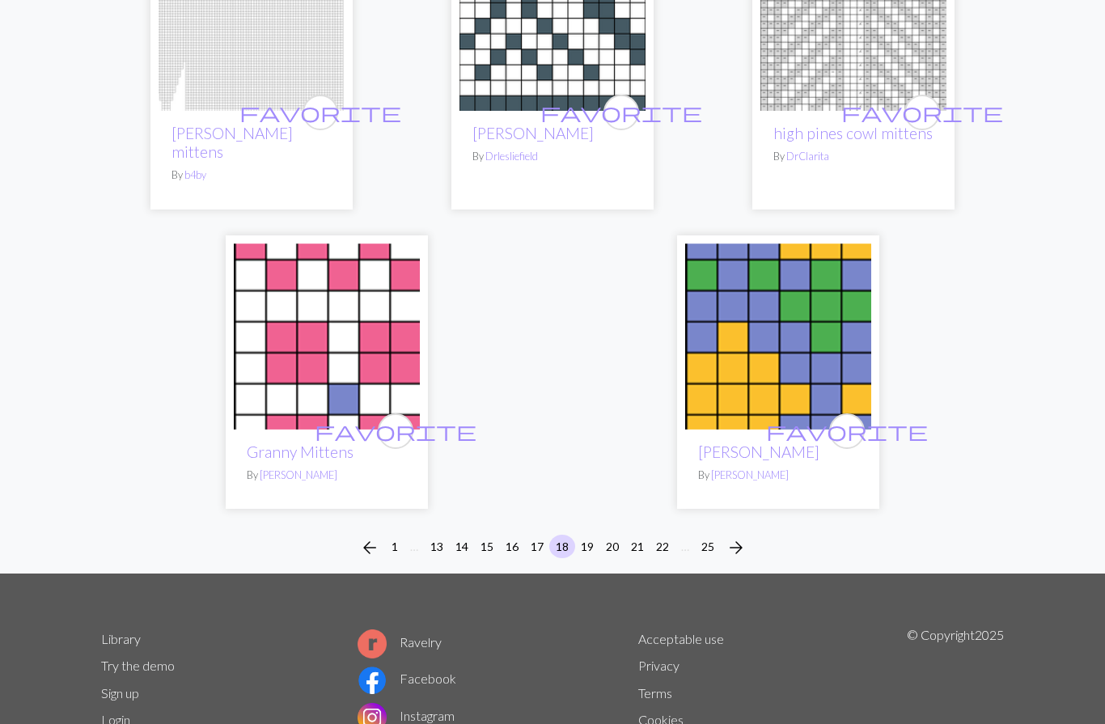
scroll to position [5190, 0]
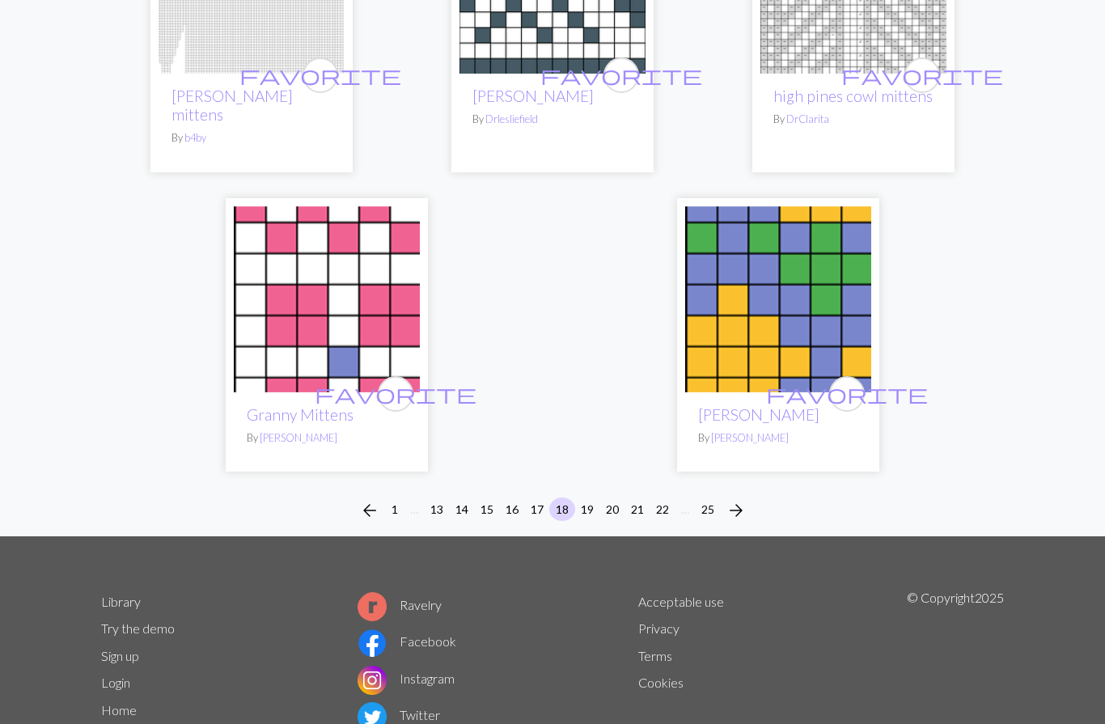
click at [735, 499] on span "arrow_forward" at bounding box center [735, 510] width 19 height 23
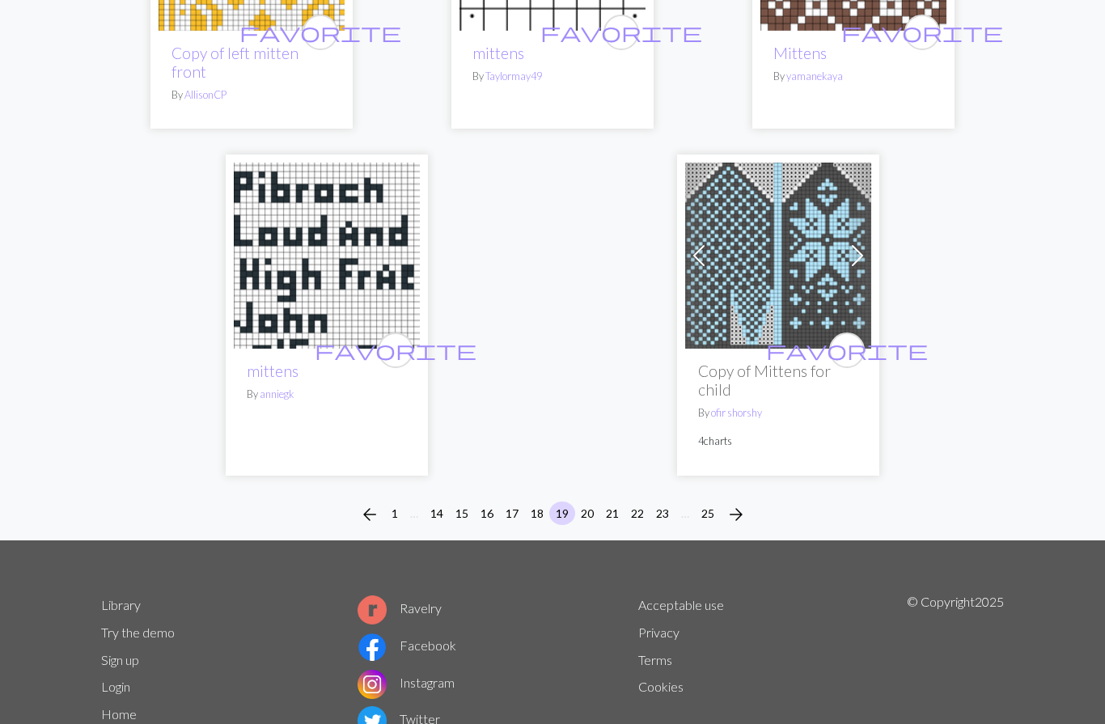
scroll to position [5378, 0]
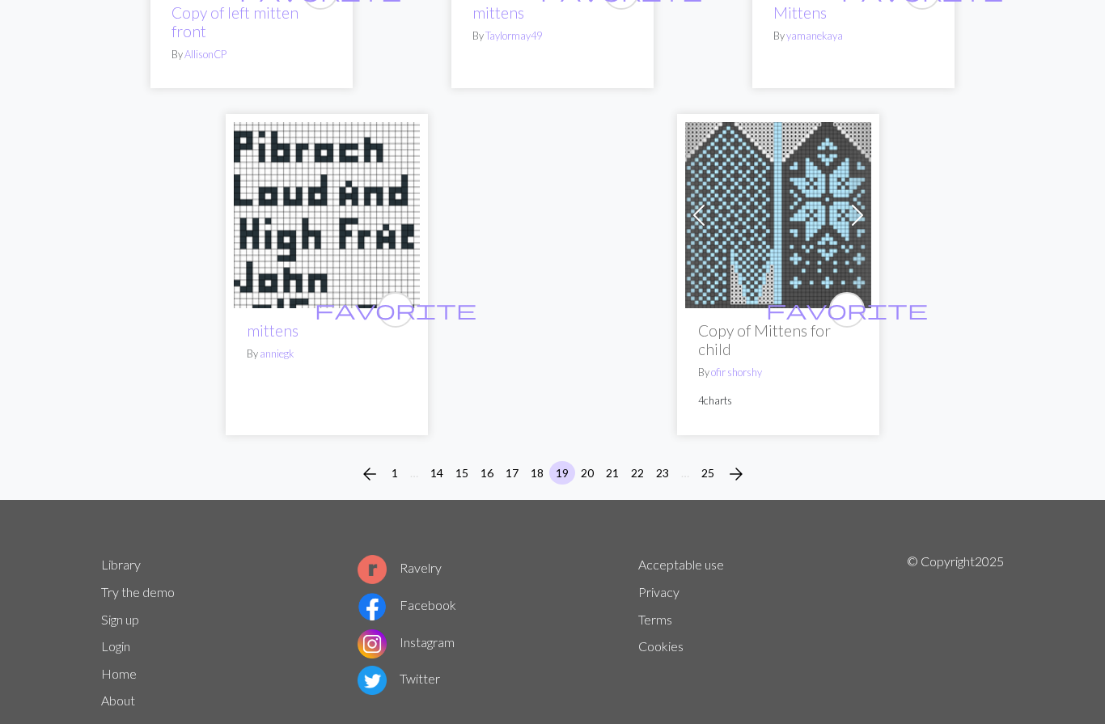
click at [738, 463] on span "arrow_forward" at bounding box center [735, 474] width 19 height 23
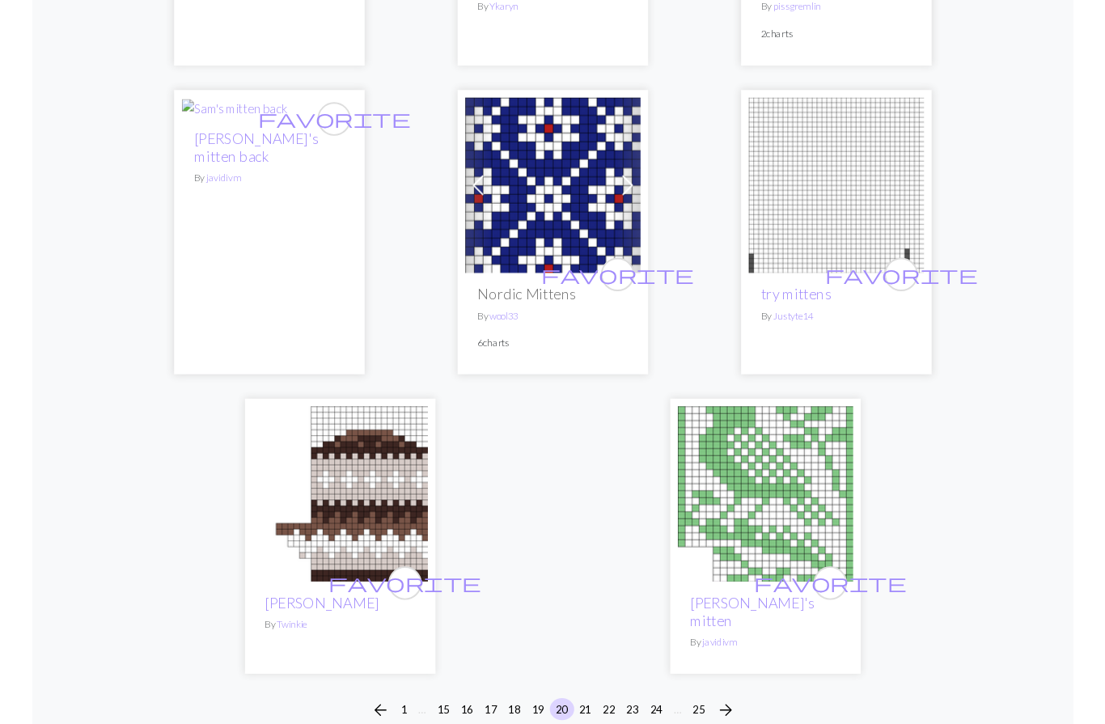
scroll to position [5386, 0]
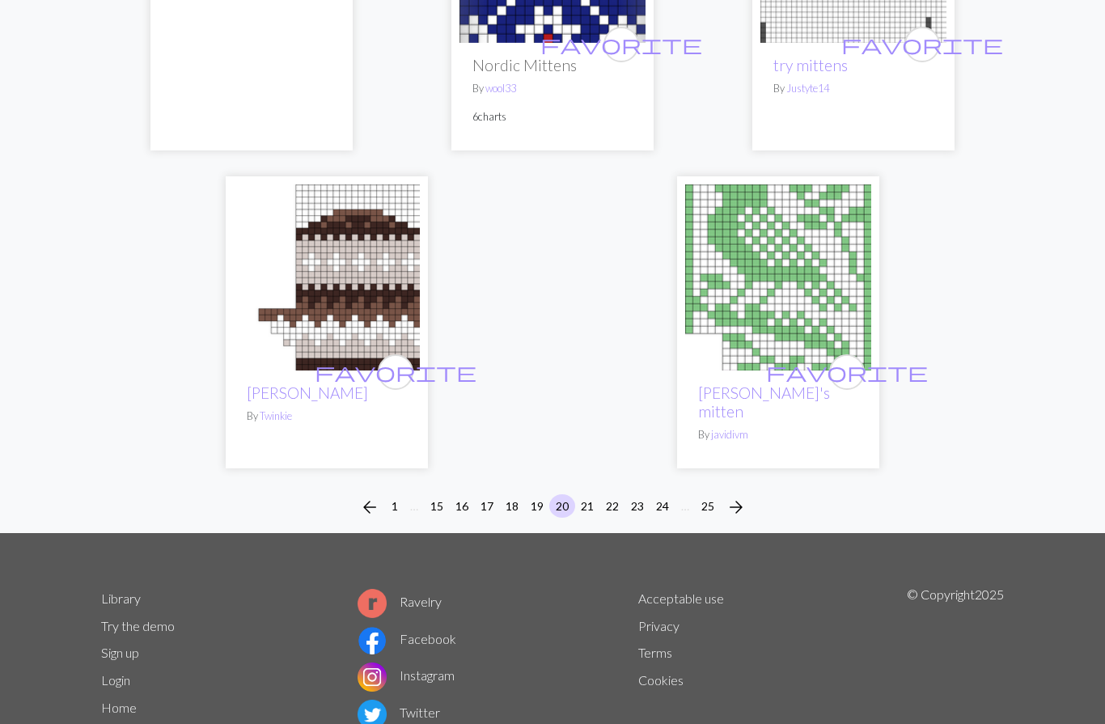
click at [738, 496] on span "arrow_forward" at bounding box center [735, 507] width 19 height 23
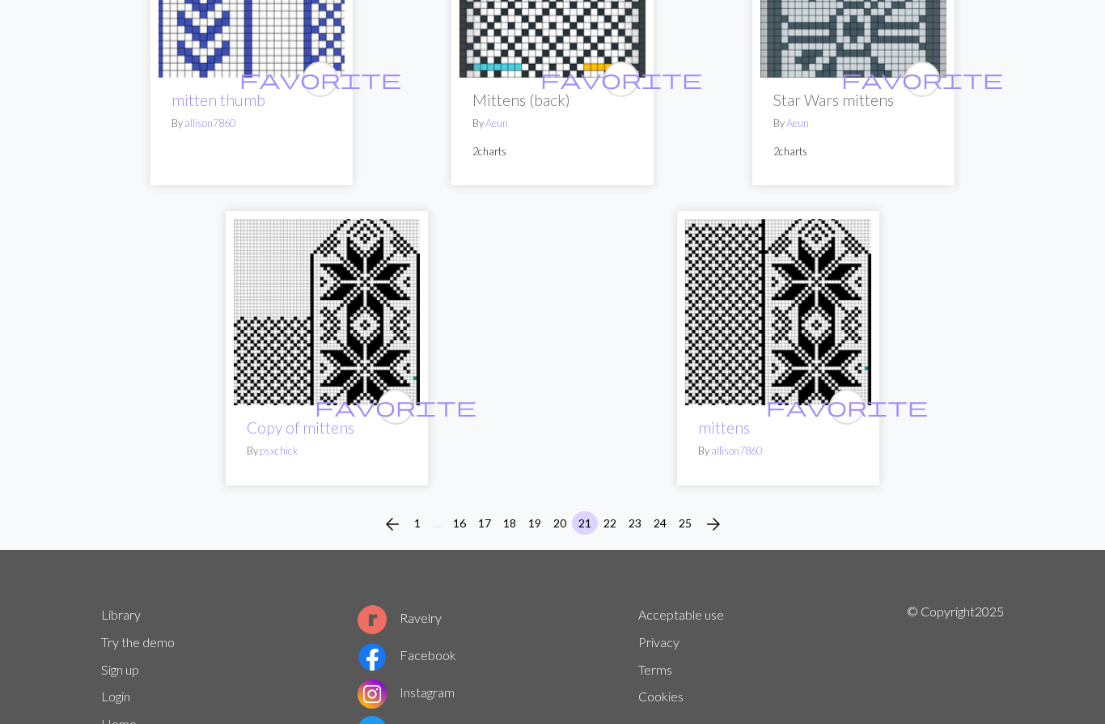
scroll to position [5322, 0]
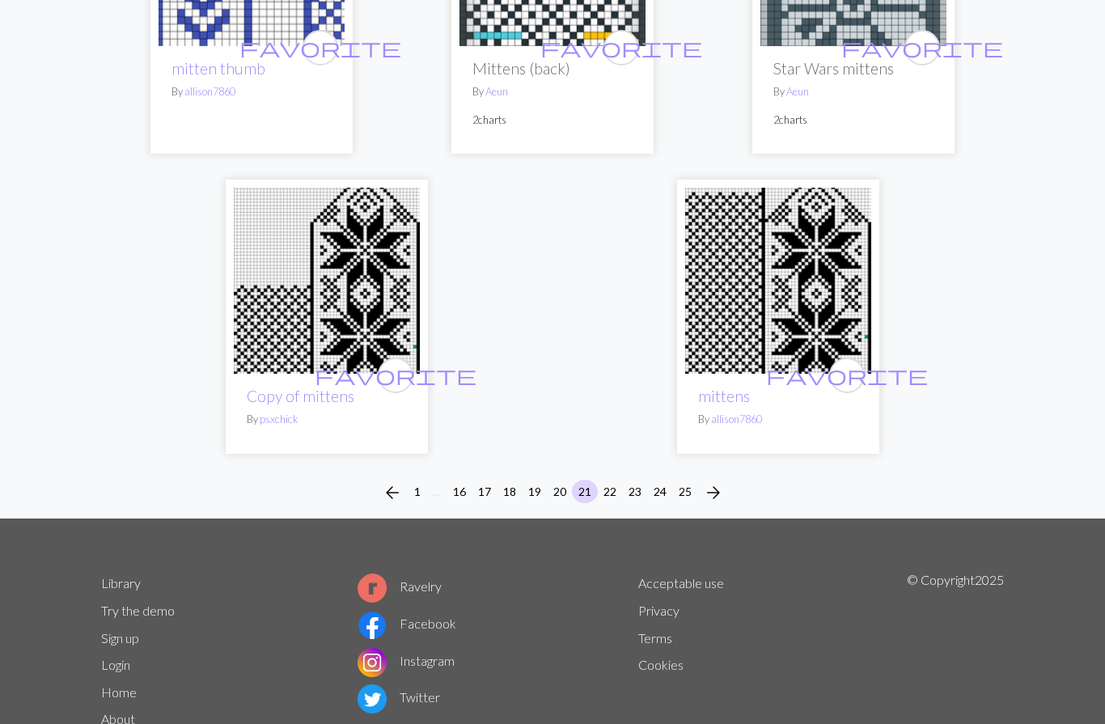
click at [718, 481] on span "arrow_forward" at bounding box center [713, 492] width 19 height 23
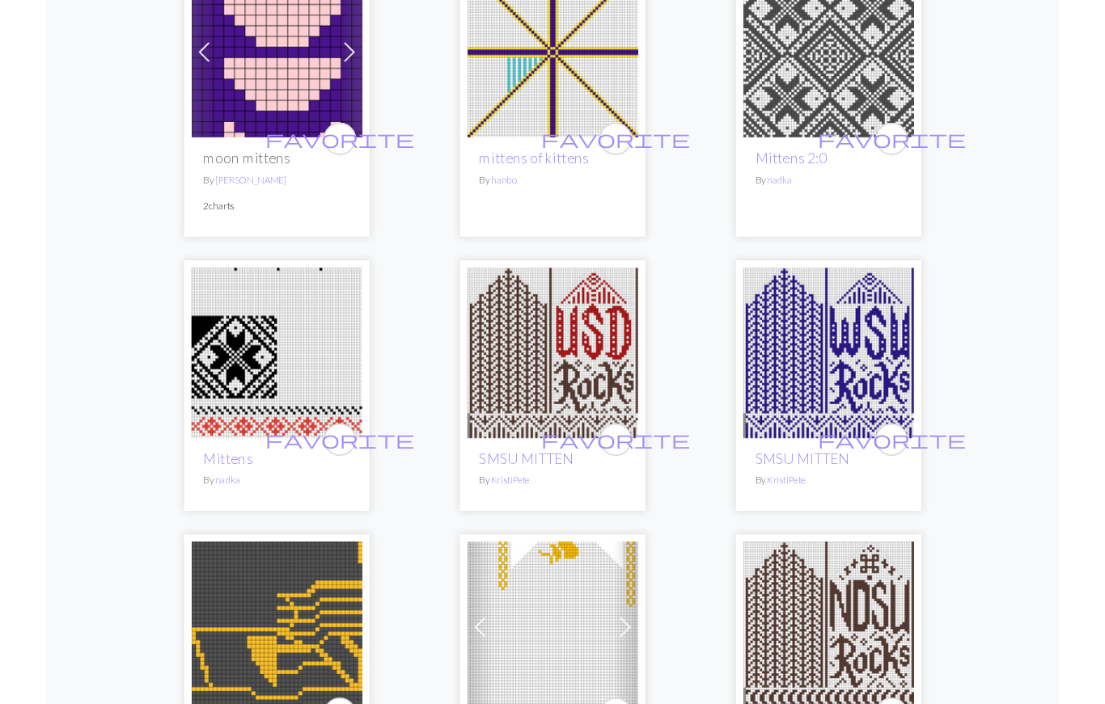
scroll to position [3861, 0]
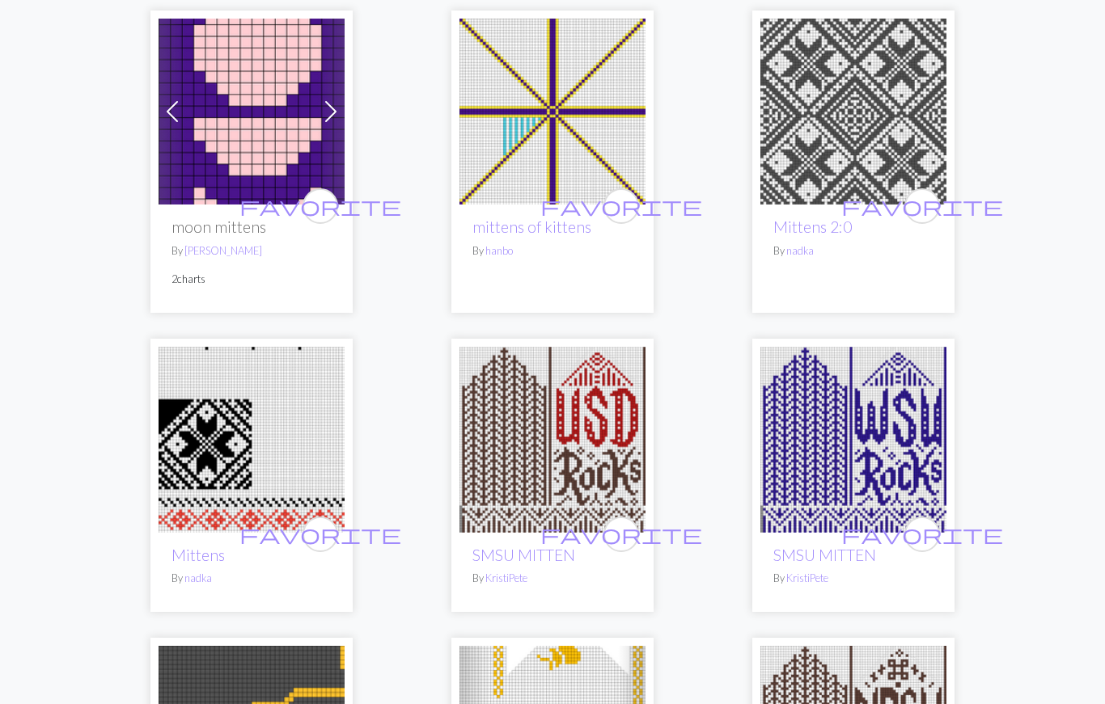
click at [820, 99] on img at bounding box center [853, 112] width 186 height 186
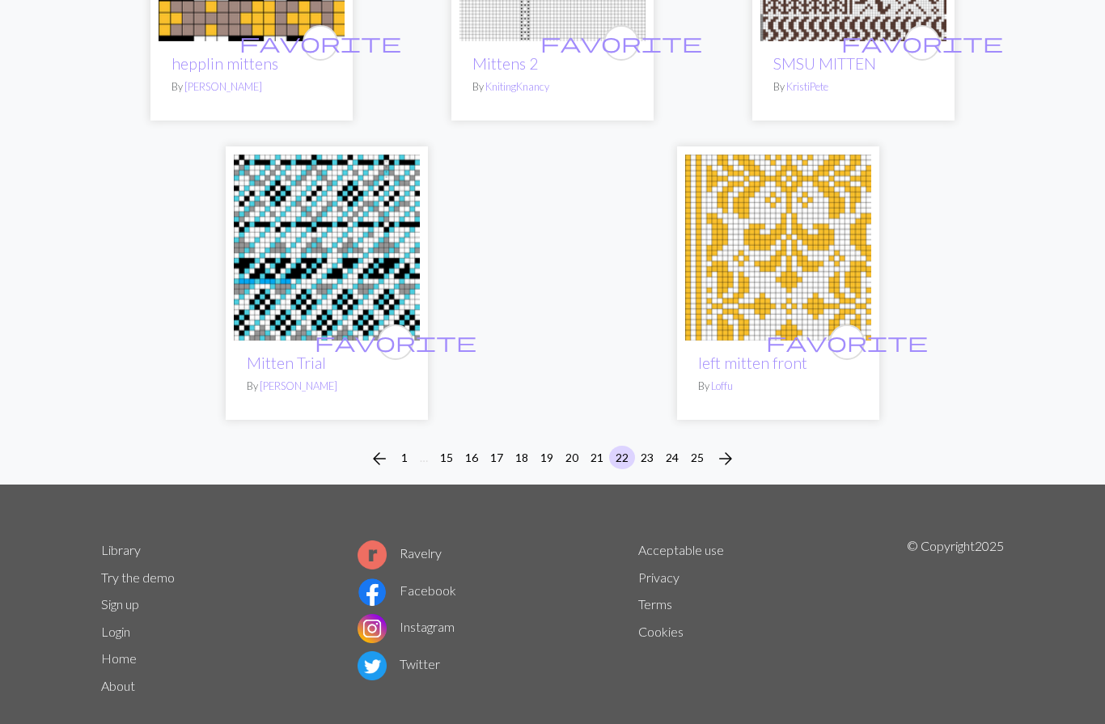
scroll to position [5284, 0]
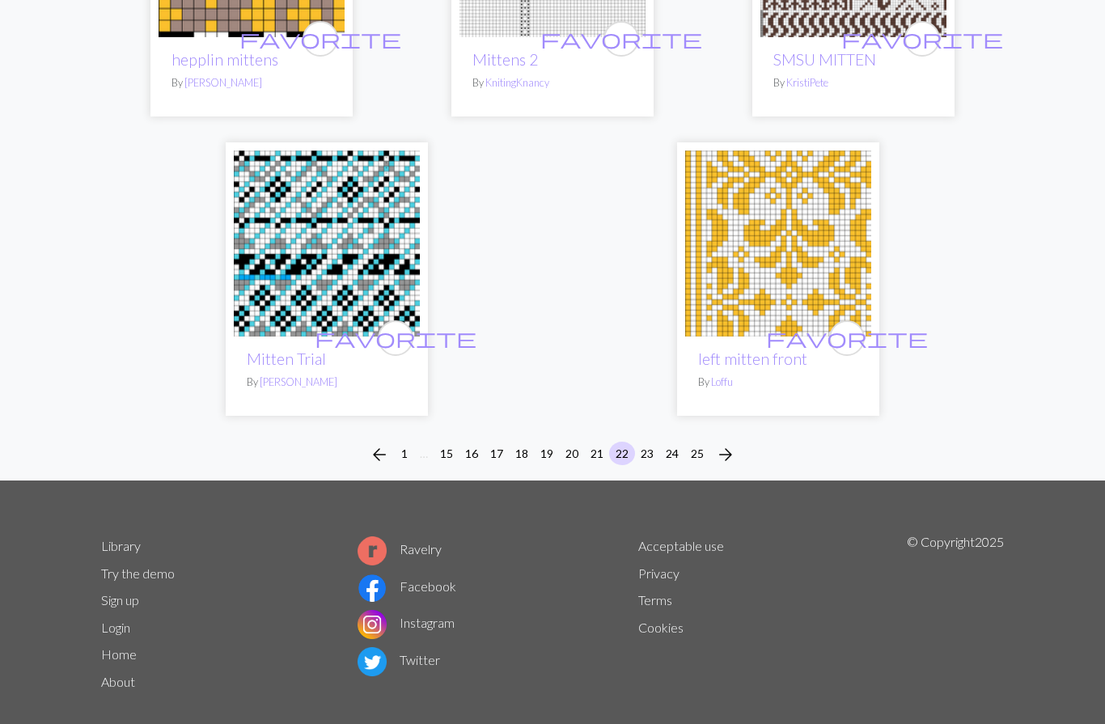
click at [726, 443] on span "arrow_forward" at bounding box center [725, 454] width 19 height 23
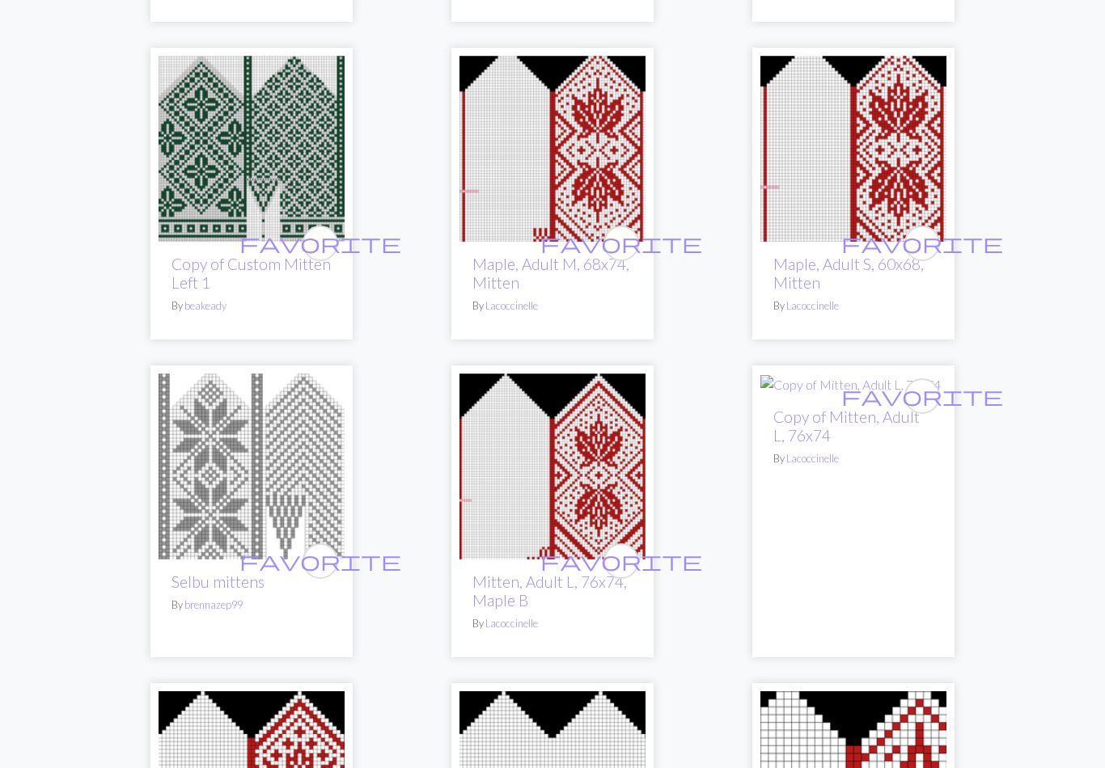
scroll to position [1493, 0]
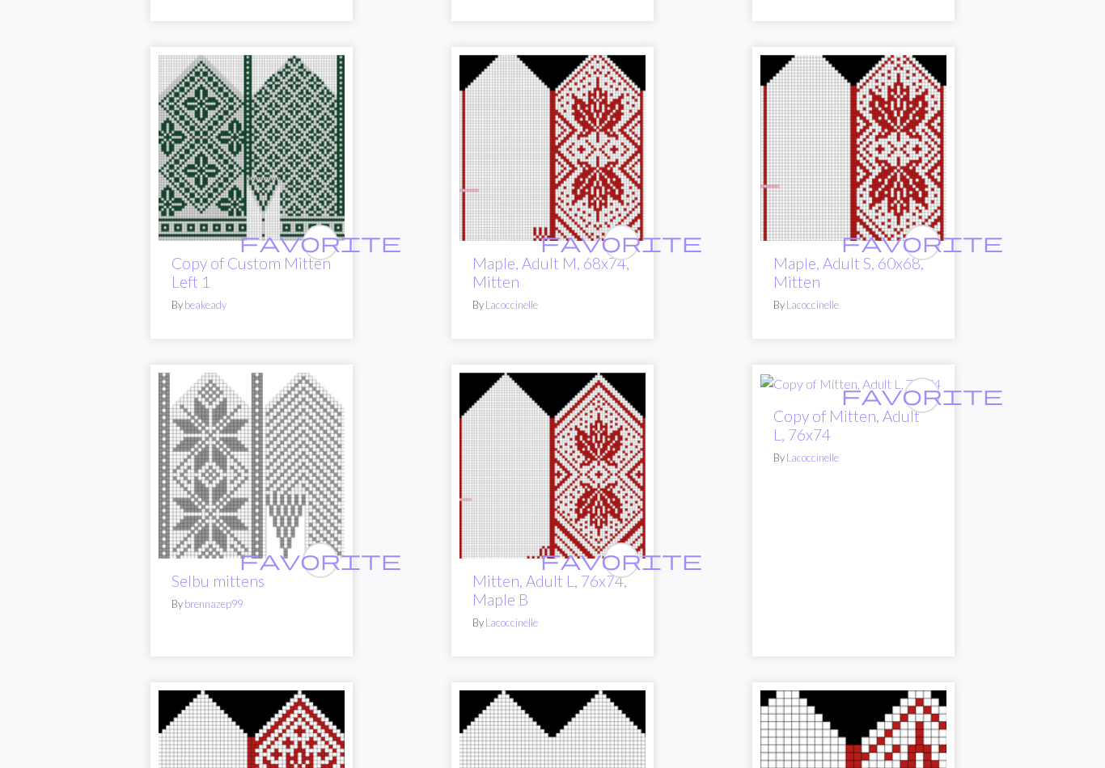
click at [166, 242] on div "favorite Copy of Custom Mitten Left 1 By beakeady" at bounding box center [252, 291] width 186 height 98
click at [226, 255] on link "Copy of Custom Mitten Left 1" at bounding box center [250, 273] width 159 height 37
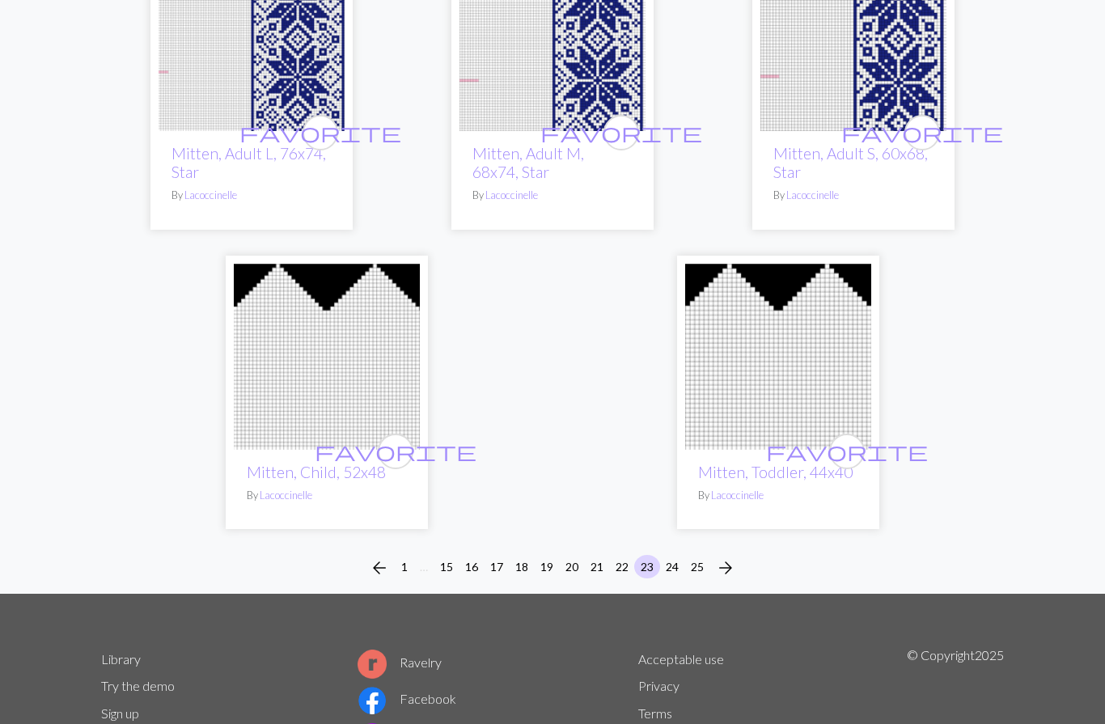
scroll to position [5141, 0]
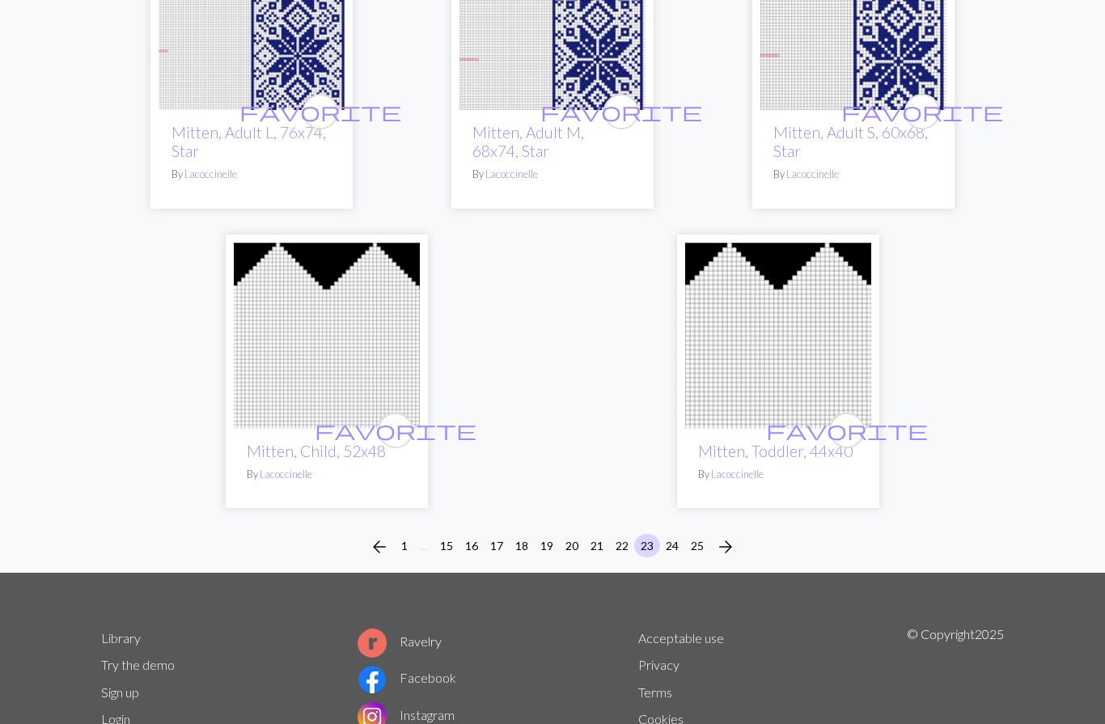
click at [728, 535] on span "arrow_forward" at bounding box center [725, 546] width 19 height 23
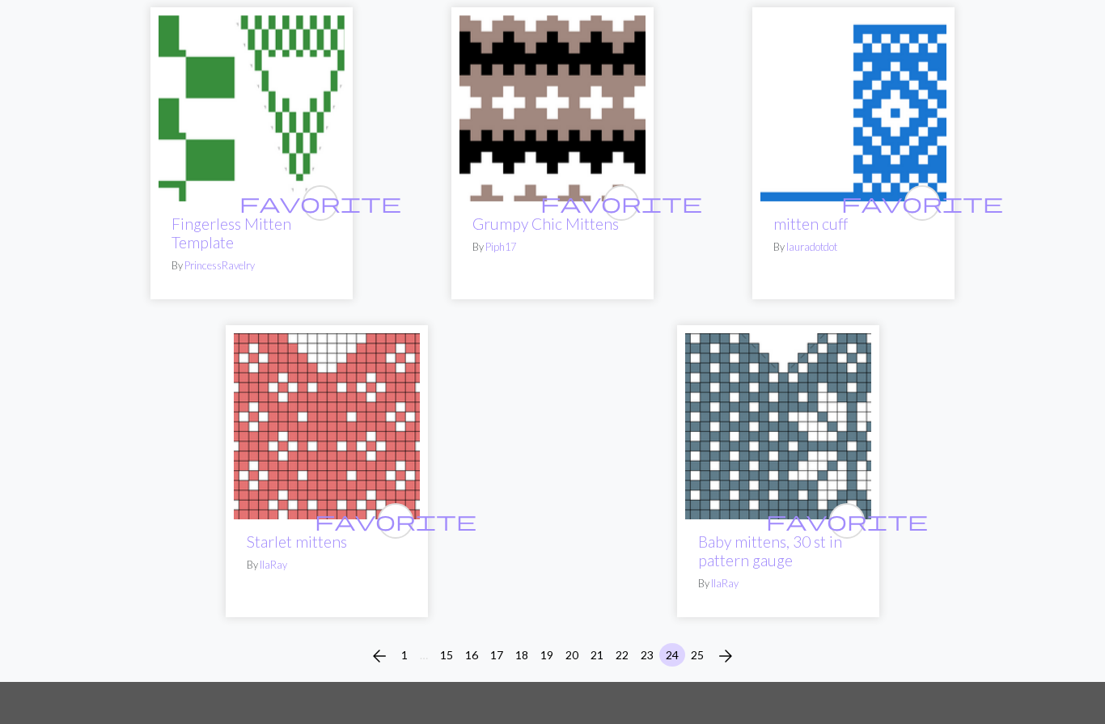
scroll to position [4993, 0]
click at [725, 645] on span "arrow_forward" at bounding box center [725, 656] width 19 height 23
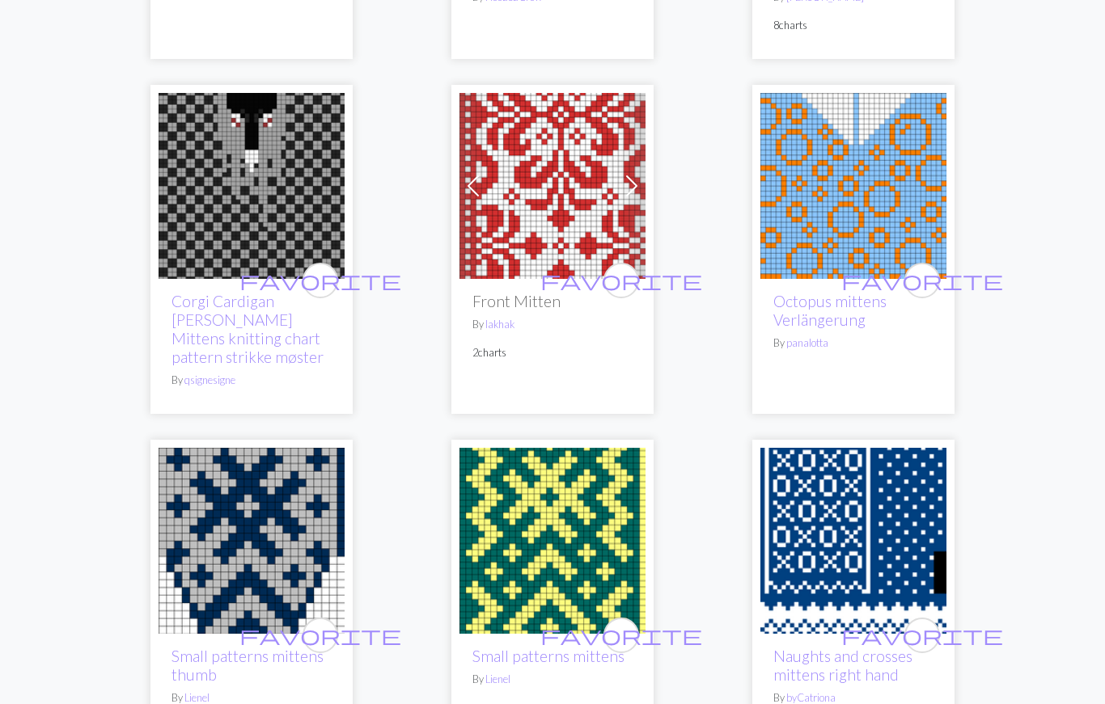
scroll to position [3106, 0]
